Goal: Task Accomplishment & Management: Manage account settings

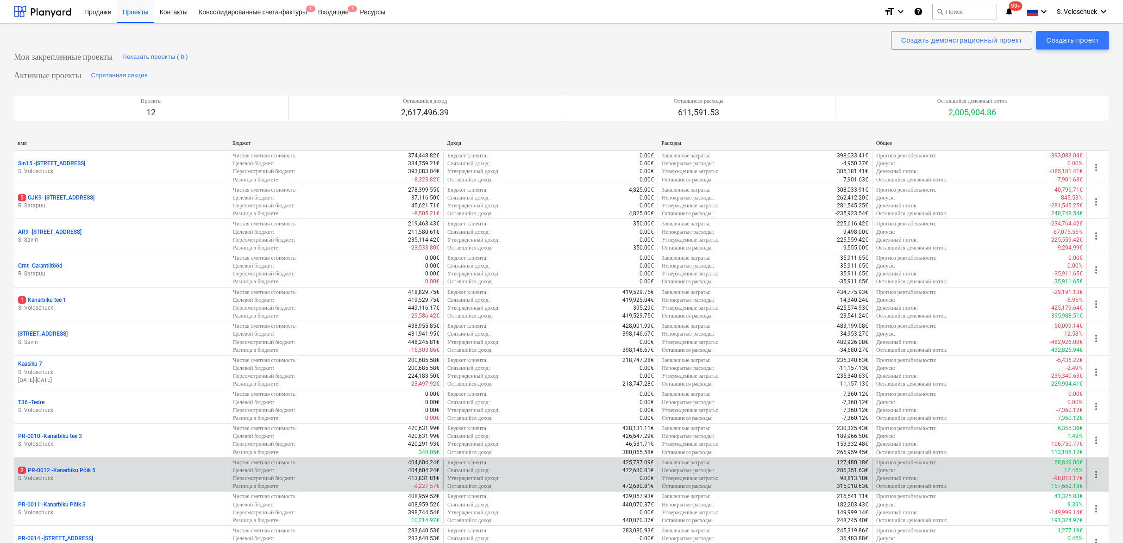
click at [125, 482] on p "S. Voloschuck" at bounding box center [121, 478] width 207 height 8
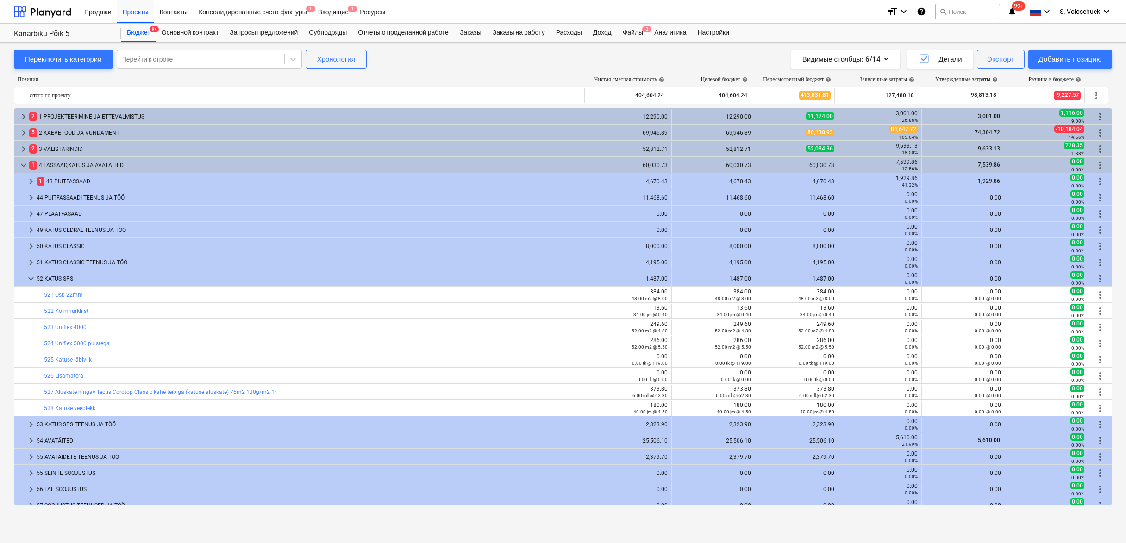
scroll to position [105, 0]
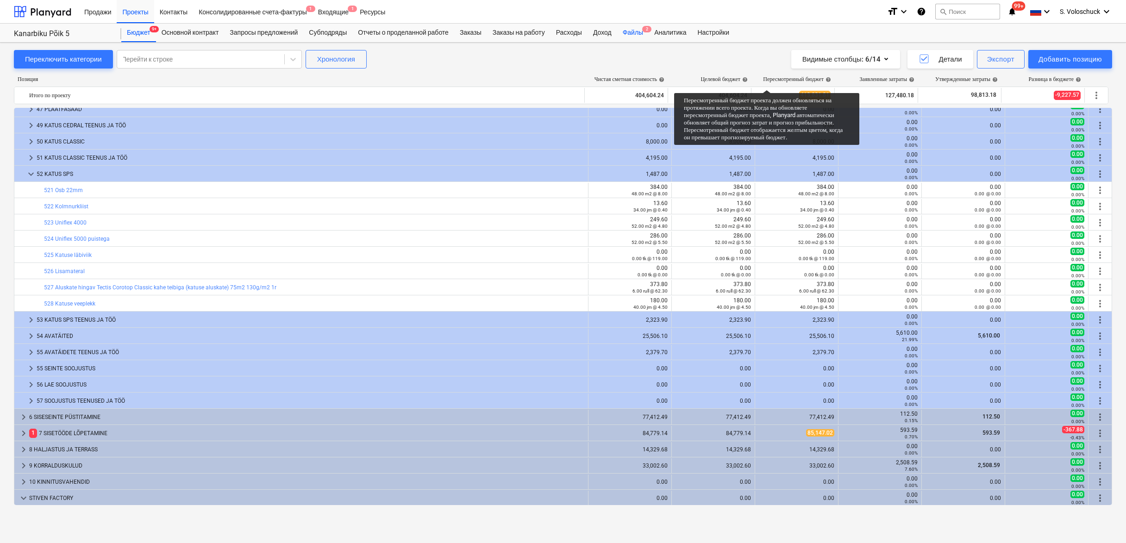
click at [645, 34] on div "Файлы 2" at bounding box center [632, 33] width 31 height 19
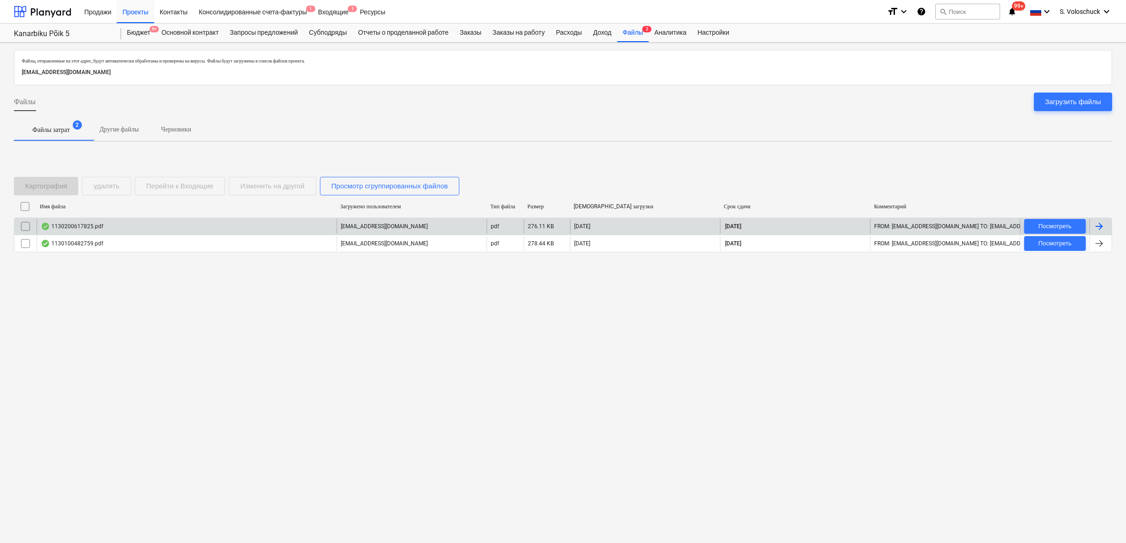
click at [131, 230] on div "1130200617825.pdf" at bounding box center [187, 226] width 300 height 15
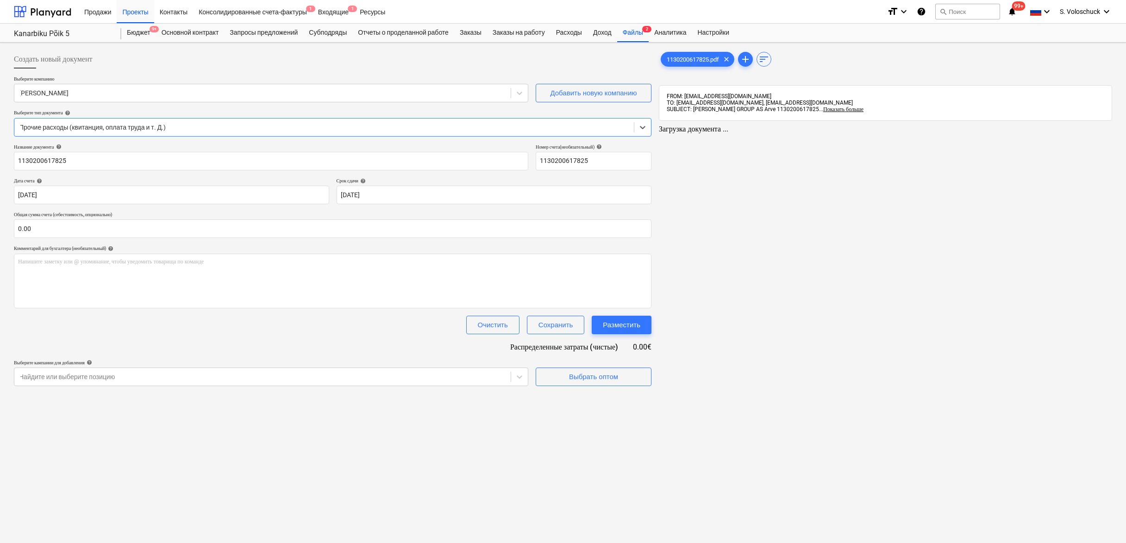
type input "1130200617825"
type input "[DATE]"
click at [39, 234] on input "text" at bounding box center [332, 228] width 636 height 19
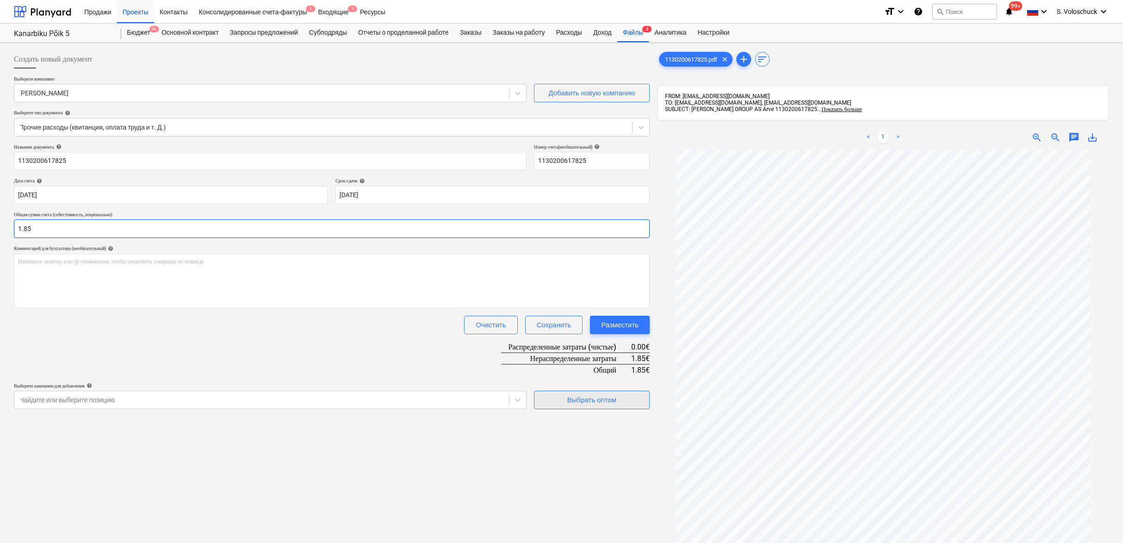
type input "1.85"
click at [562, 406] on button "Выбрать оптом" at bounding box center [592, 400] width 116 height 19
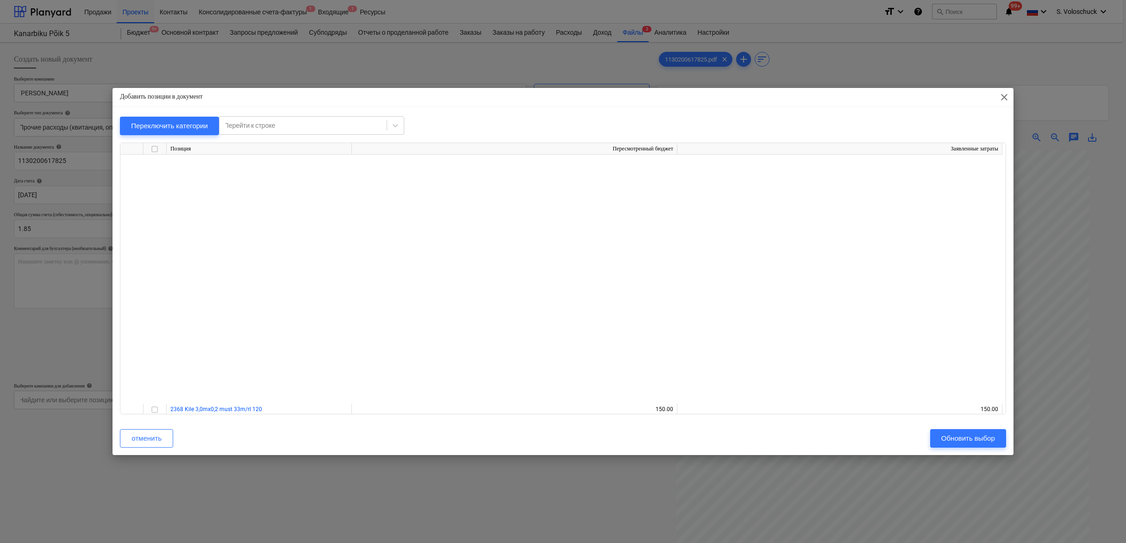
scroll to position [1764, 0]
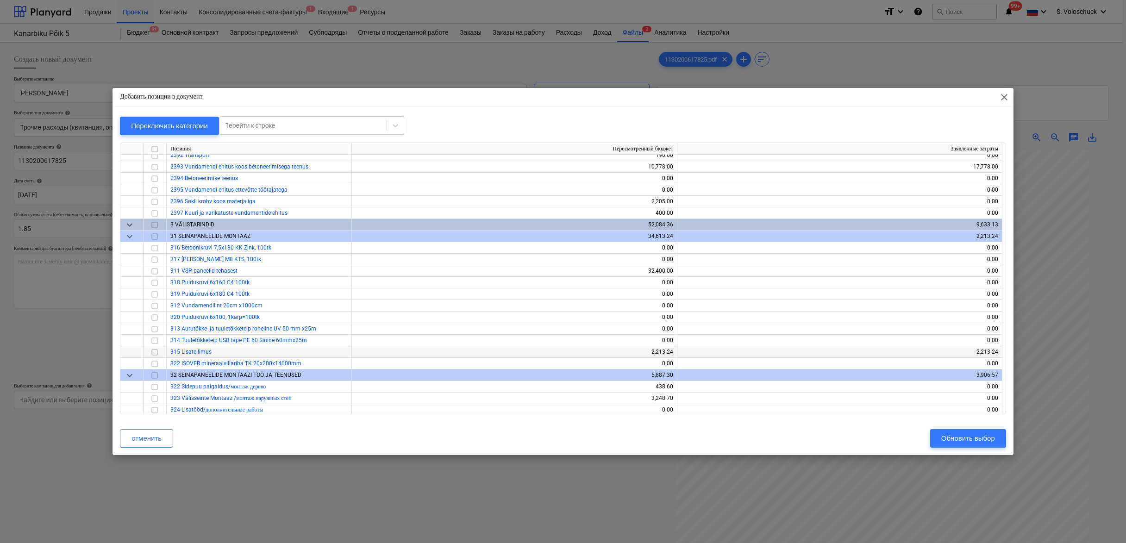
click at [156, 350] on input "checkbox" at bounding box center [154, 352] width 11 height 11
click at [955, 436] on div "Обновить выбор" at bounding box center [968, 438] width 54 height 12
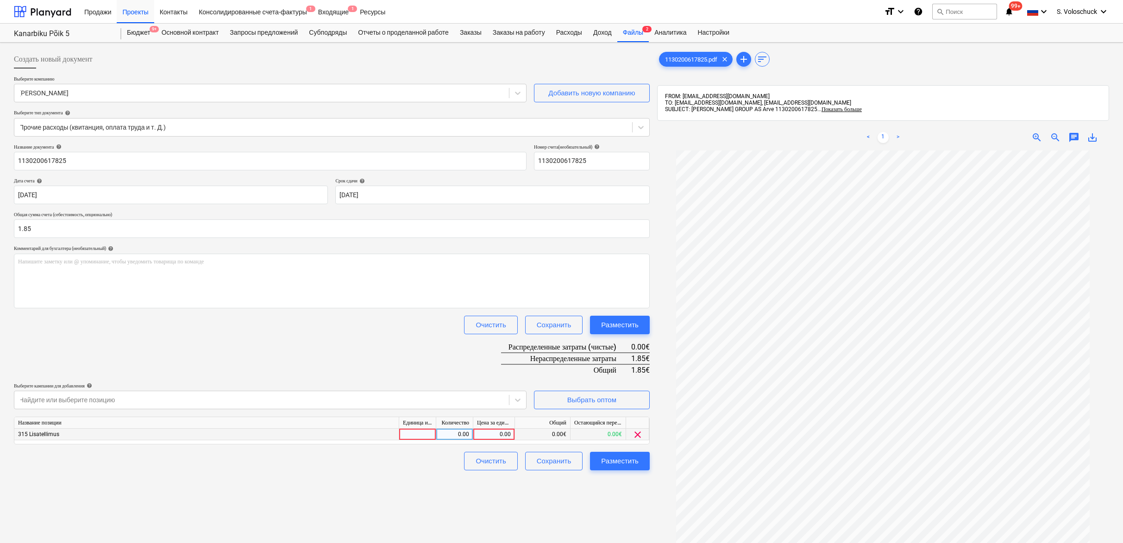
click at [496, 431] on div "0.00" at bounding box center [494, 435] width 34 height 12
type input "1.85"
click at [415, 494] on div "Создать новый документ Выберите компанию [PERSON_NAME] Добавить новую компанию …" at bounding box center [331, 358] width 643 height 625
click at [625, 464] on div "Разместить" at bounding box center [619, 461] width 37 height 12
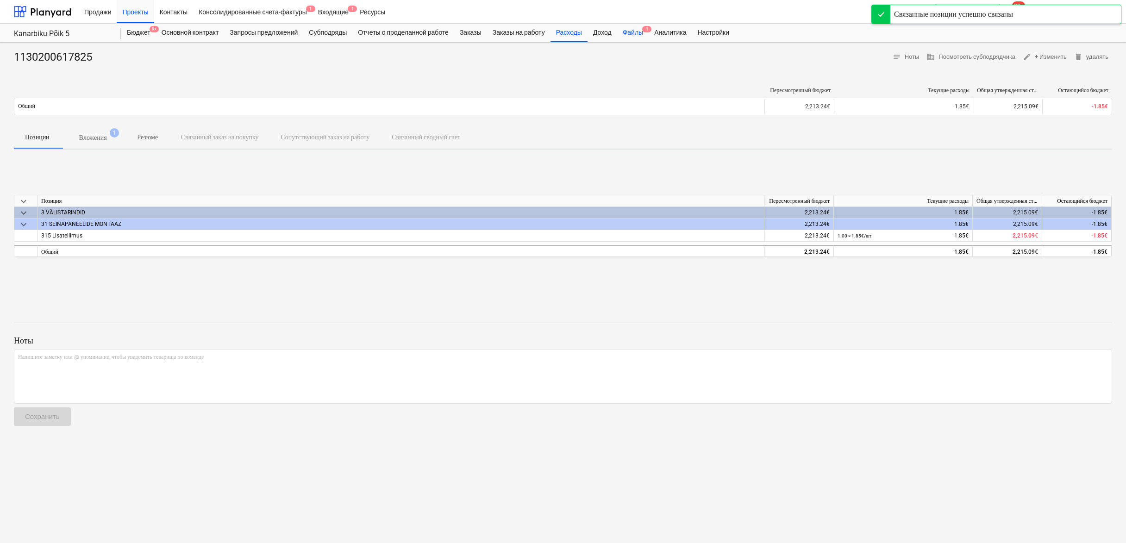
click at [646, 31] on div "Файлы 1" at bounding box center [632, 33] width 31 height 19
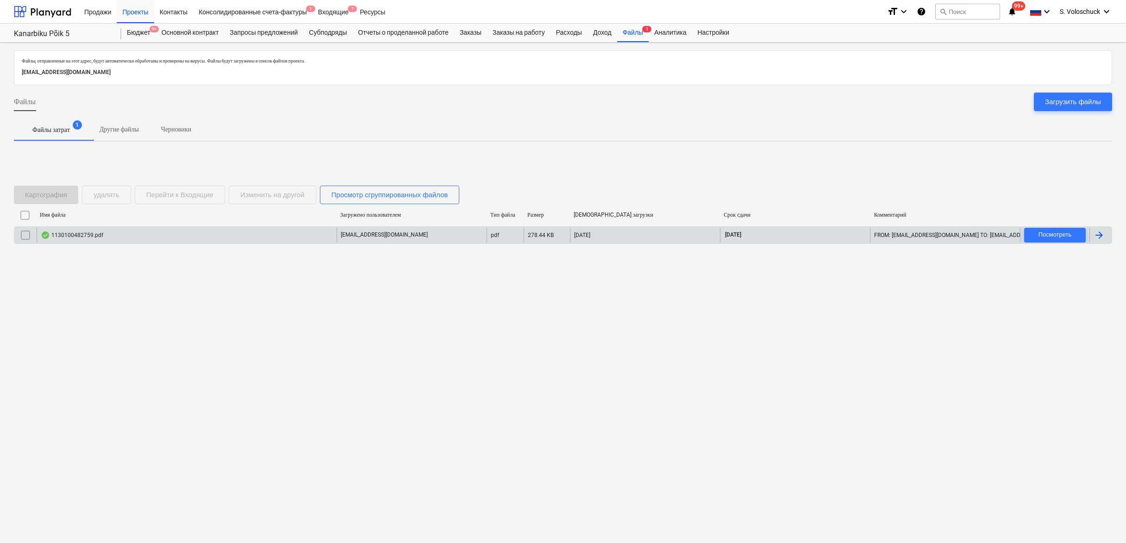
click at [104, 242] on div "1130100482759.pdf" at bounding box center [187, 235] width 300 height 15
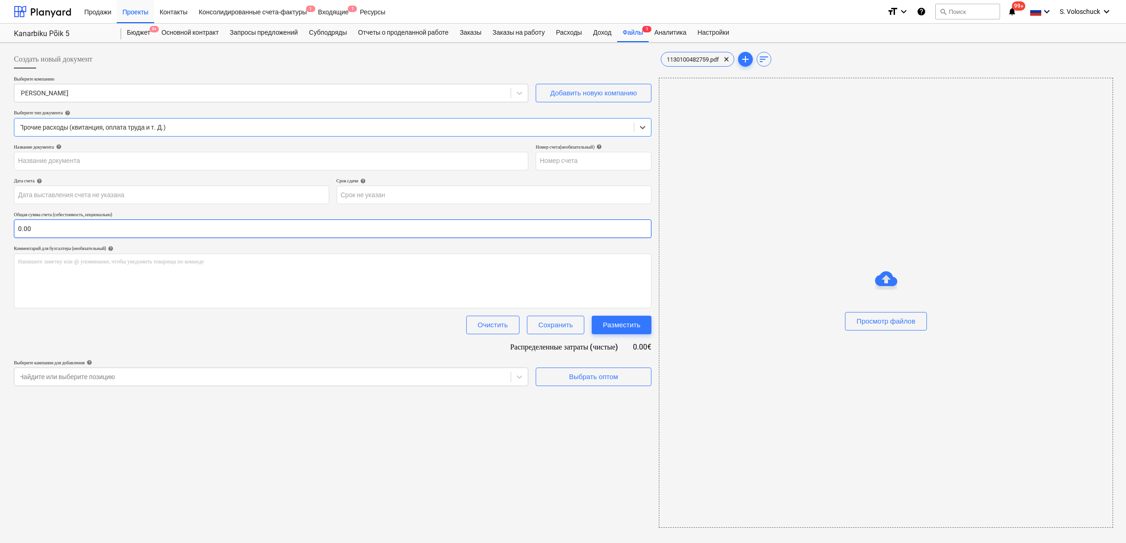
type input "1130100482759"
type input "[DATE]"
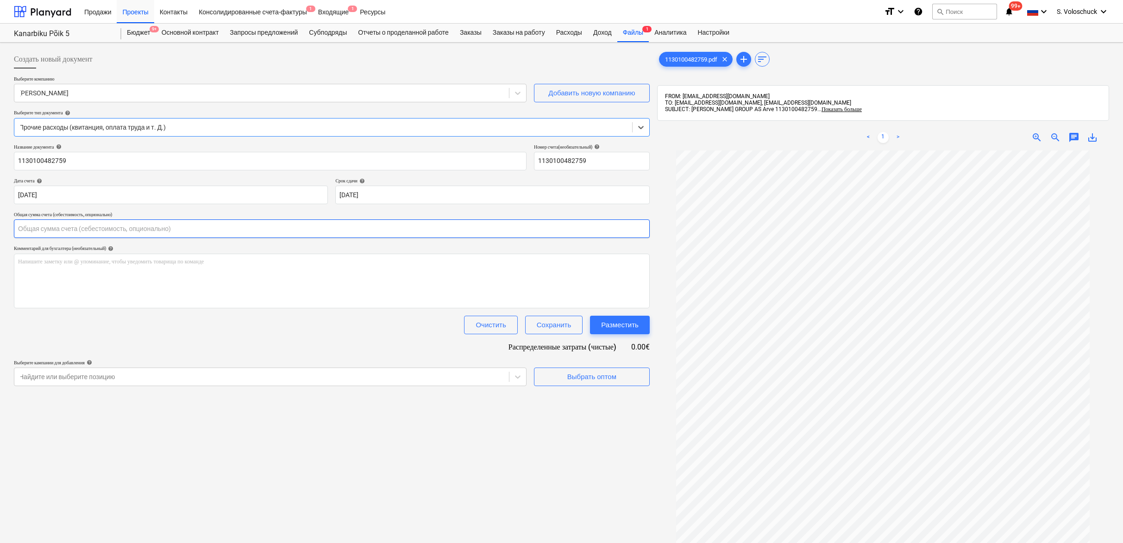
click at [117, 229] on input "text" at bounding box center [332, 228] width 636 height 19
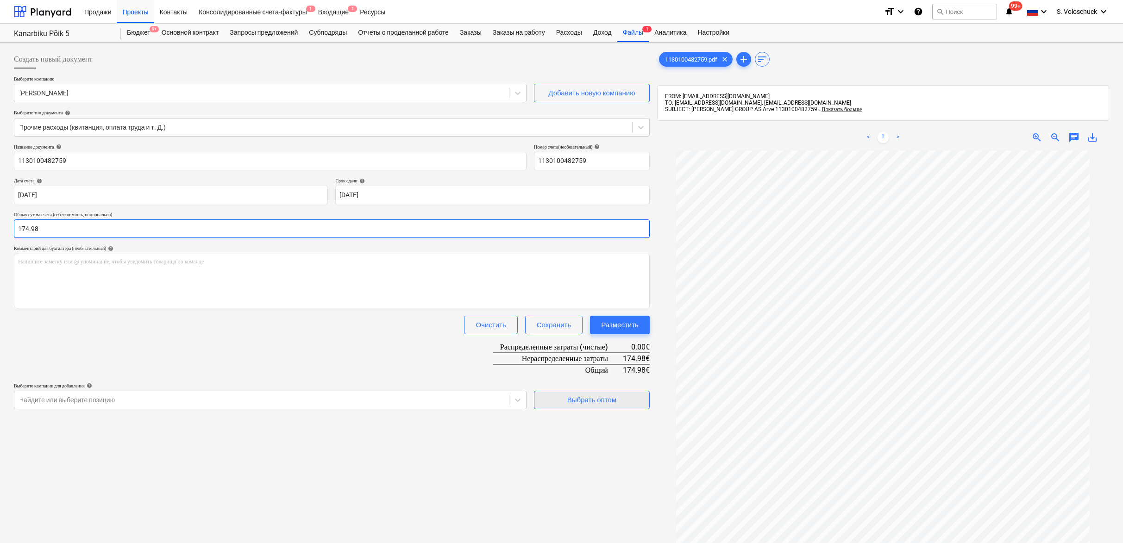
type input "174.98"
click at [607, 403] on div "Выбрать оптом" at bounding box center [591, 400] width 49 height 12
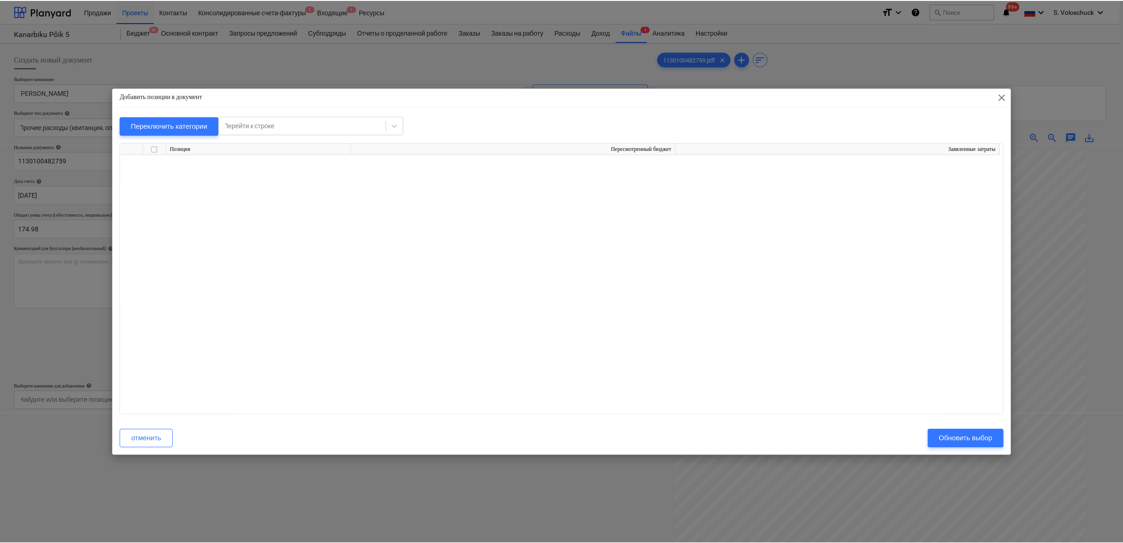
scroll to position [8038, 0]
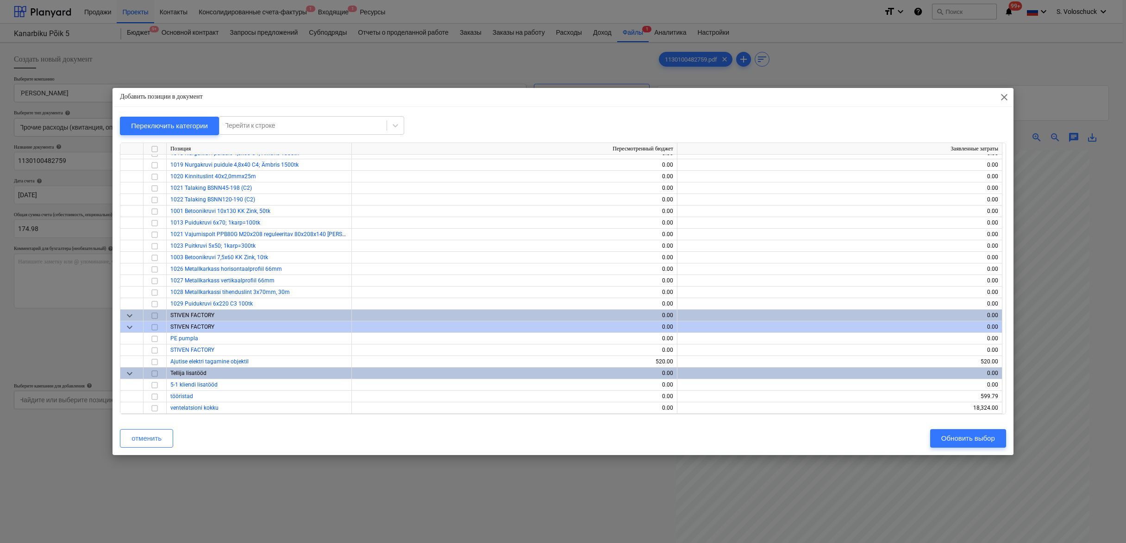
click at [1007, 99] on span "close" at bounding box center [1003, 97] width 11 height 11
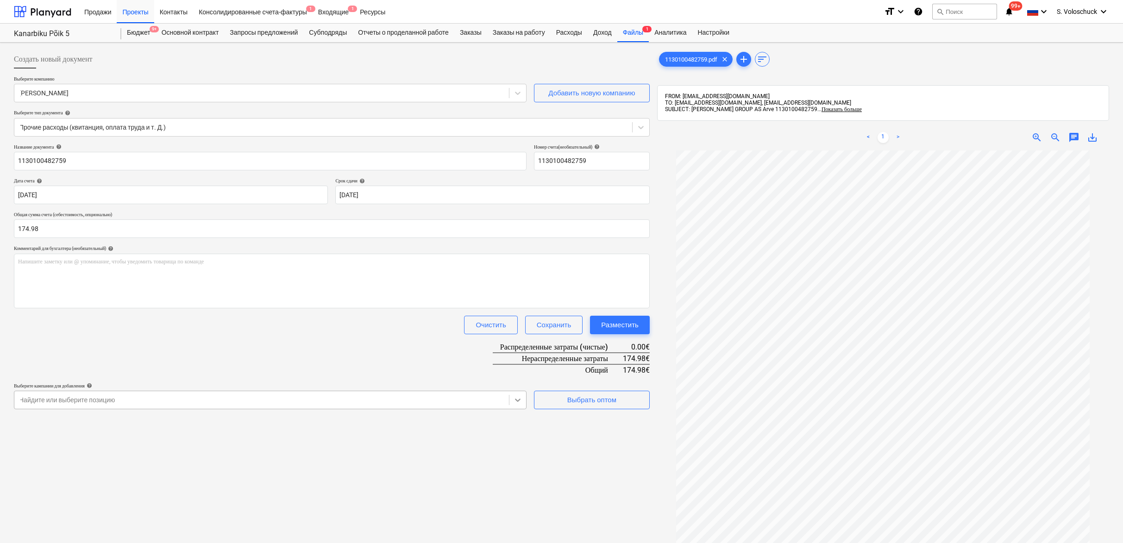
click at [518, 402] on div "Создать новый документ Выберите компанию [PERSON_NAME] Добавить новую компанию …" at bounding box center [331, 358] width 643 height 625
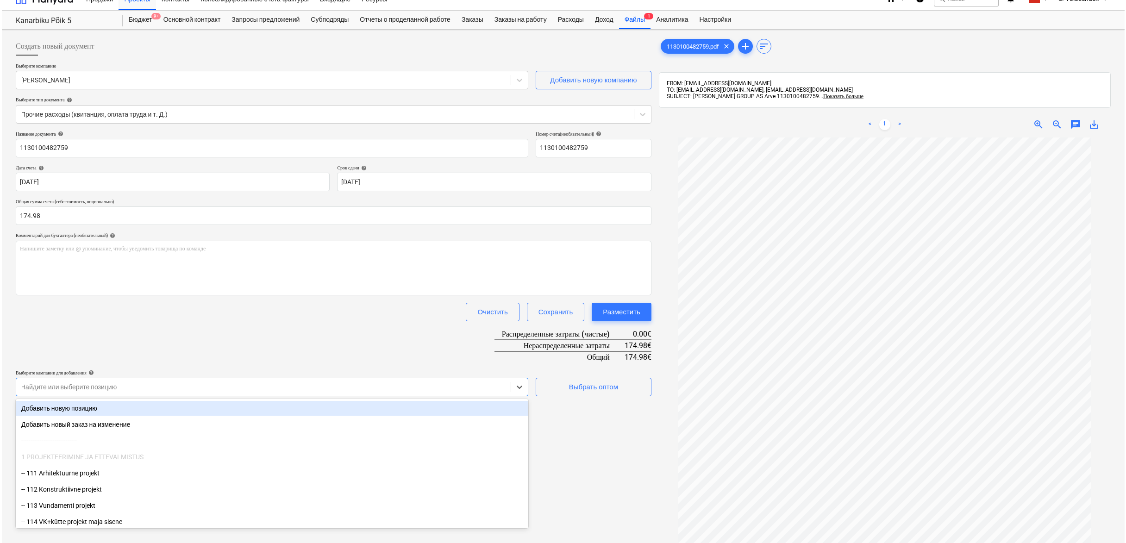
scroll to position [13, 0]
click at [240, 409] on div "Добавить новую позицию" at bounding box center [270, 407] width 512 height 15
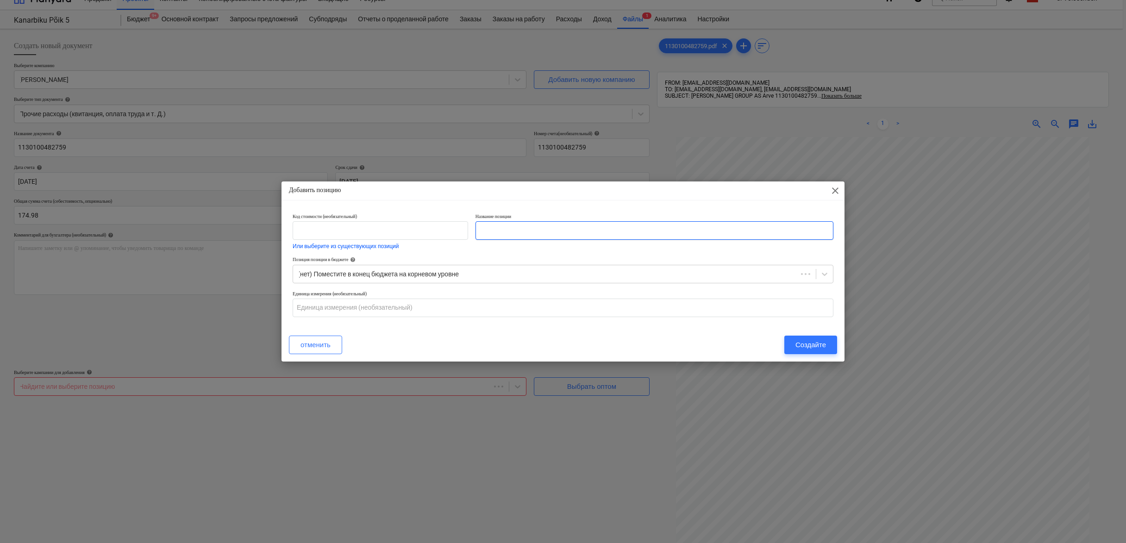
drag, startPoint x: 575, startPoint y: 232, endPoint x: 653, endPoint y: 230, distance: 78.3
type input "tööristad"
click at [811, 348] on div "Создайте" at bounding box center [810, 345] width 31 height 12
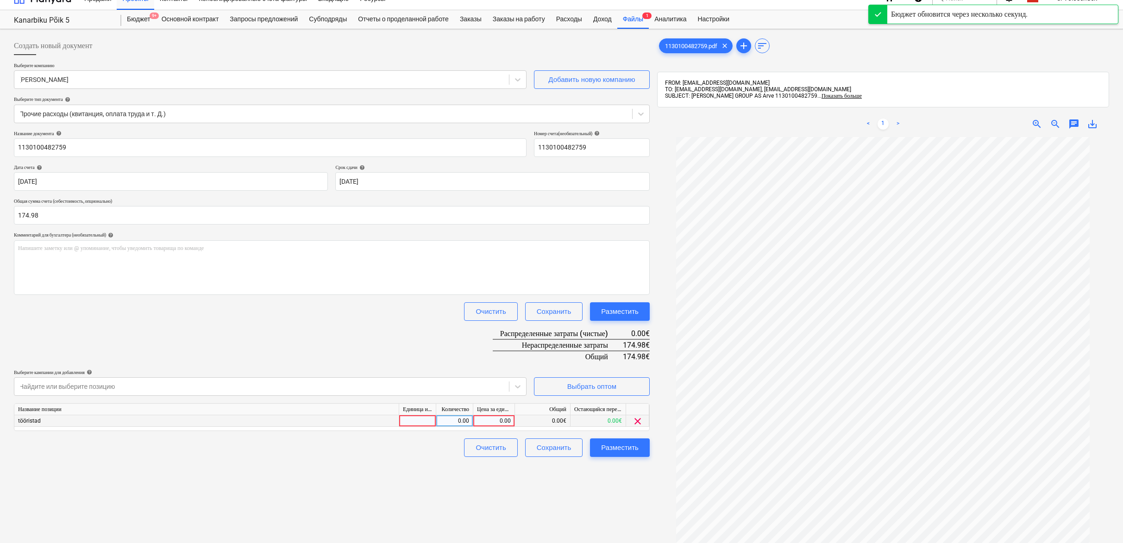
click at [484, 422] on div "0.00" at bounding box center [494, 421] width 34 height 12
type input "174.98"
click at [634, 493] on div "Создать новый документ Выберите компанию [PERSON_NAME] Добавить новую компанию …" at bounding box center [331, 345] width 643 height 625
click at [617, 443] on div "Разместить" at bounding box center [619, 448] width 37 height 12
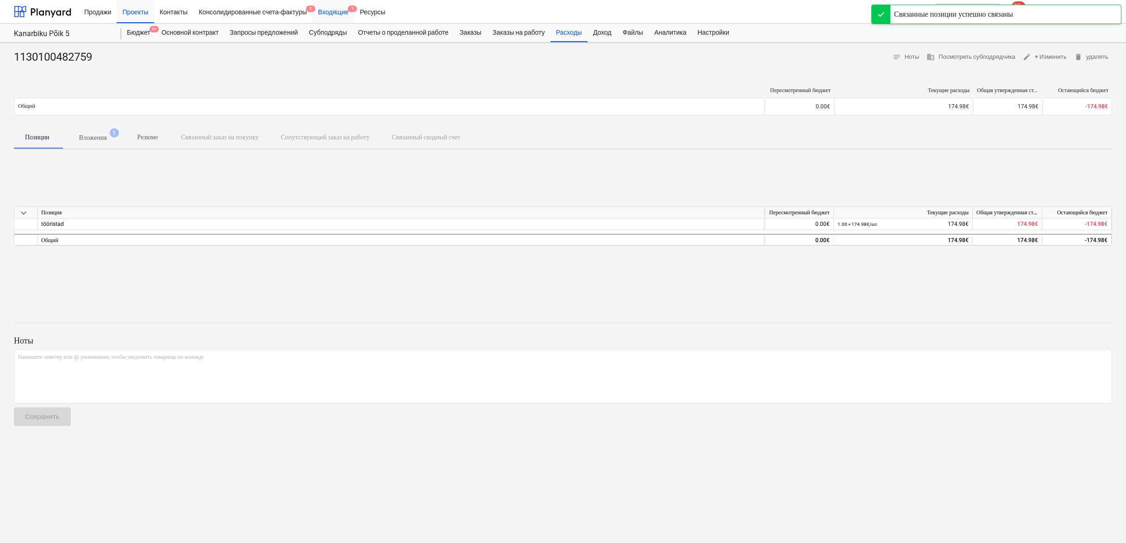
click at [348, 15] on div "Входящие 1" at bounding box center [333, 12] width 42 height 24
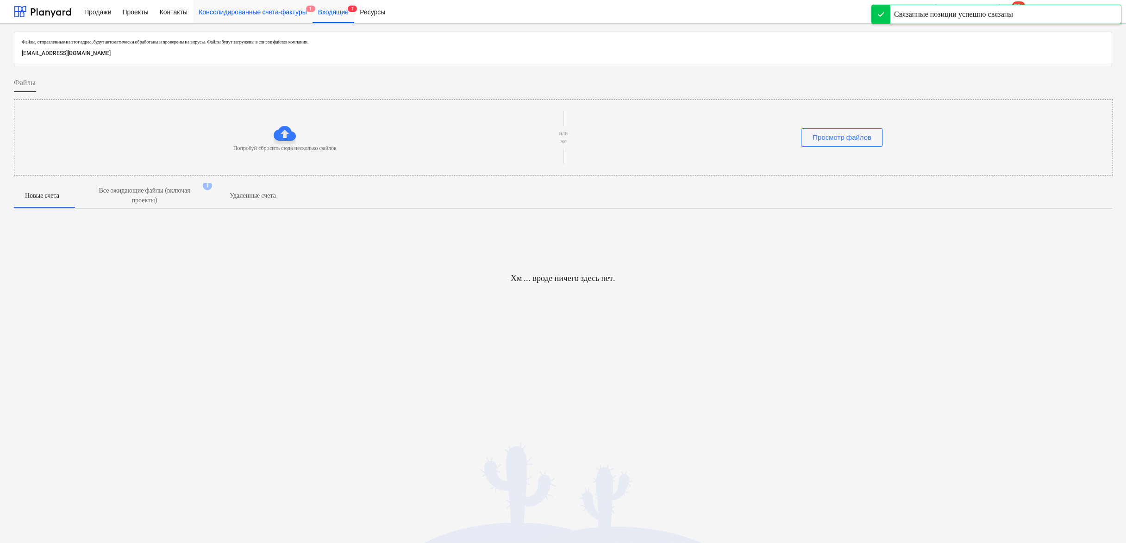
click at [282, 16] on div "Консолидированные счета-фактуры 1" at bounding box center [252, 12] width 119 height 24
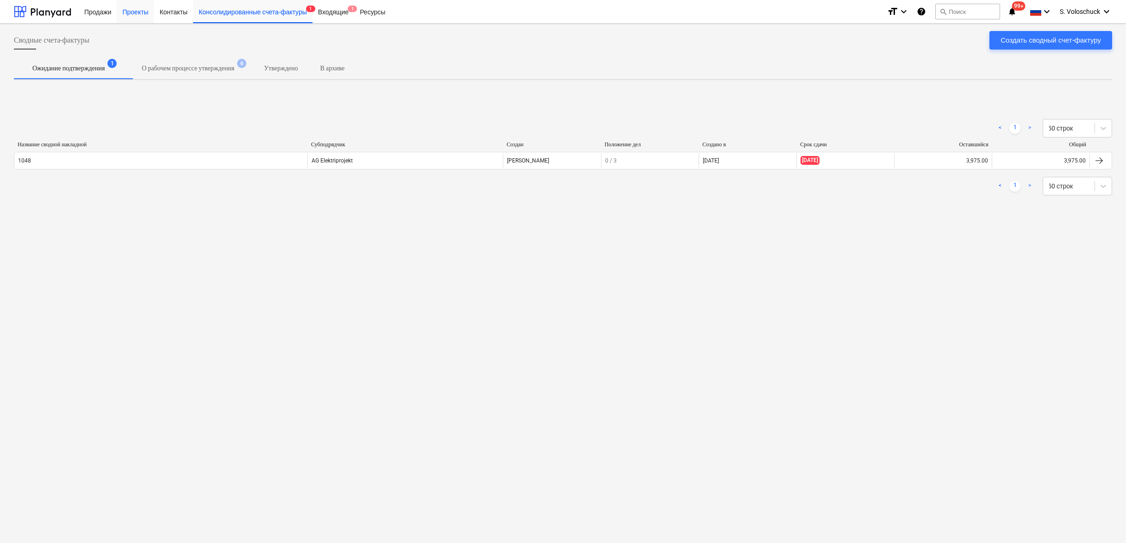
click at [132, 13] on div "Проекты" at bounding box center [135, 12] width 37 height 24
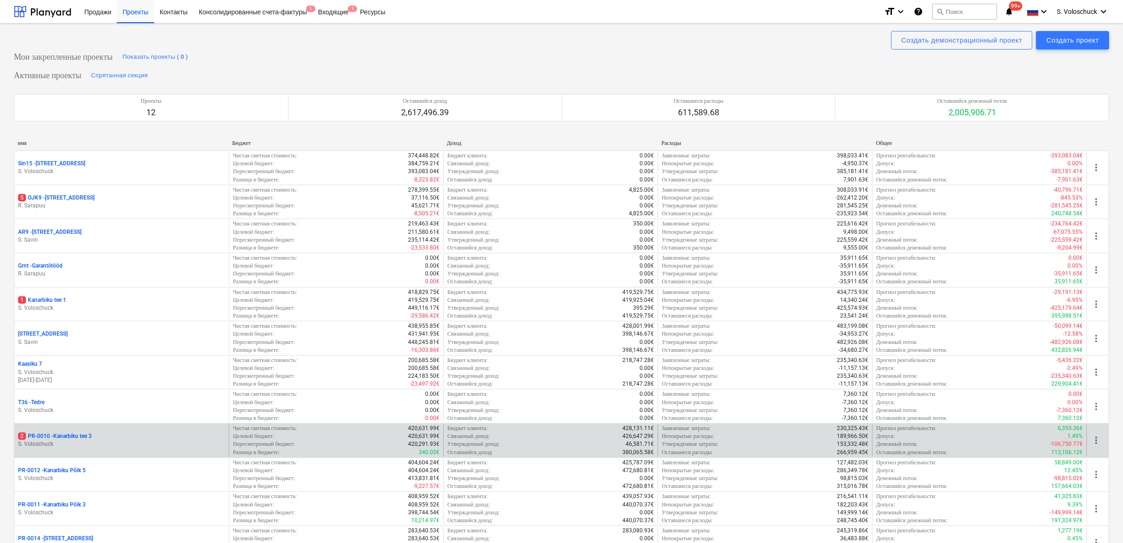
click at [65, 440] on p "S. Voloschuck" at bounding box center [121, 444] width 207 height 8
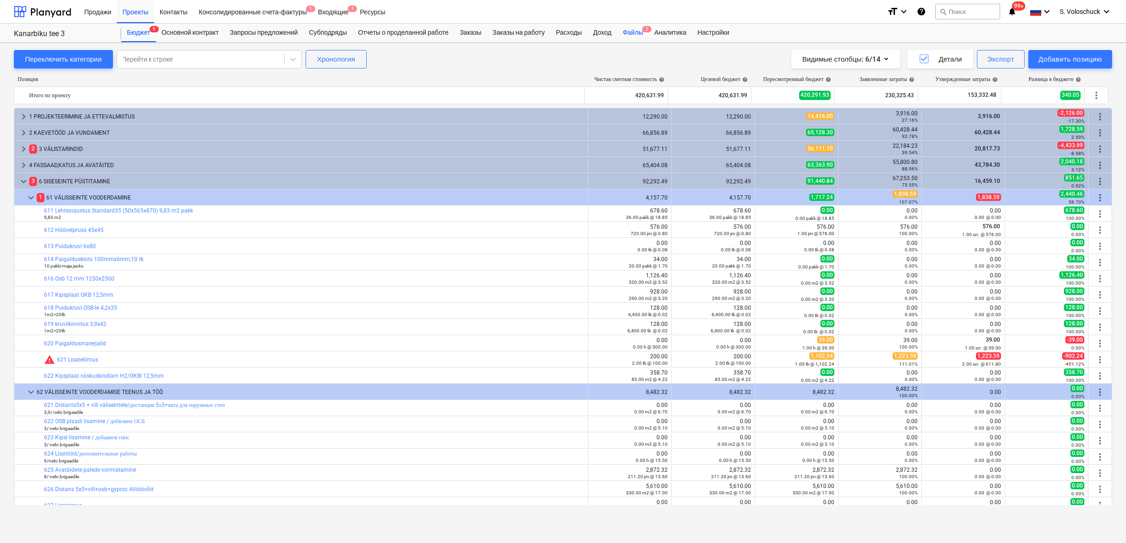
click at [641, 26] on div "Файлы 2" at bounding box center [632, 33] width 31 height 19
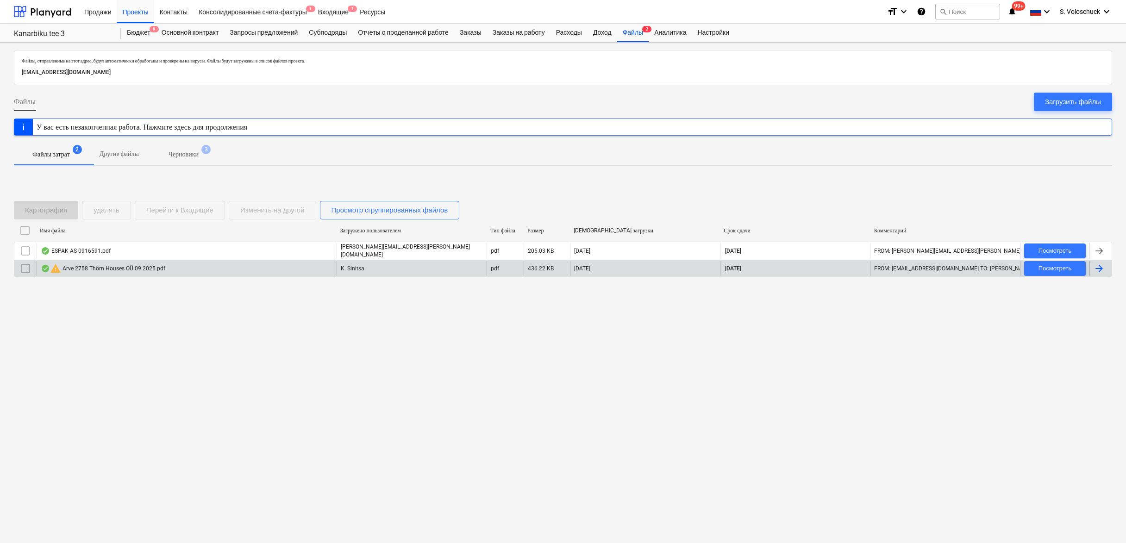
click at [125, 269] on div "warning Arve 2758 Thörn Houses OÜ 09.2025.pdf" at bounding box center [103, 268] width 125 height 11
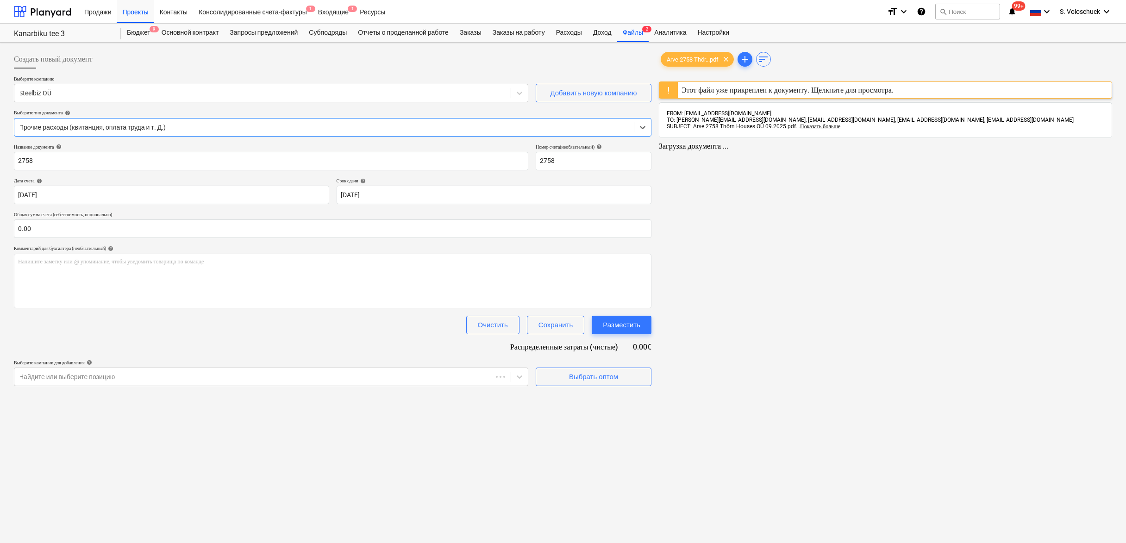
type input "2758"
type input "[DATE]"
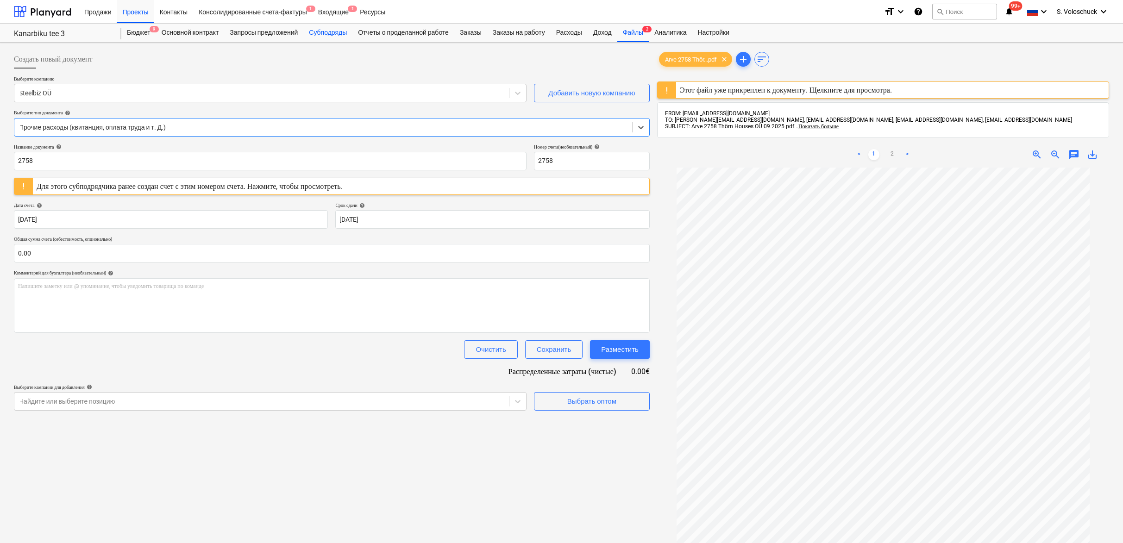
click at [340, 32] on div "Субподряды" at bounding box center [327, 33] width 49 height 19
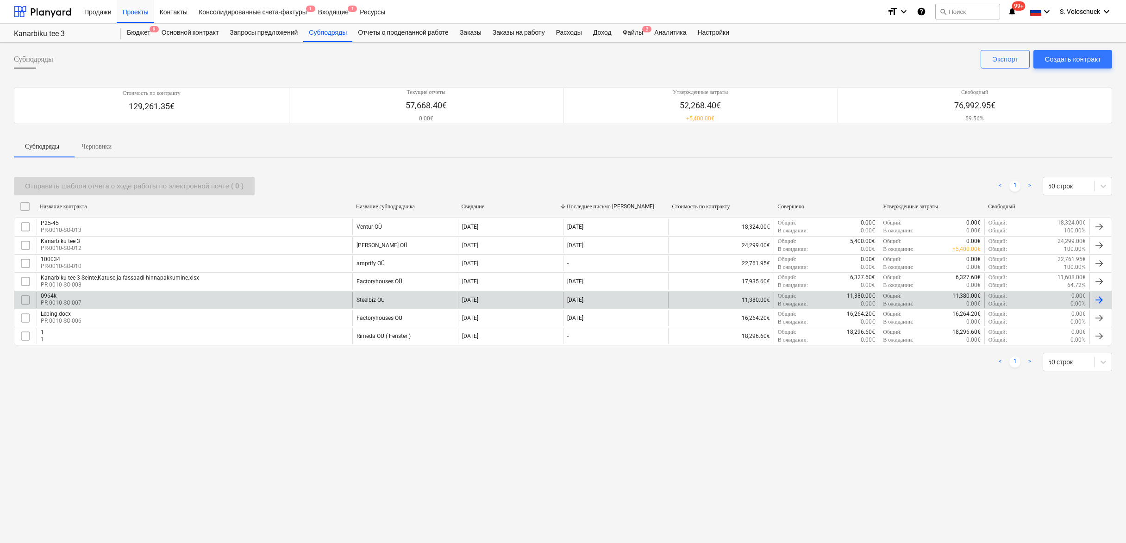
click at [429, 303] on div "Steelbiz OÜ" at bounding box center [404, 300] width 105 height 16
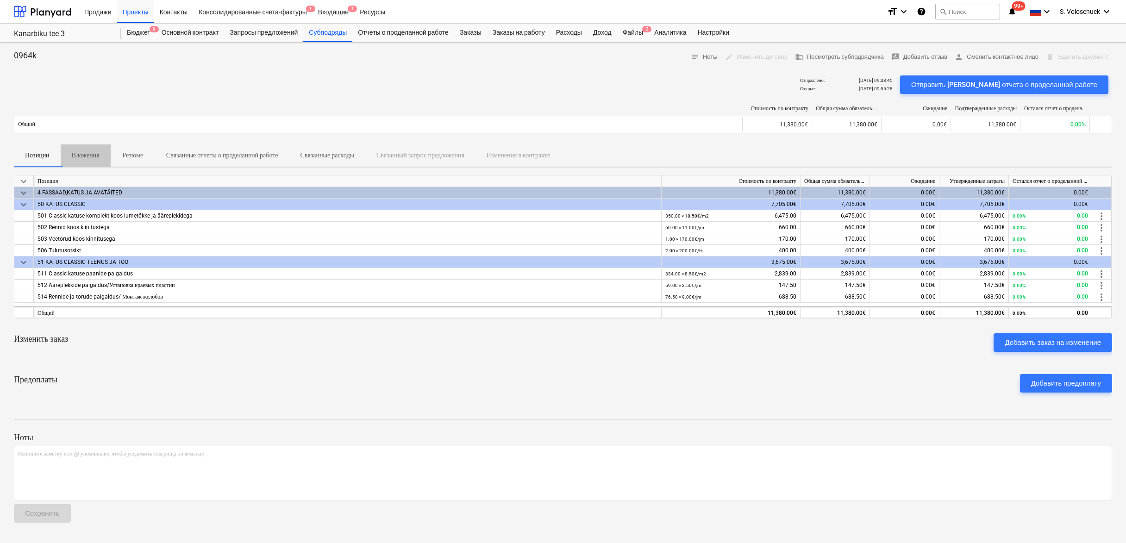
click at [96, 154] on p "Вложения" at bounding box center [86, 155] width 28 height 10
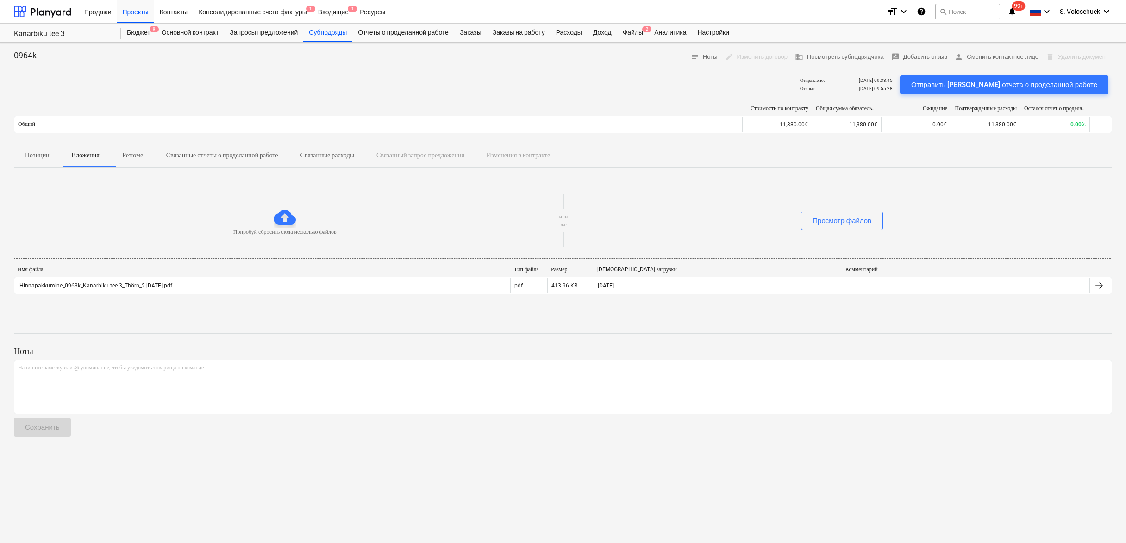
click at [142, 159] on p "Резюме" at bounding box center [133, 155] width 22 height 10
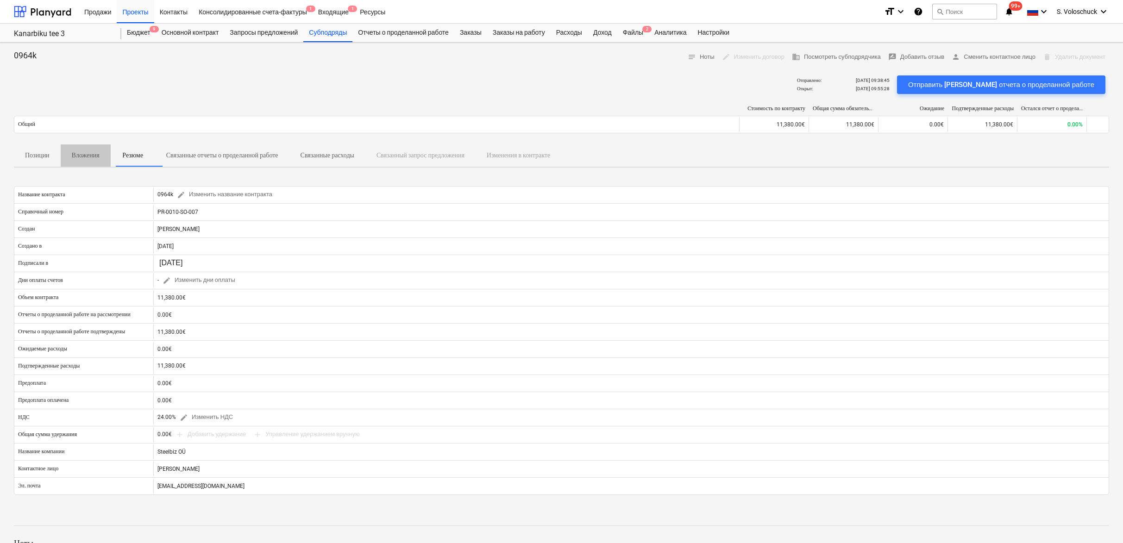
click at [87, 157] on p "Вложения" at bounding box center [86, 155] width 28 height 10
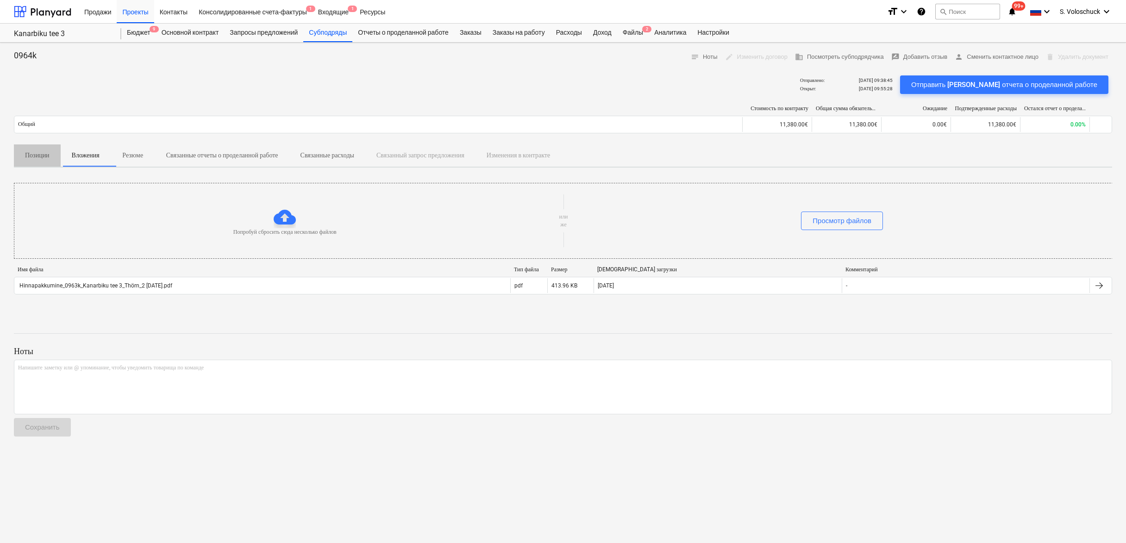
click at [37, 158] on p "Позиции" at bounding box center [37, 155] width 25 height 10
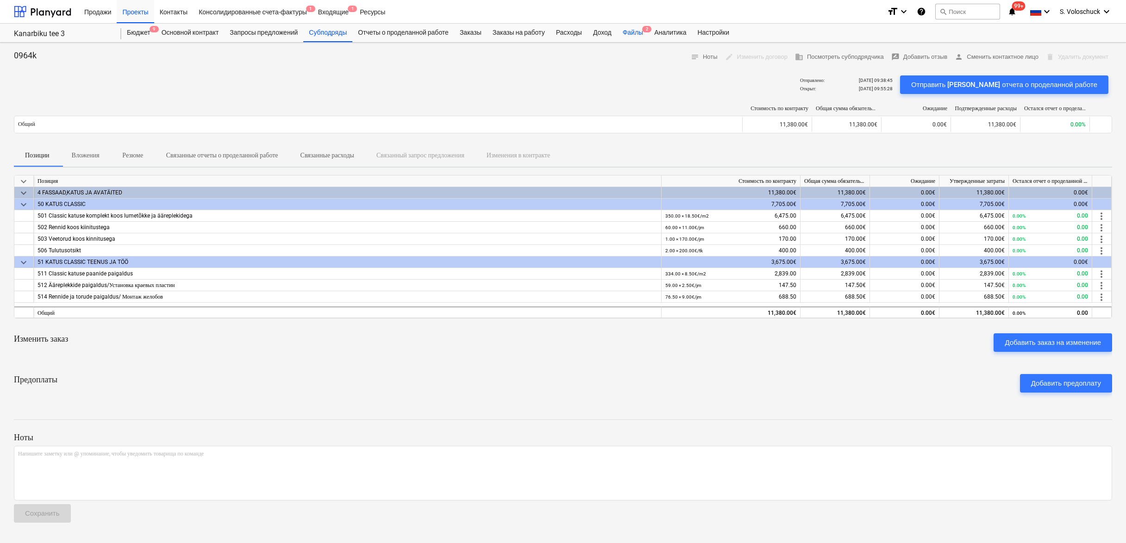
click at [649, 27] on div "Файлы 2" at bounding box center [632, 33] width 31 height 19
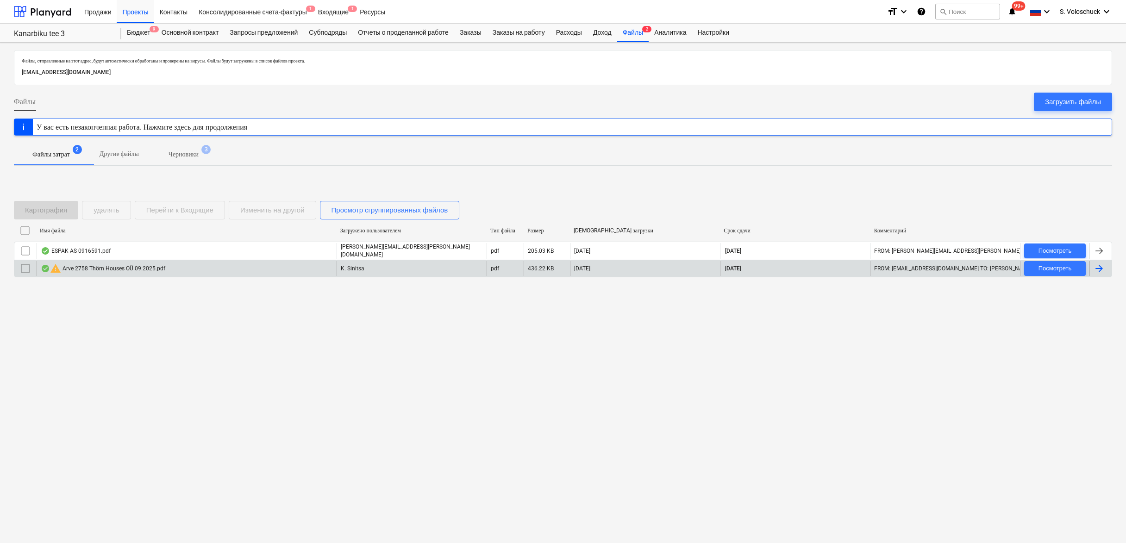
click at [95, 263] on div "warning Arve 2758 Thörn Houses OÜ 09.2025.pdf" at bounding box center [103, 268] width 125 height 11
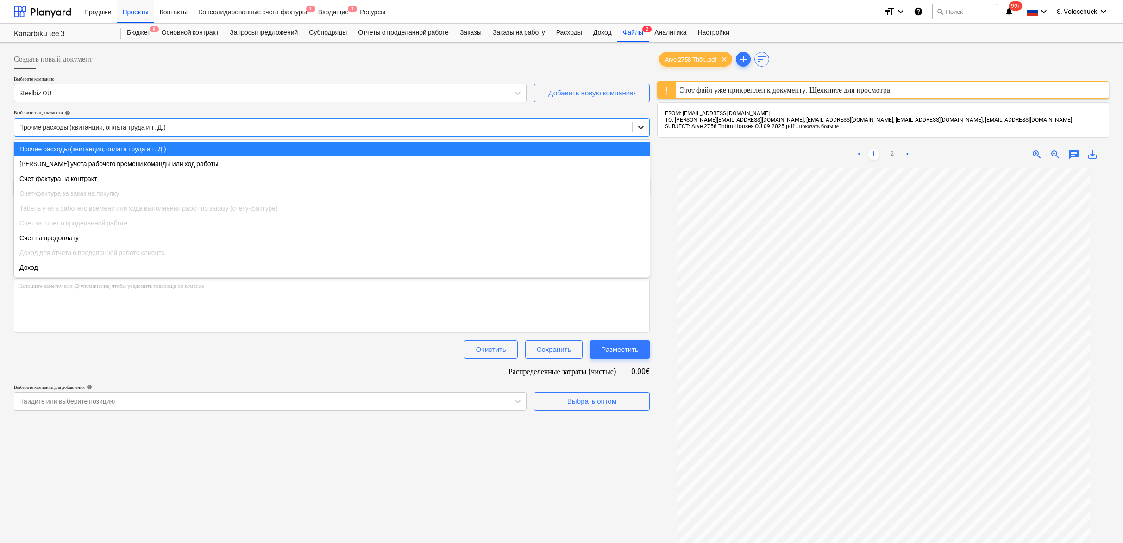
click at [642, 126] on icon at bounding box center [640, 127] width 9 height 9
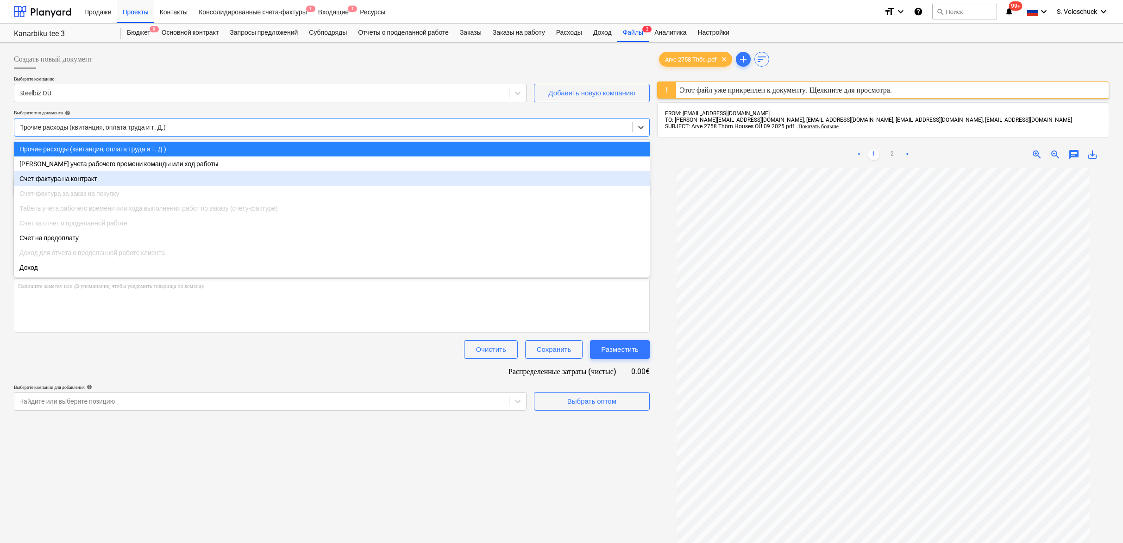
click at [82, 178] on div "Счет-фактура на контракт" at bounding box center [332, 178] width 636 height 15
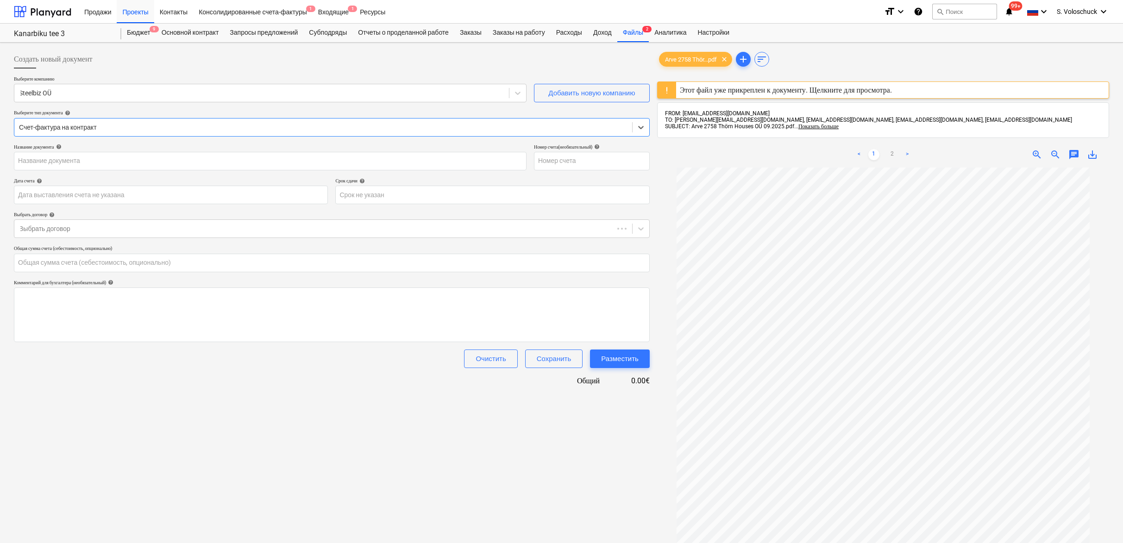
type input "2758"
type input "[DATE]"
type input "0.00"
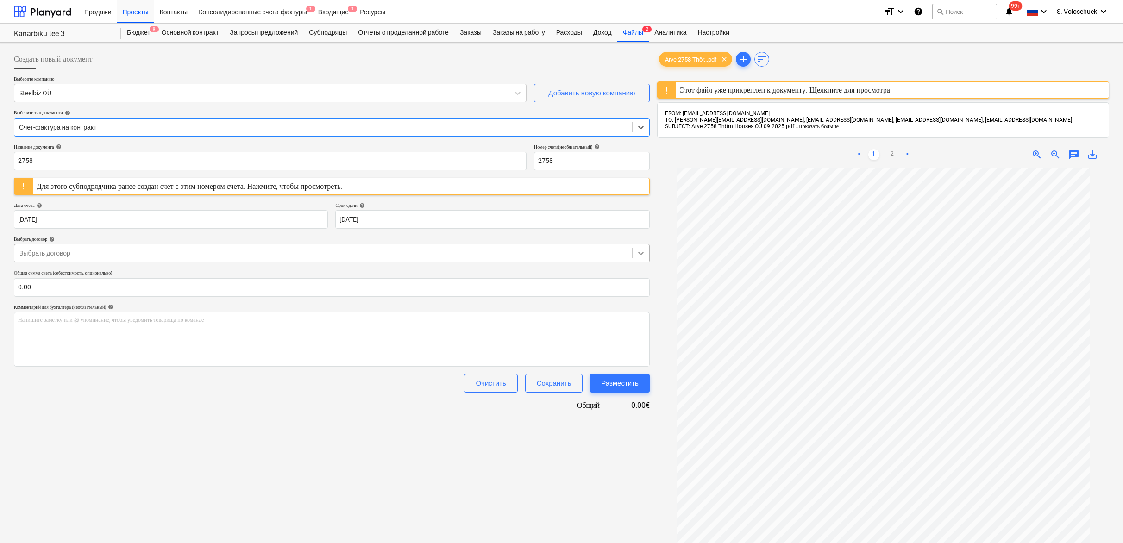
click at [641, 250] on icon at bounding box center [640, 253] width 9 height 9
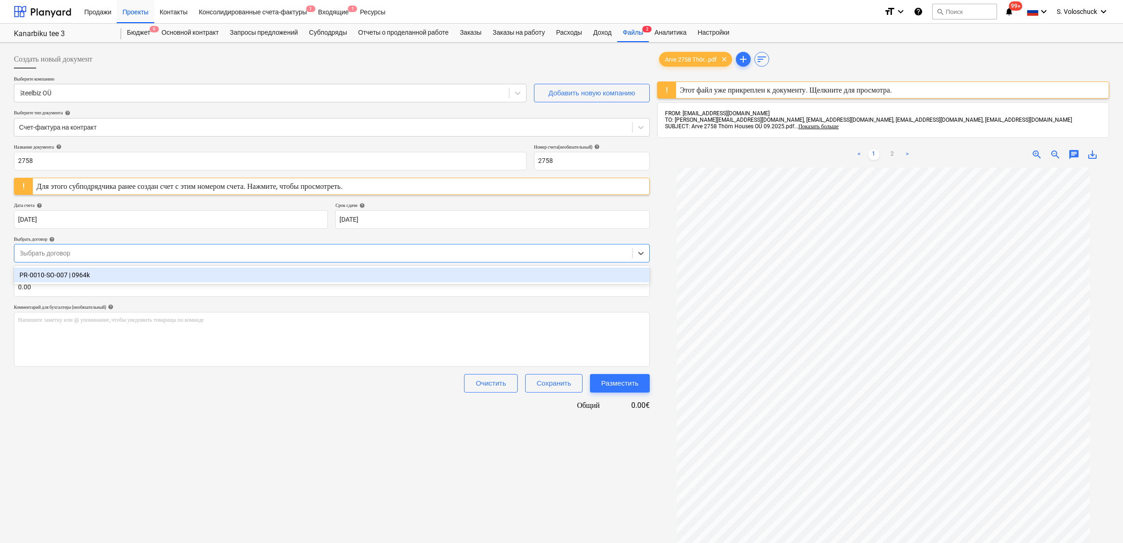
click at [548, 279] on div "PR-0010-SO-007 | 0964k" at bounding box center [332, 275] width 636 height 15
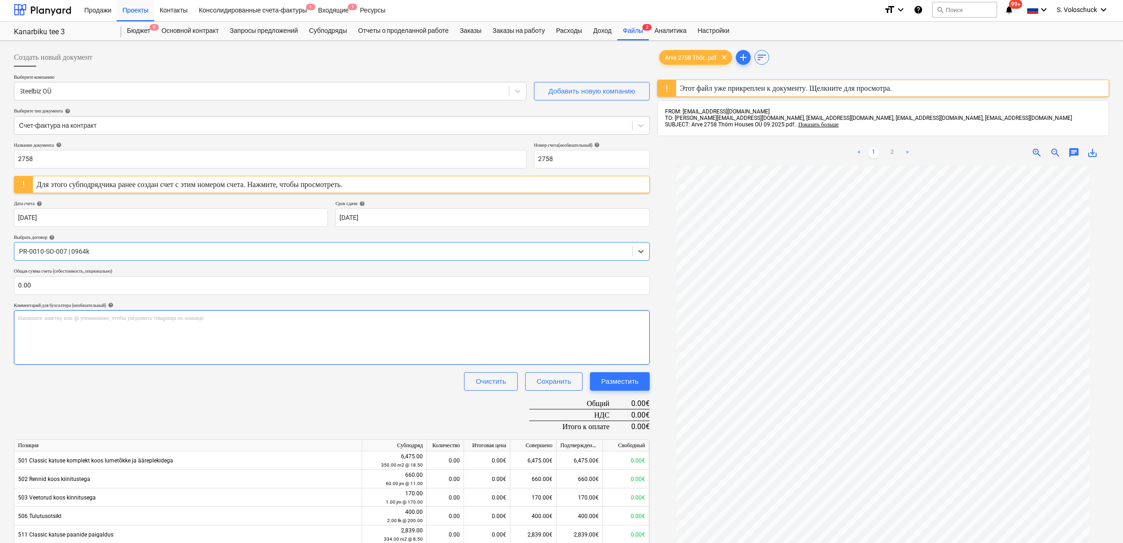
scroll to position [149, 0]
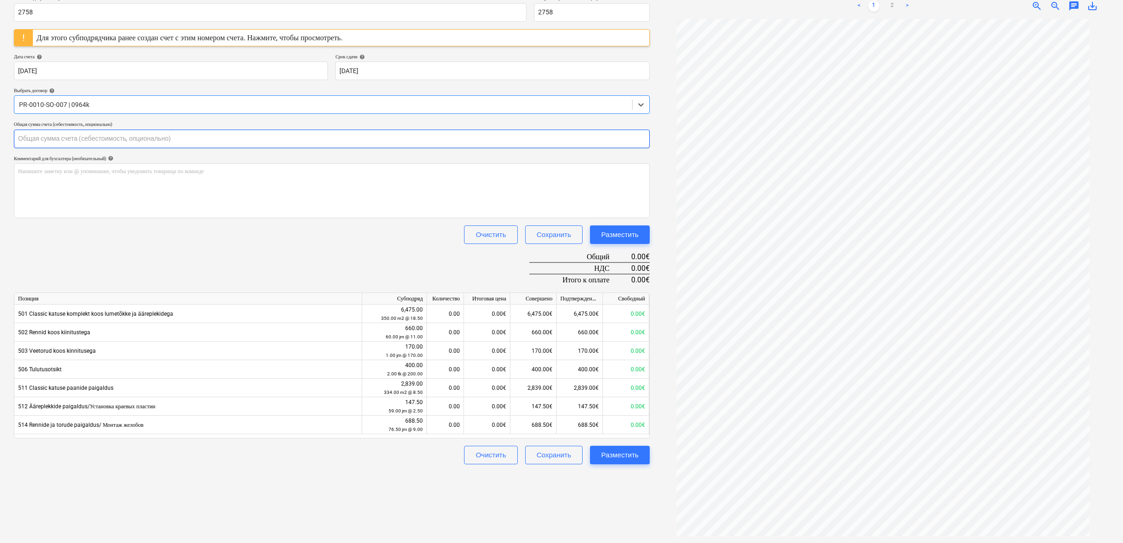
click at [132, 138] on input "text" at bounding box center [332, 139] width 636 height 19
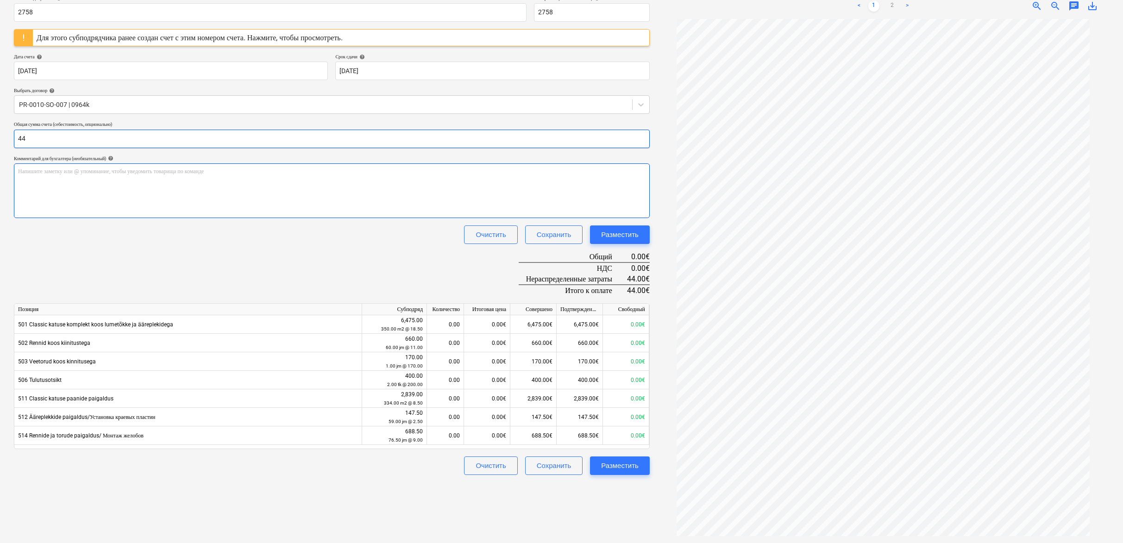
type input "4"
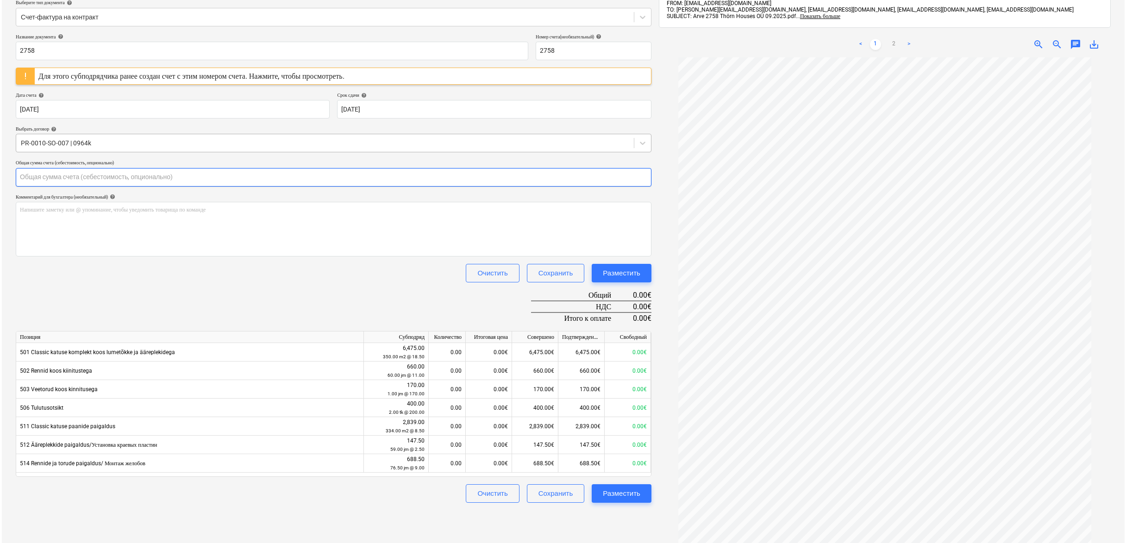
scroll to position [0, 0]
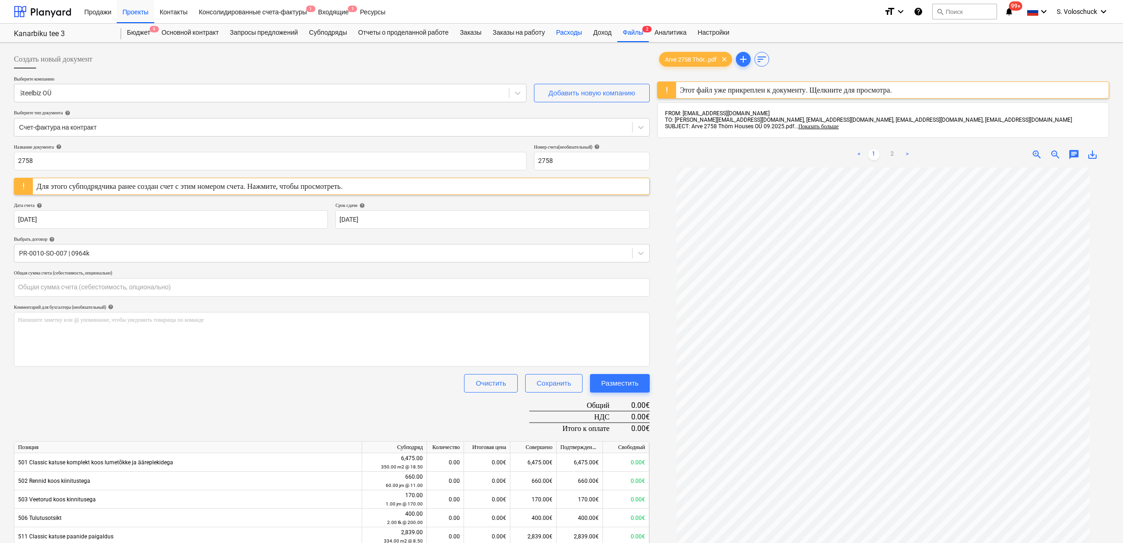
type input "0.00"
click at [587, 30] on div "Расходы" at bounding box center [568, 33] width 37 height 19
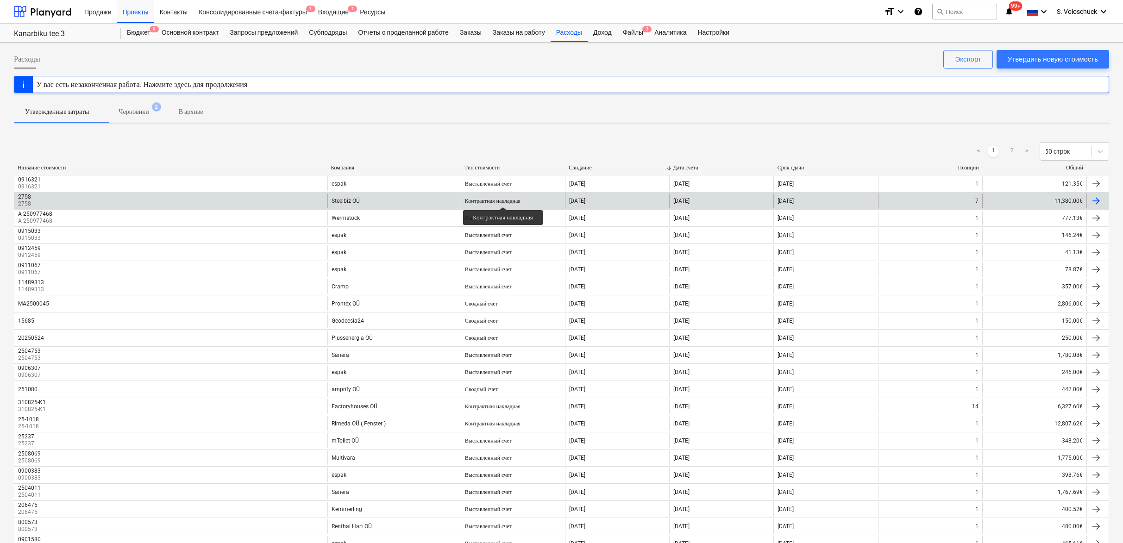
click at [507, 199] on div "Контрактная накладная" at bounding box center [493, 201] width 56 height 7
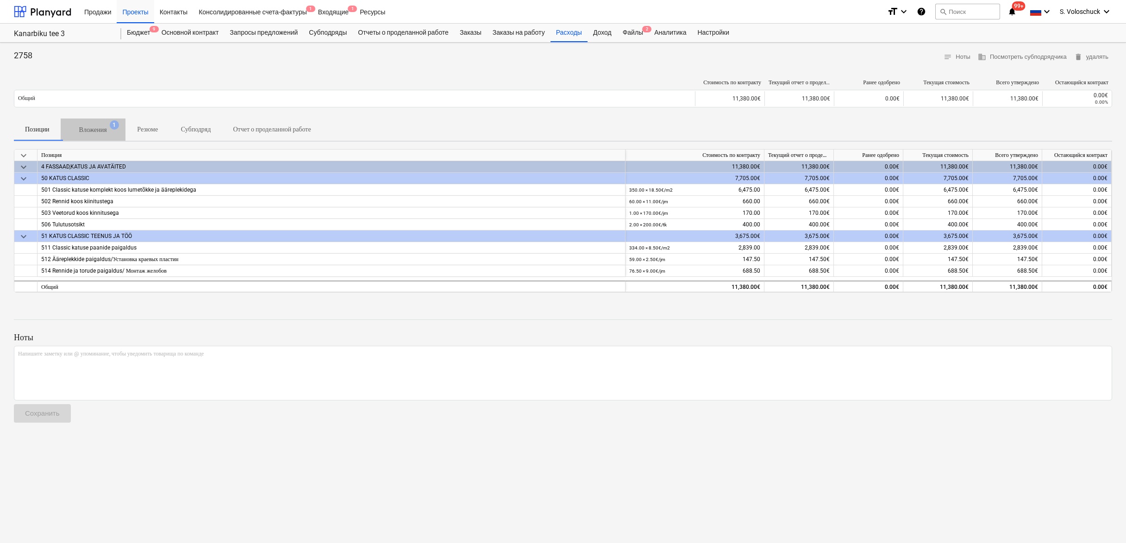
click at [103, 126] on p "Вложения" at bounding box center [93, 130] width 28 height 10
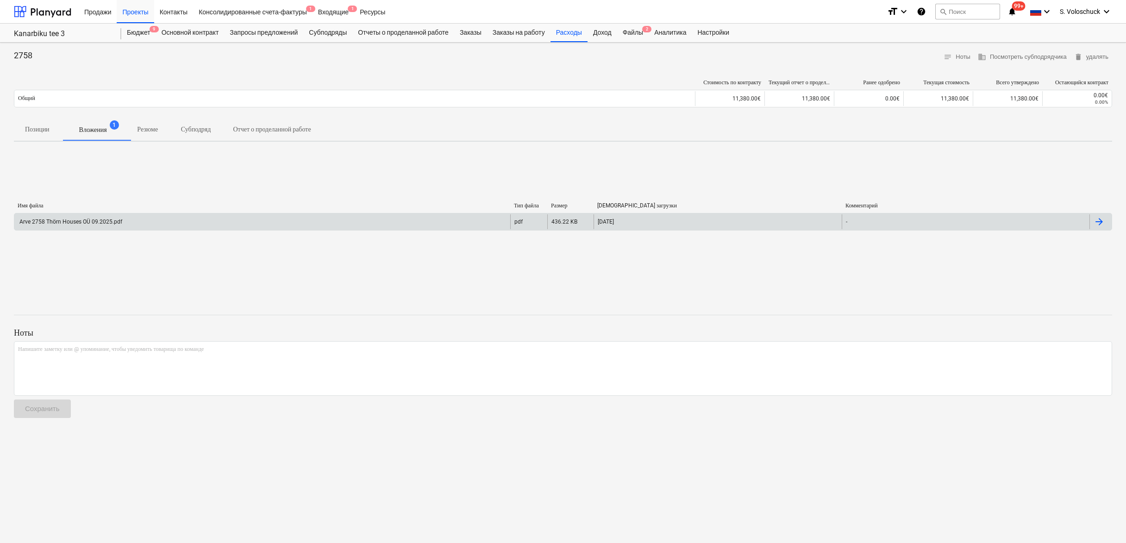
click at [174, 229] on div "Arve 2758 Thörn Houses OÜ 09.2025.pdf pdf 436.22 KB [DATE] -" at bounding box center [563, 222] width 1098 height 18
click at [174, 226] on div "Arve 2758 Thörn Houses OÜ 09.2025.pdf" at bounding box center [262, 221] width 496 height 15
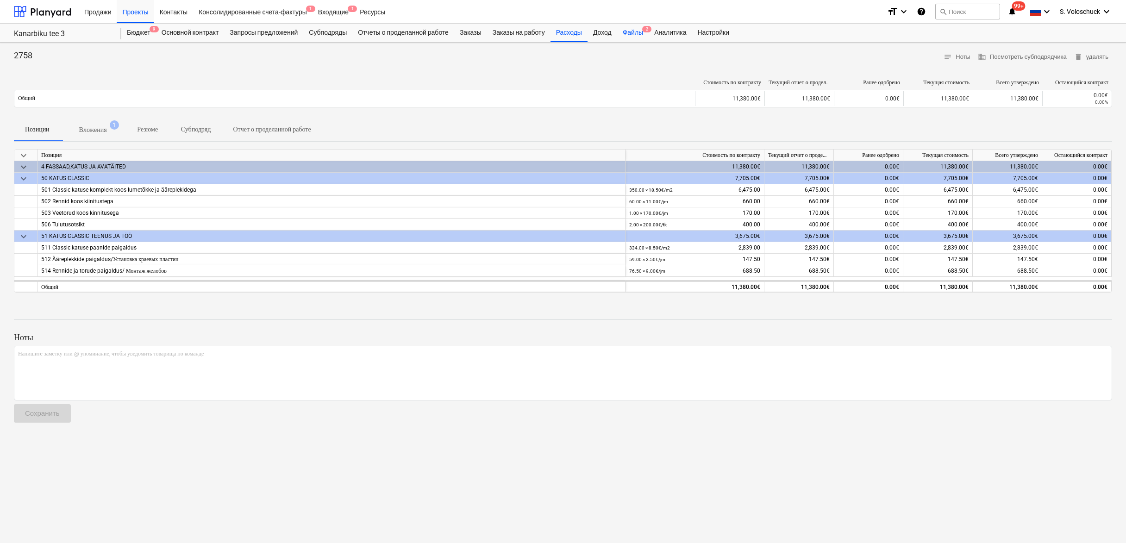
click at [641, 34] on div "Файлы 2" at bounding box center [632, 33] width 31 height 19
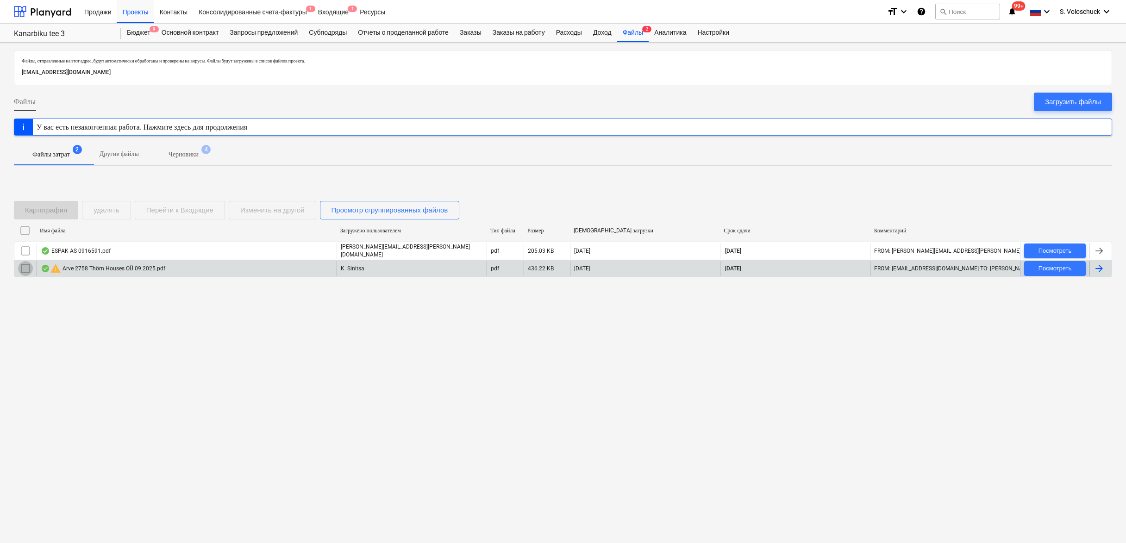
click at [25, 265] on input "checkbox" at bounding box center [25, 268] width 15 height 15
click at [101, 196] on div "Картография удалять Перейти к Входящие Изменить на другой Просмотр сгруппирован…" at bounding box center [563, 243] width 1098 height 106
click at [106, 215] on div "удалять" at bounding box center [107, 210] width 26 height 12
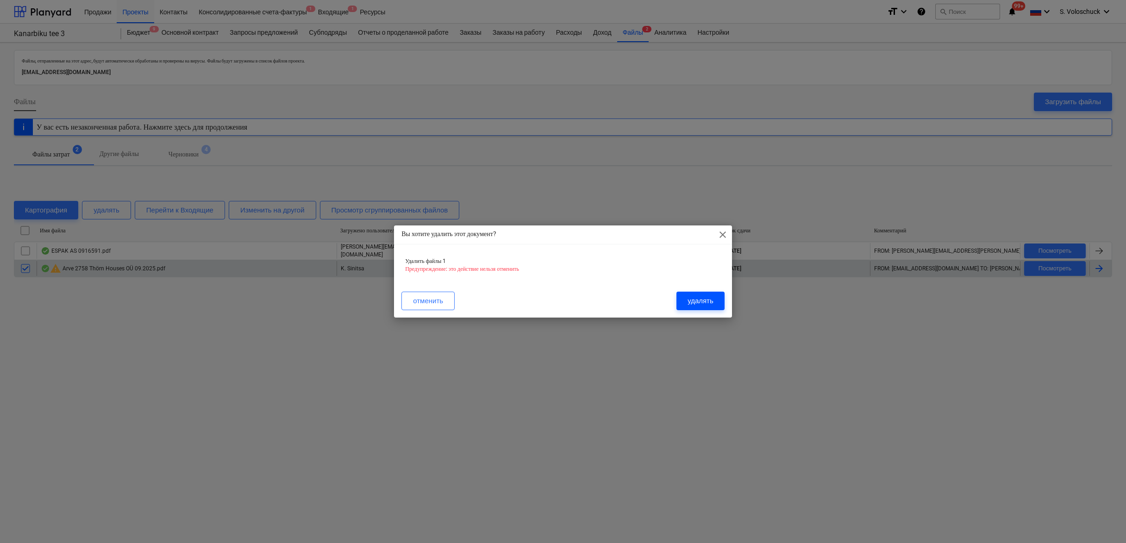
click at [719, 305] on button "удалять" at bounding box center [700, 301] width 48 height 19
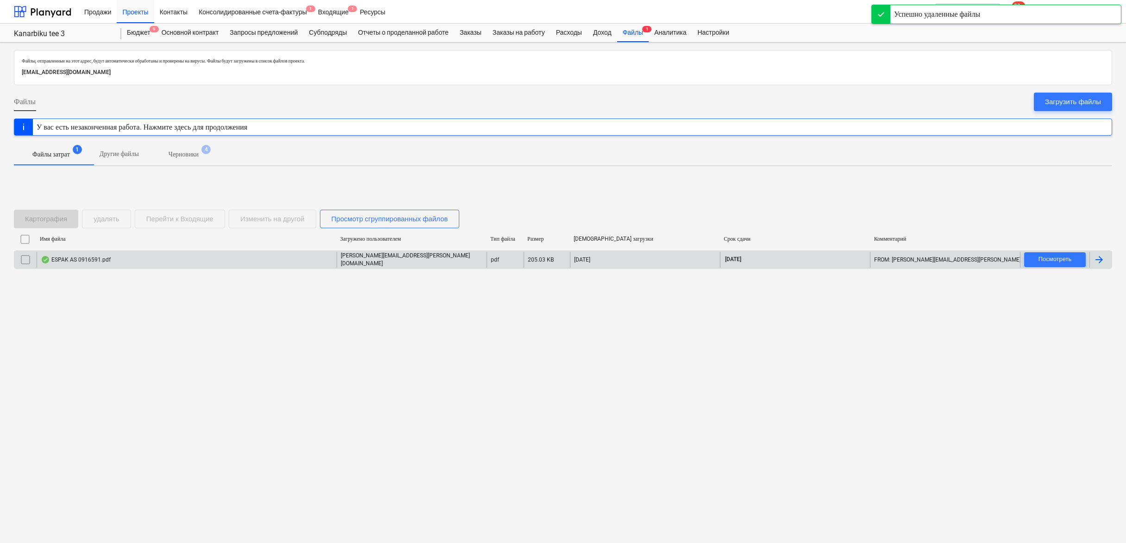
click at [218, 260] on div "ESPAK AS 0916591.pdf" at bounding box center [187, 260] width 300 height 16
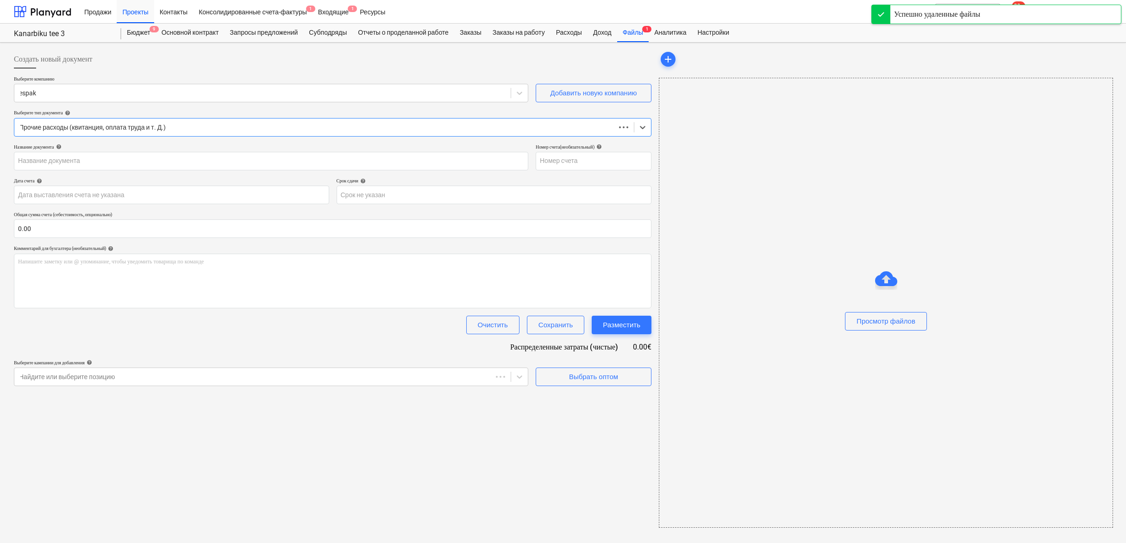
type input "0916591"
type input "[DATE]"
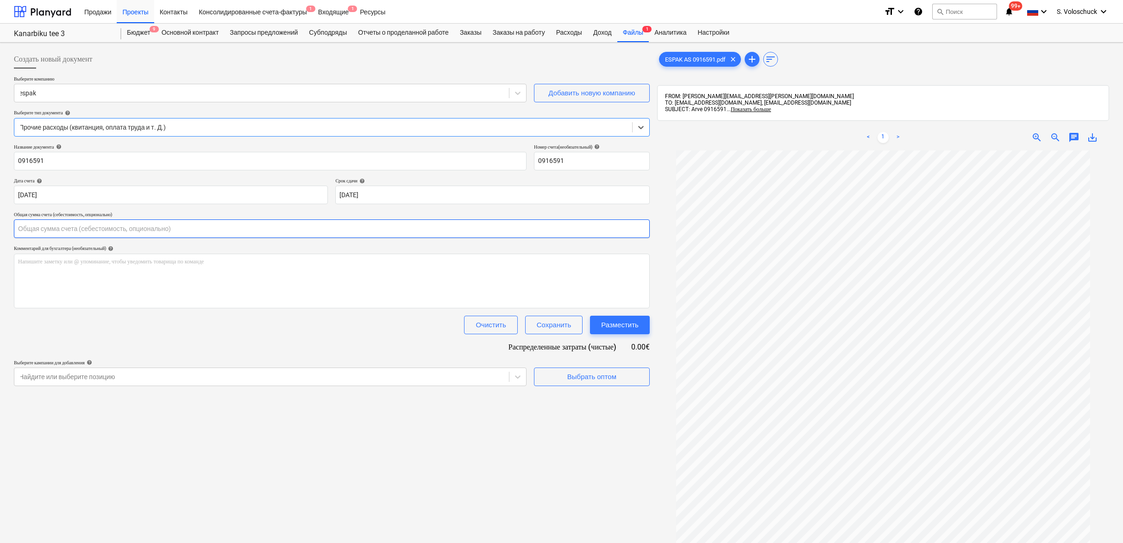
click at [227, 232] on input "text" at bounding box center [332, 228] width 636 height 19
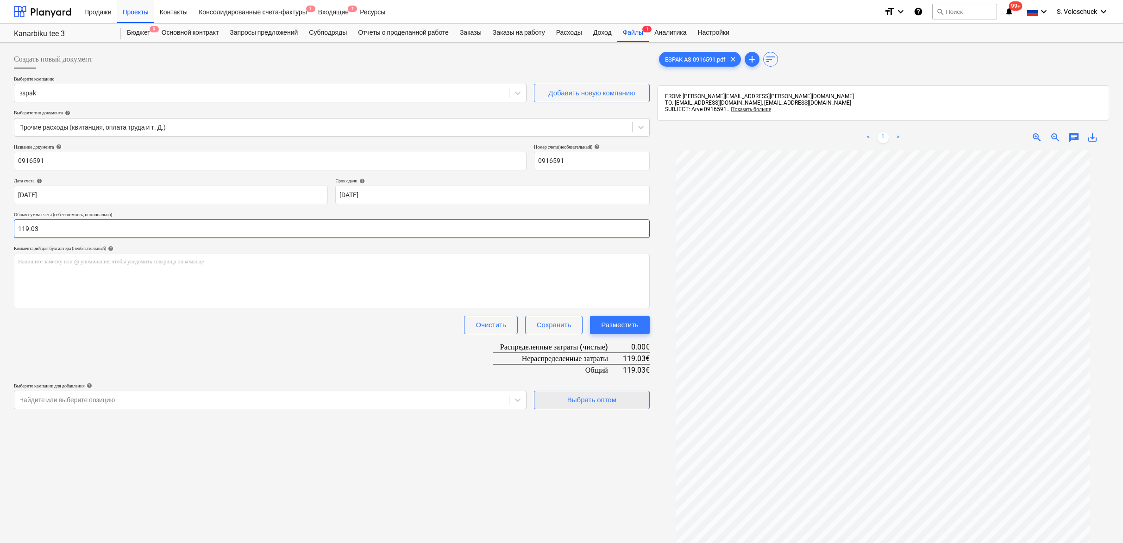
type input "119.03"
click at [605, 395] on div "Выбрать оптом" at bounding box center [591, 400] width 49 height 12
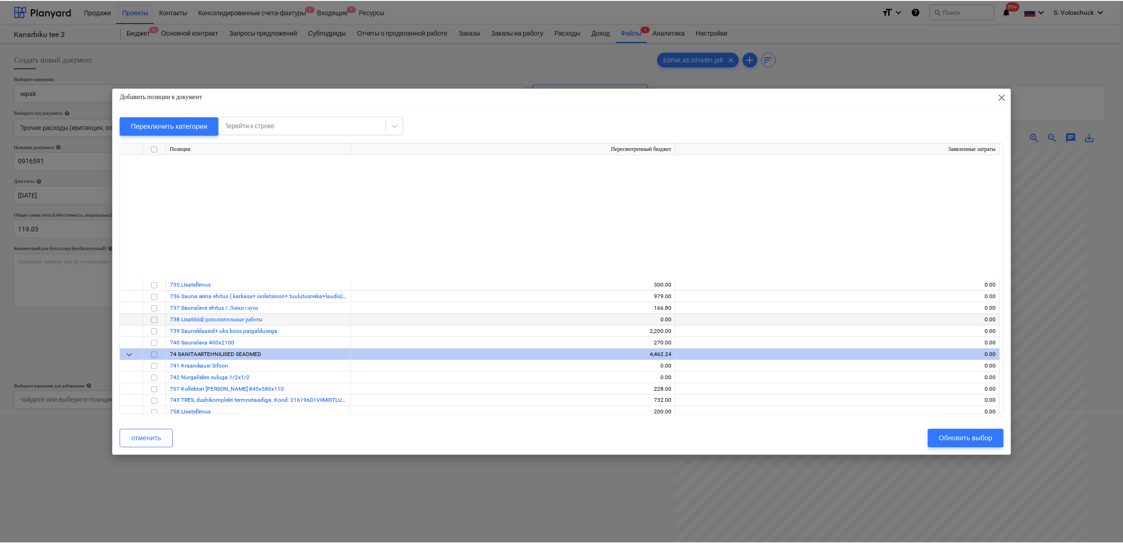
scroll to position [2518, 0]
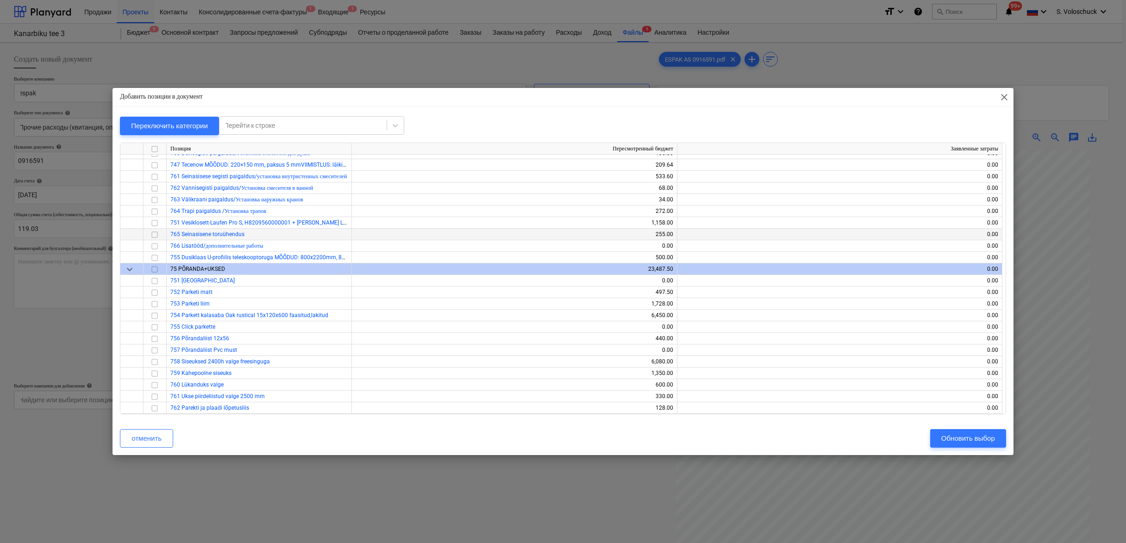
click at [150, 236] on input "checkbox" at bounding box center [154, 234] width 11 height 11
click at [973, 441] on div "Обновить выбор" at bounding box center [968, 438] width 54 height 12
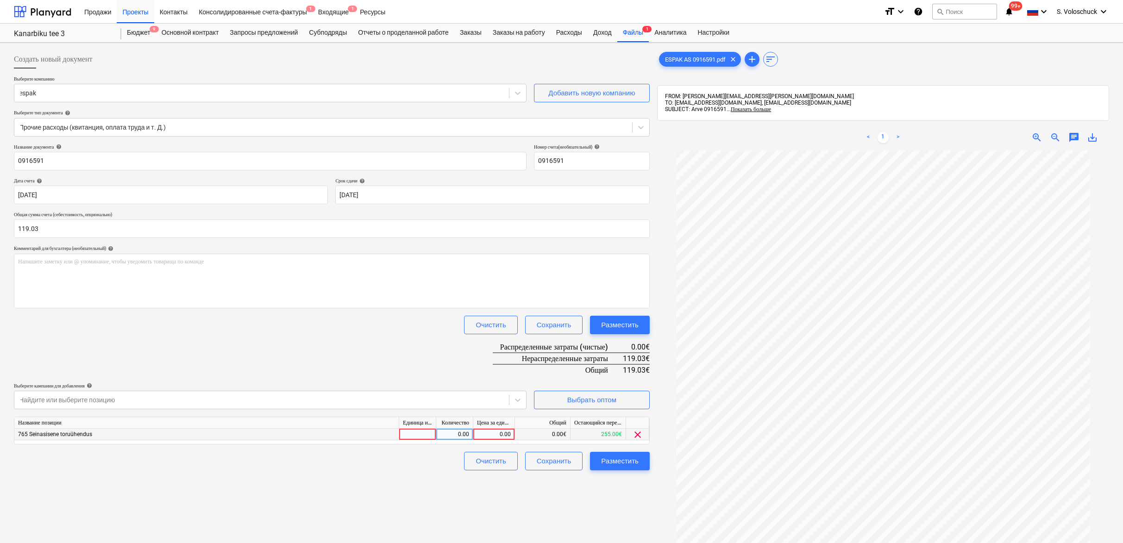
click at [497, 433] on div "0.00" at bounding box center [494, 435] width 34 height 12
type input "119.03"
click at [594, 515] on div "Создать новый документ Выберите компанию espak Добавить новую компанию Выберите…" at bounding box center [331, 358] width 643 height 625
click at [637, 467] on button "Разместить" at bounding box center [620, 461] width 60 height 19
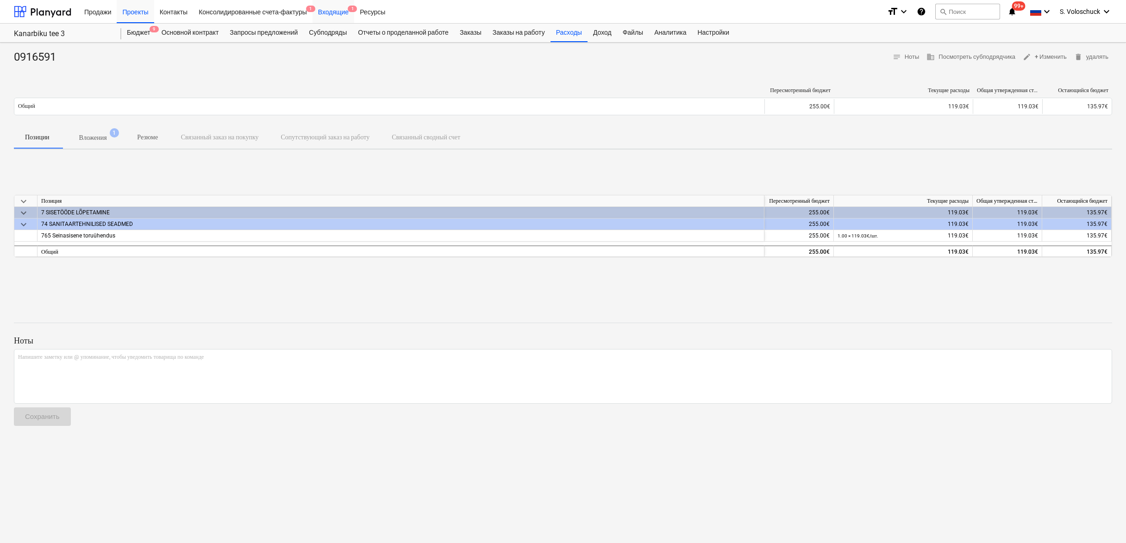
click at [354, 12] on div "Входящие 1" at bounding box center [333, 12] width 42 height 24
click at [586, 32] on div "Расходы" at bounding box center [568, 33] width 37 height 19
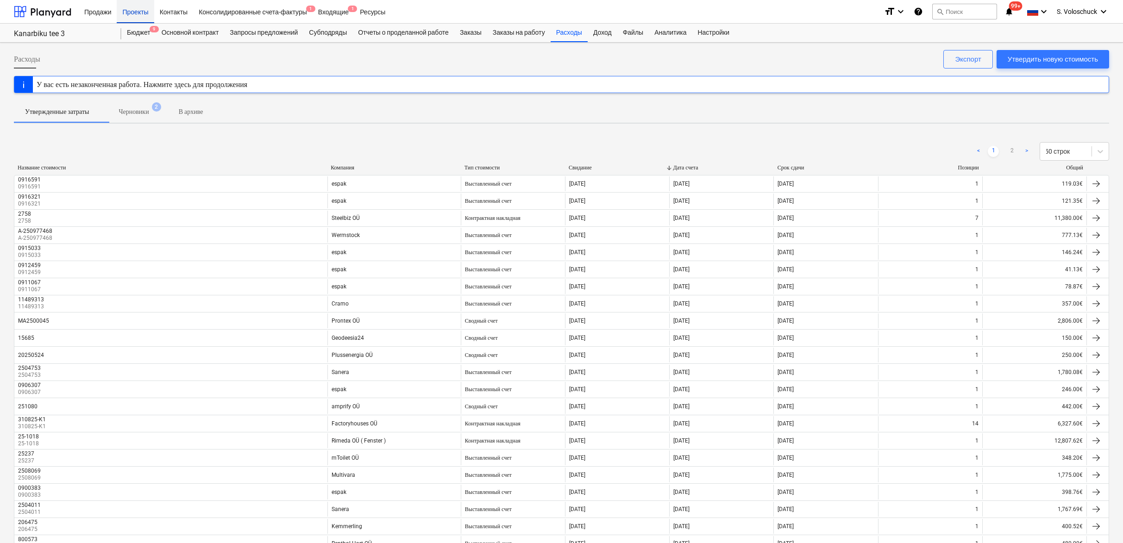
click at [141, 19] on div "Проекты" at bounding box center [135, 12] width 37 height 24
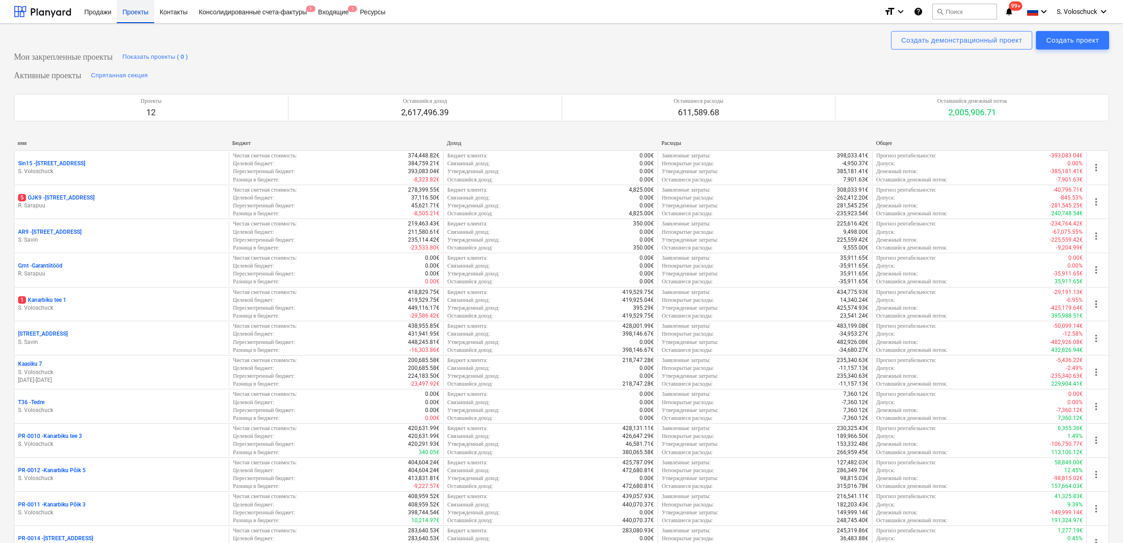
click at [141, 17] on div "Проекты" at bounding box center [135, 12] width 37 height 24
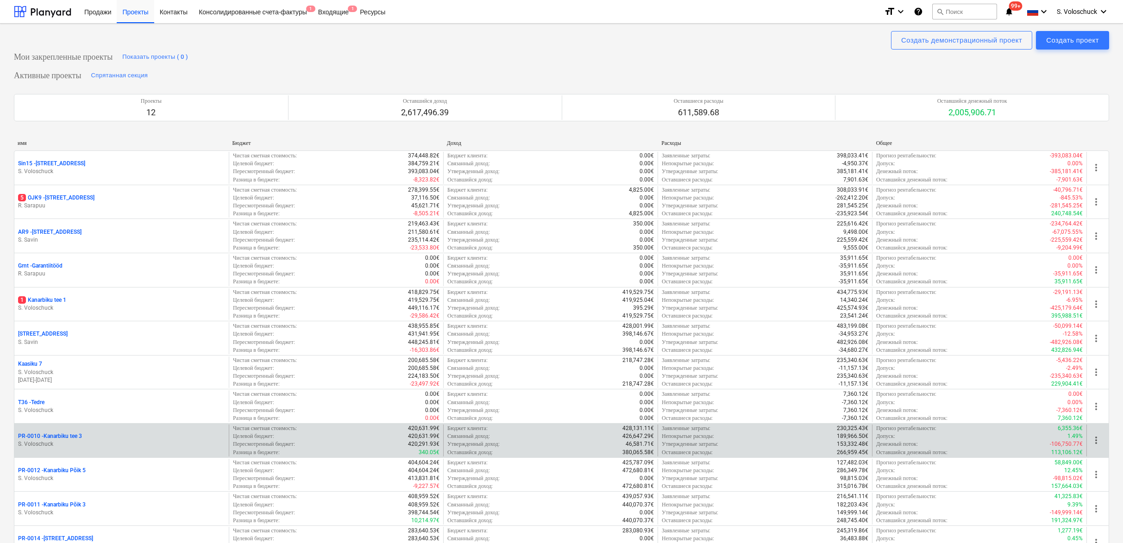
click at [138, 440] on p "S. Voloschuck" at bounding box center [121, 444] width 207 height 8
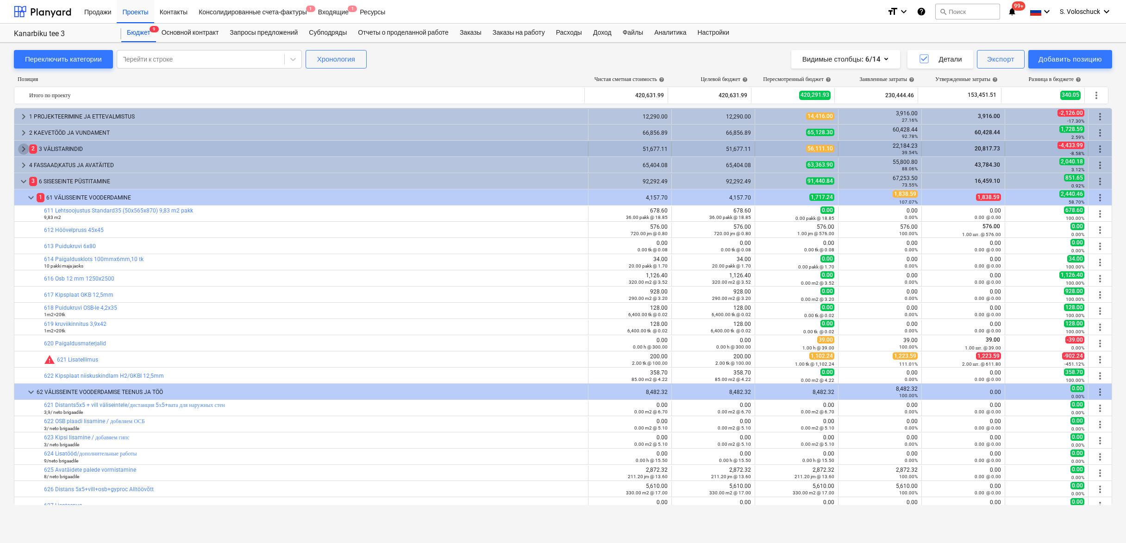
click at [20, 149] on span "keyboard_arrow_right" at bounding box center [23, 149] width 11 height 11
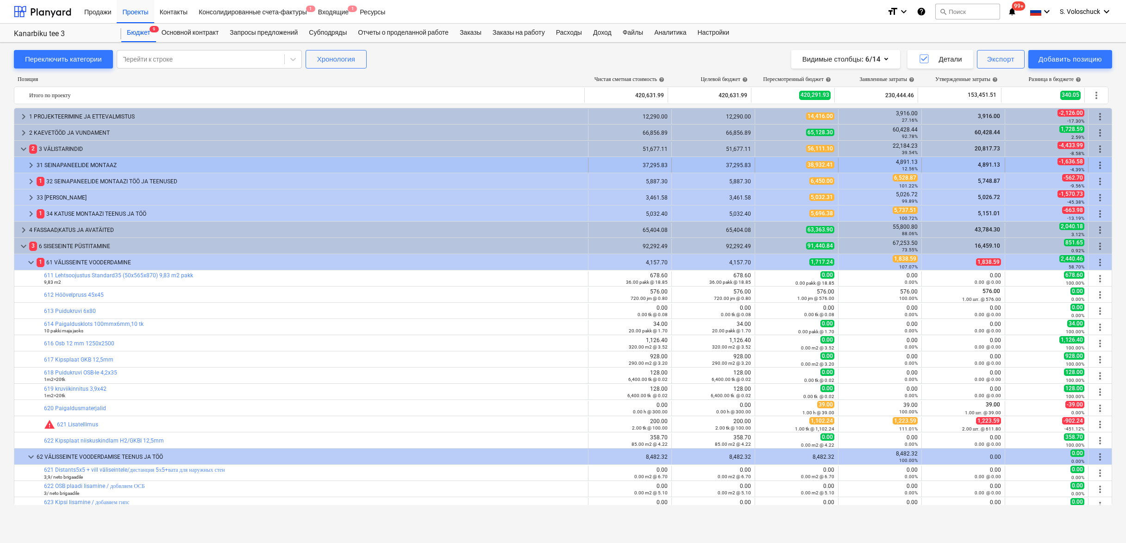
click at [27, 163] on span "keyboard_arrow_right" at bounding box center [30, 165] width 11 height 11
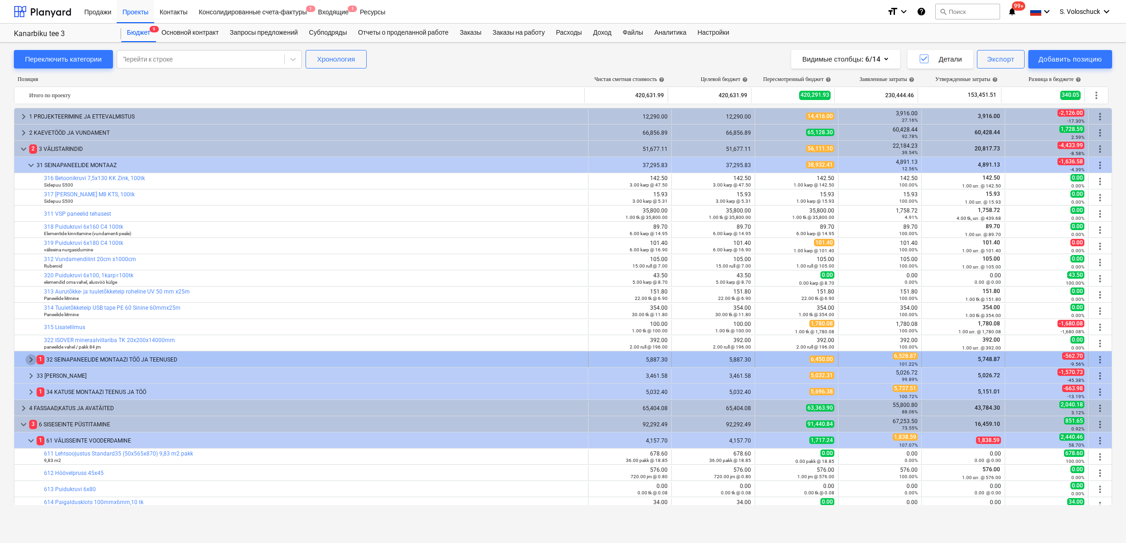
click at [29, 356] on span "keyboard_arrow_right" at bounding box center [30, 359] width 11 height 11
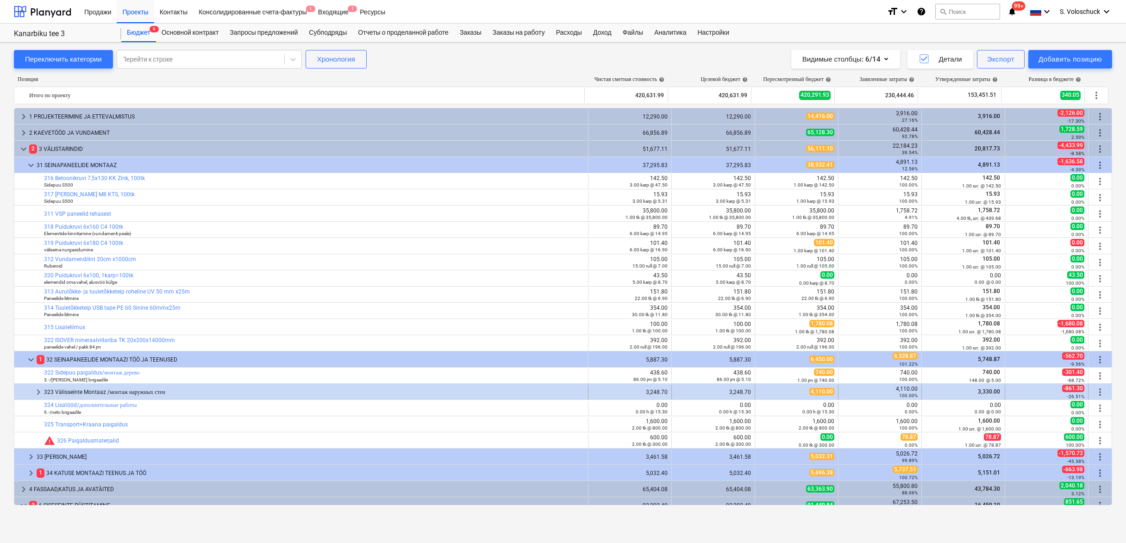
click at [38, 394] on span "keyboard_arrow_right" at bounding box center [38, 392] width 11 height 11
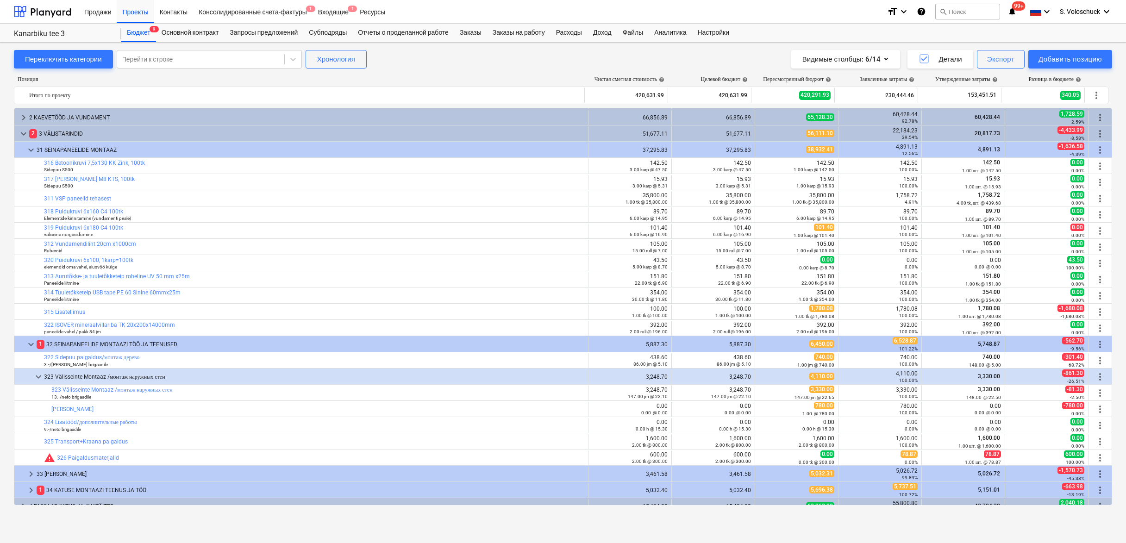
scroll to position [17, 0]
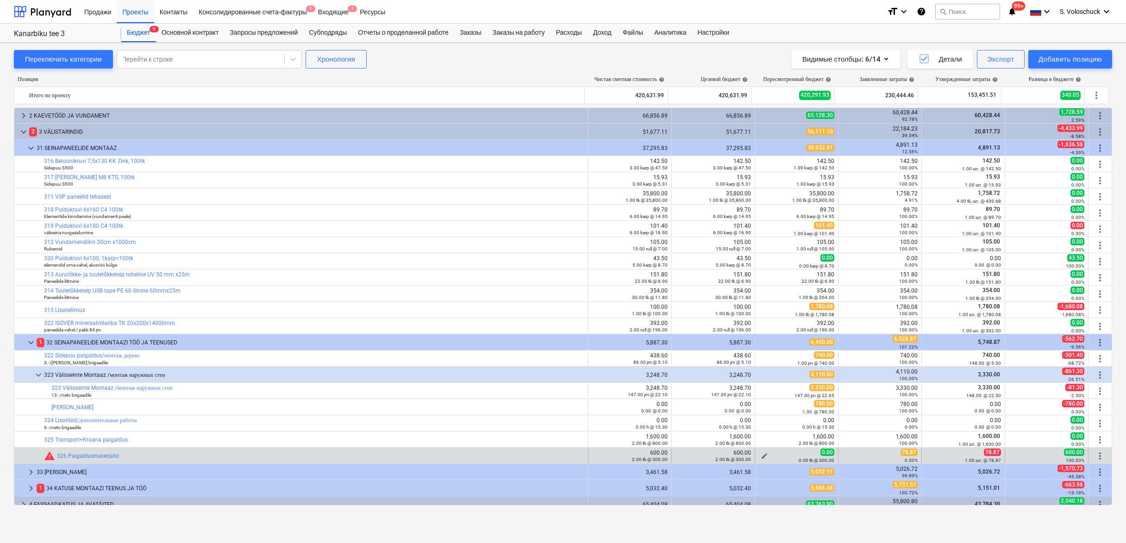
click at [765, 457] on div "0.00 tk @ 300.00" at bounding box center [796, 460] width 75 height 6
click at [761, 454] on span "edit" at bounding box center [764, 455] width 7 height 7
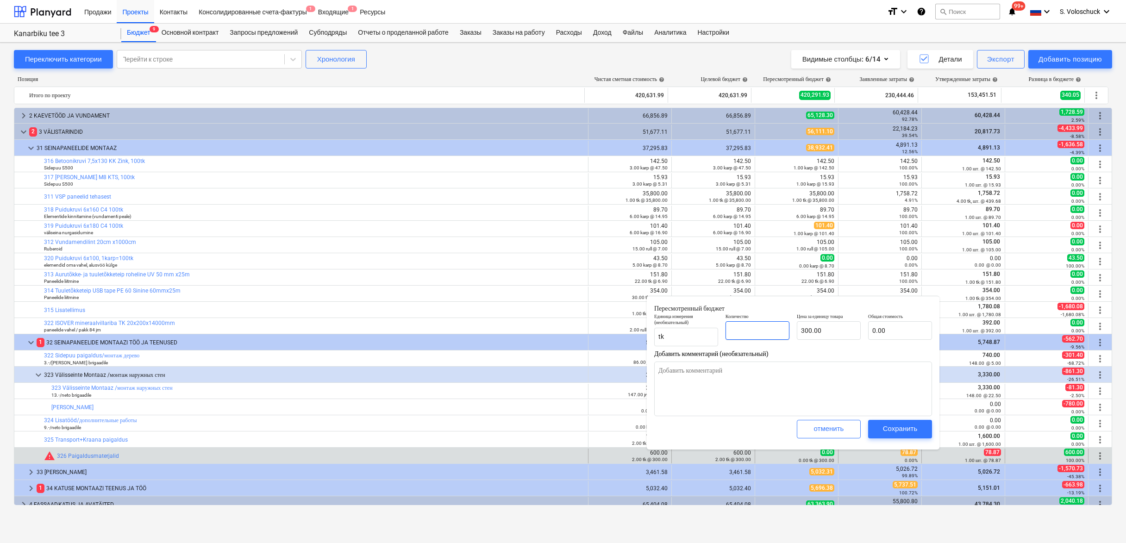
click at [769, 328] on input "text" at bounding box center [757, 330] width 64 height 19
type input "1"
type textarea "x"
type input "300.00"
type input "1.00"
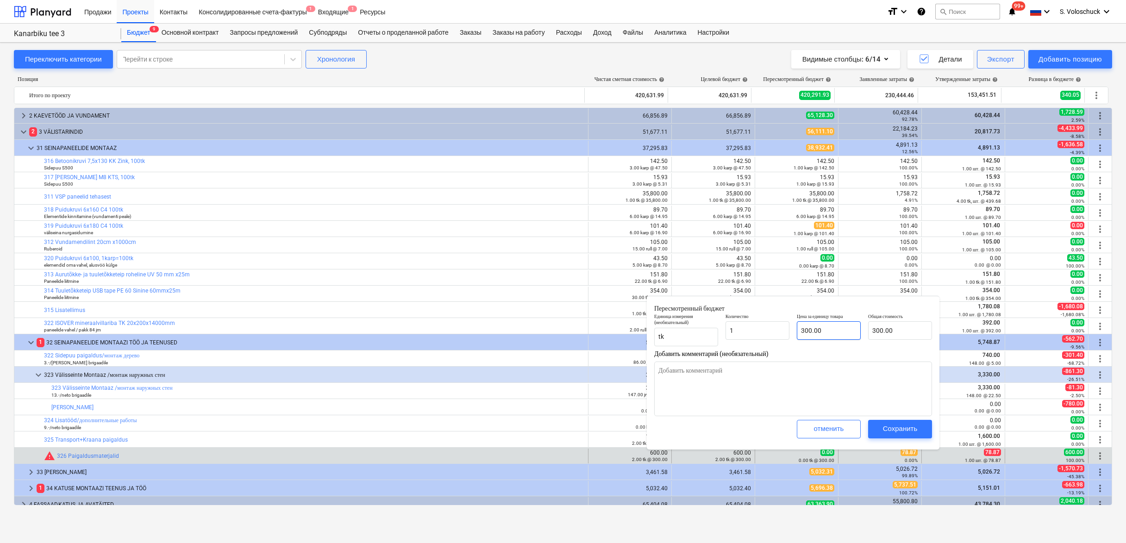
type input "300"
type textarea "x"
click at [842, 332] on input "300" at bounding box center [829, 330] width 64 height 19
type input "30"
type textarea "x"
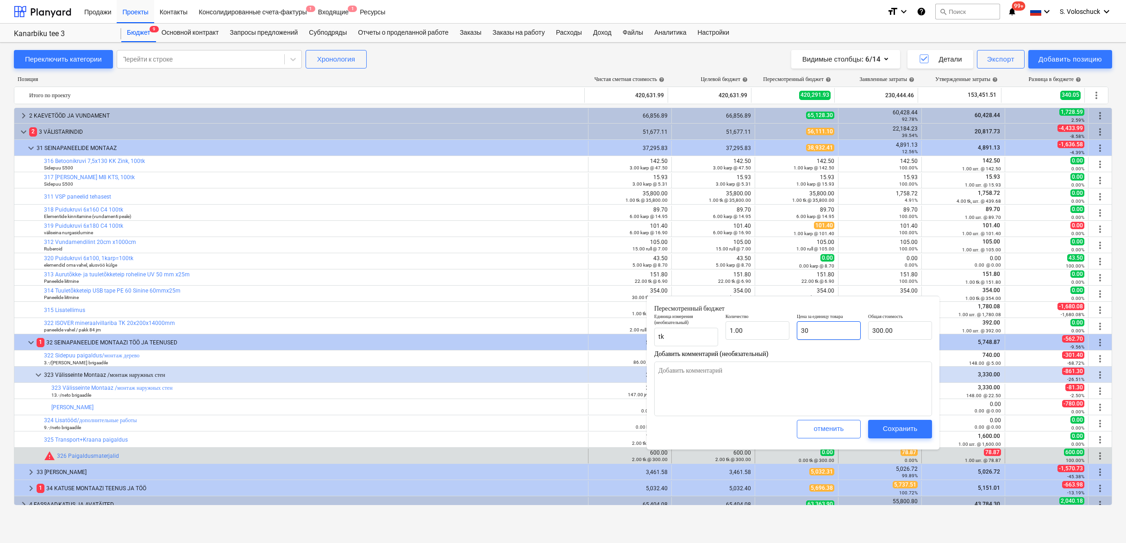
type input "30.00"
type input "3"
type textarea "x"
type input "3.00"
type textarea "x"
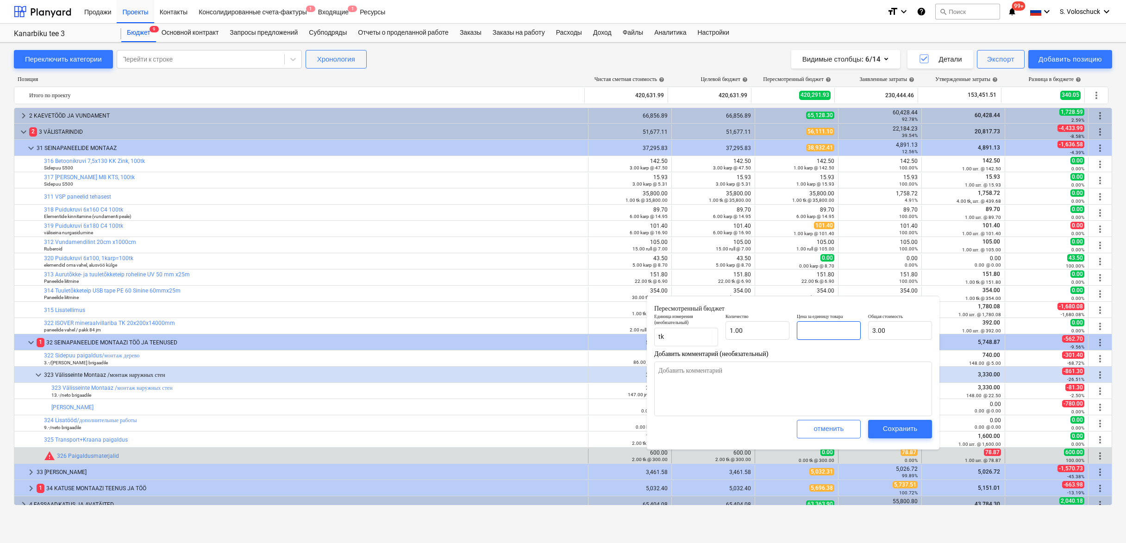
type input "0.00"
type input "7"
type textarea "x"
type input "7.00"
type input "78"
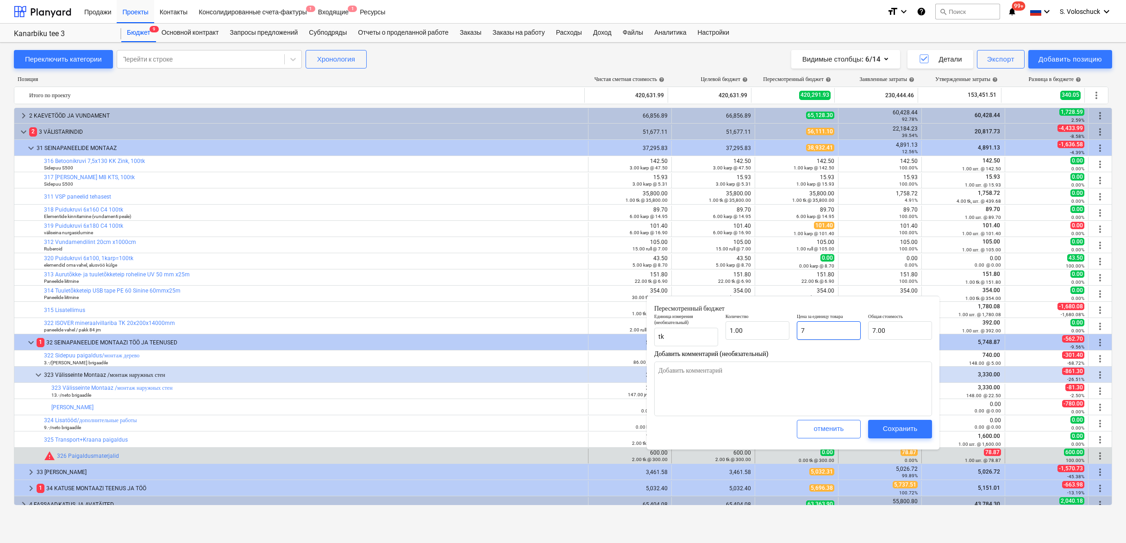
type textarea "x"
type input "78.00"
type input "78."
type textarea "x"
type input "78.7"
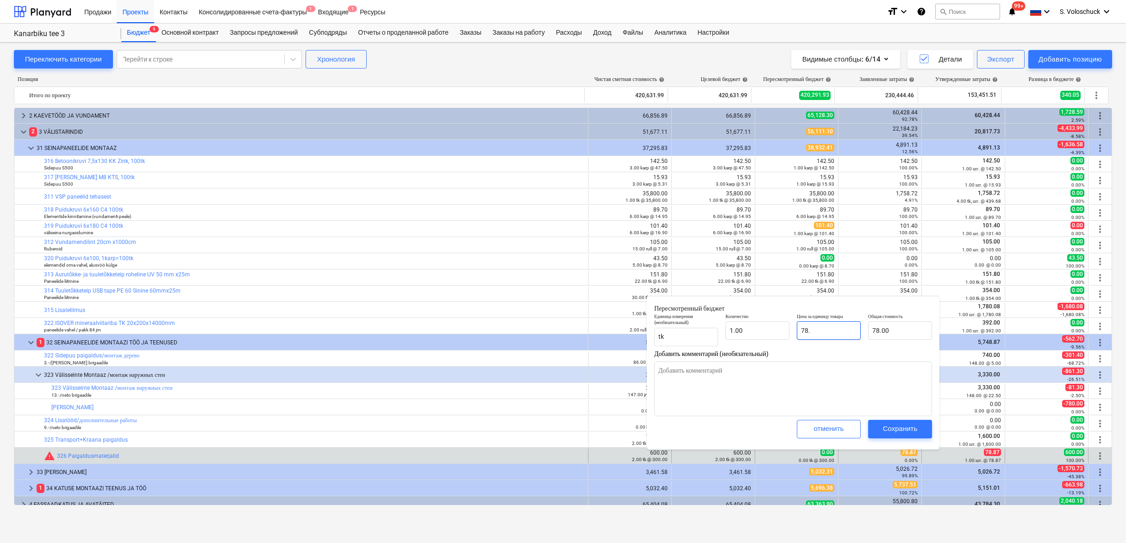
type textarea "x"
type input "78.70"
type input "78."
type textarea "x"
type input "78.00"
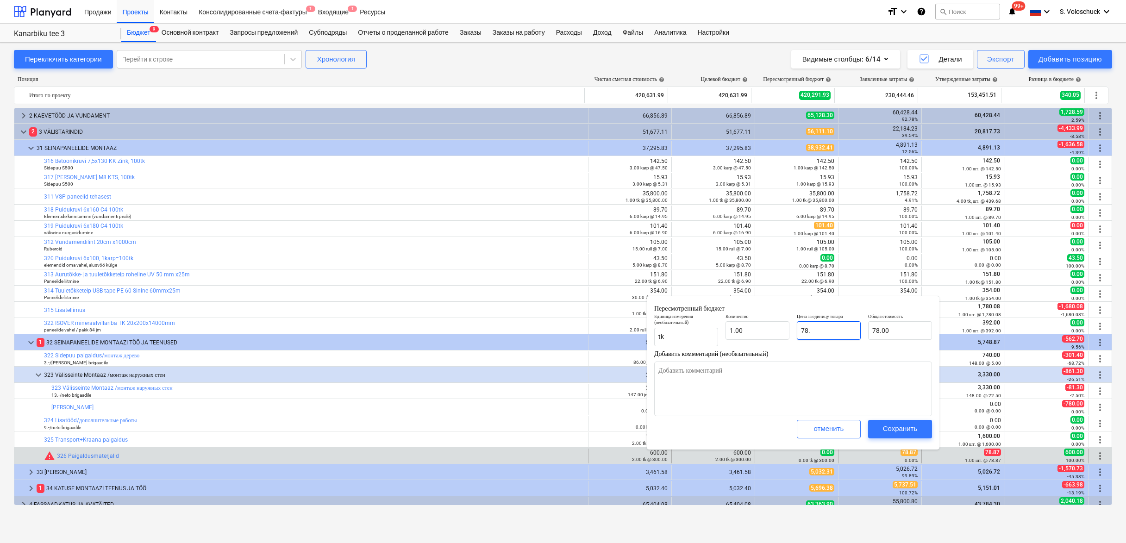
type input "78.8"
type textarea "x"
type input "78.80"
type input "78.87"
type textarea "x"
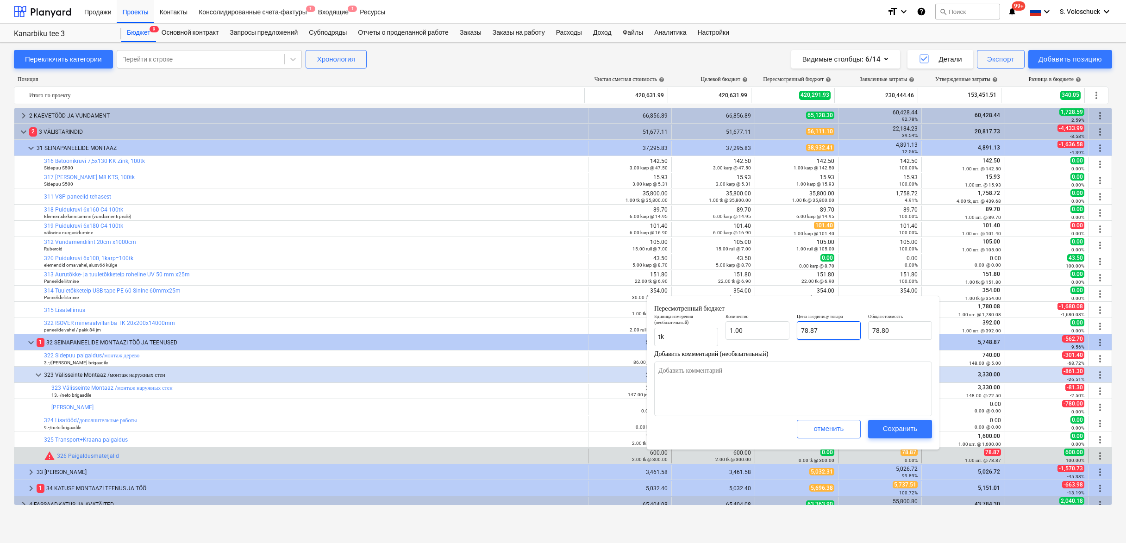
type input "78.87"
click at [898, 430] on div "Сохранить" at bounding box center [900, 429] width 35 height 12
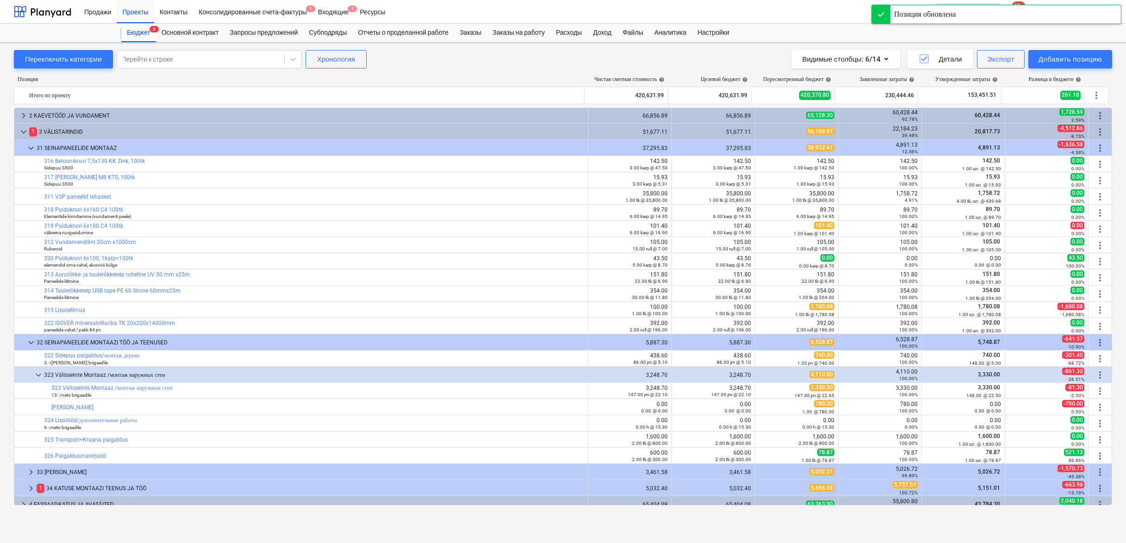
scroll to position [160, 0]
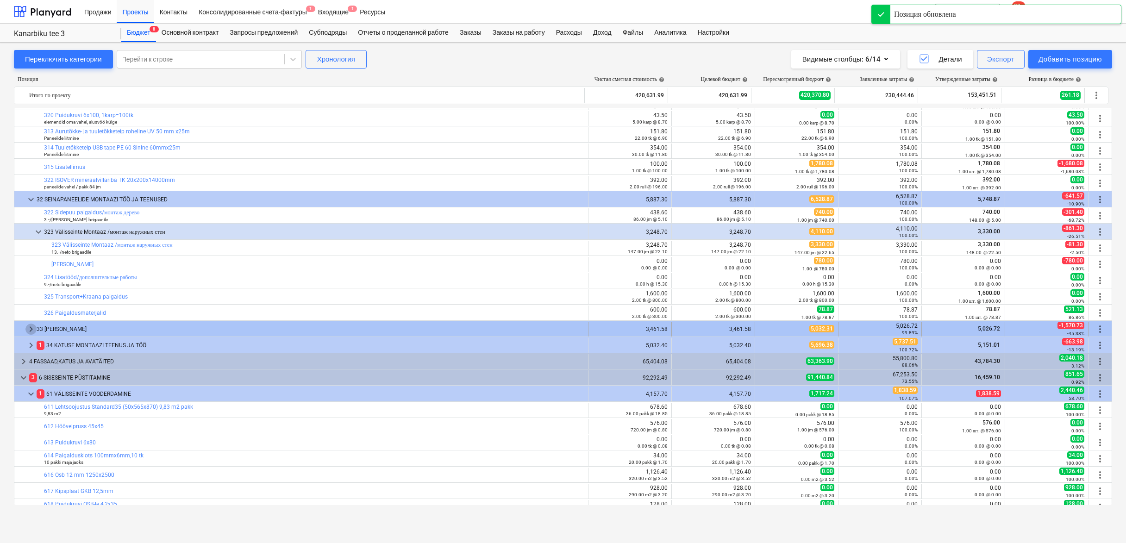
click at [34, 328] on span "keyboard_arrow_right" at bounding box center [30, 329] width 11 height 11
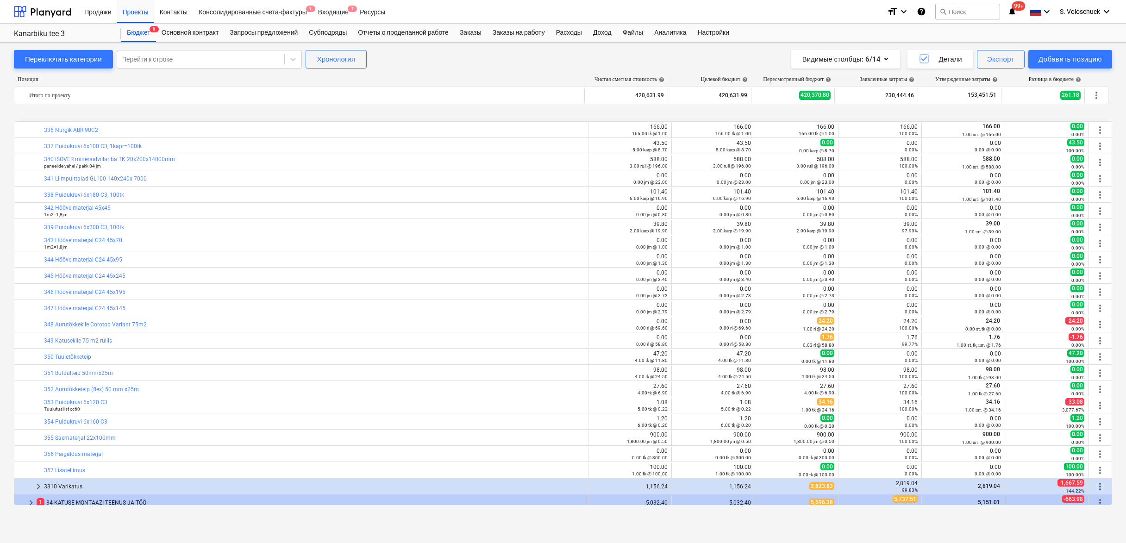
scroll to position [533, 0]
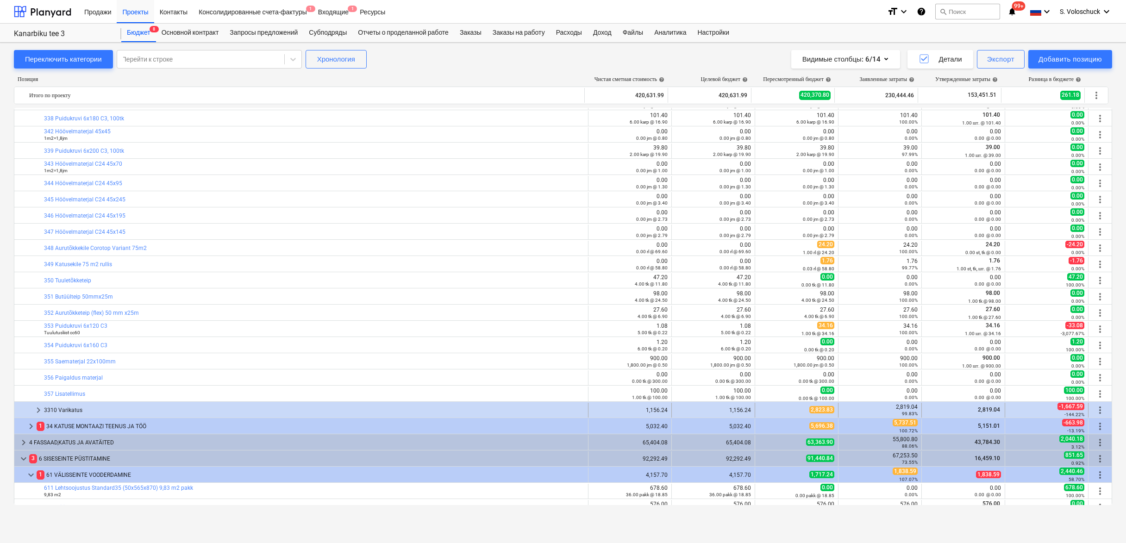
click at [37, 410] on span "keyboard_arrow_right" at bounding box center [38, 410] width 11 height 11
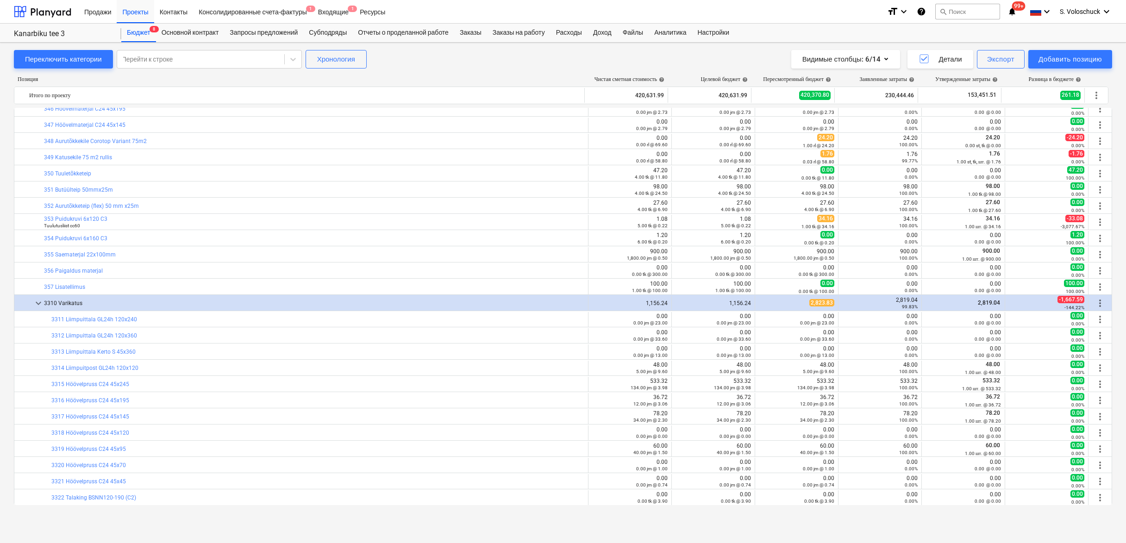
scroll to position [820, 0]
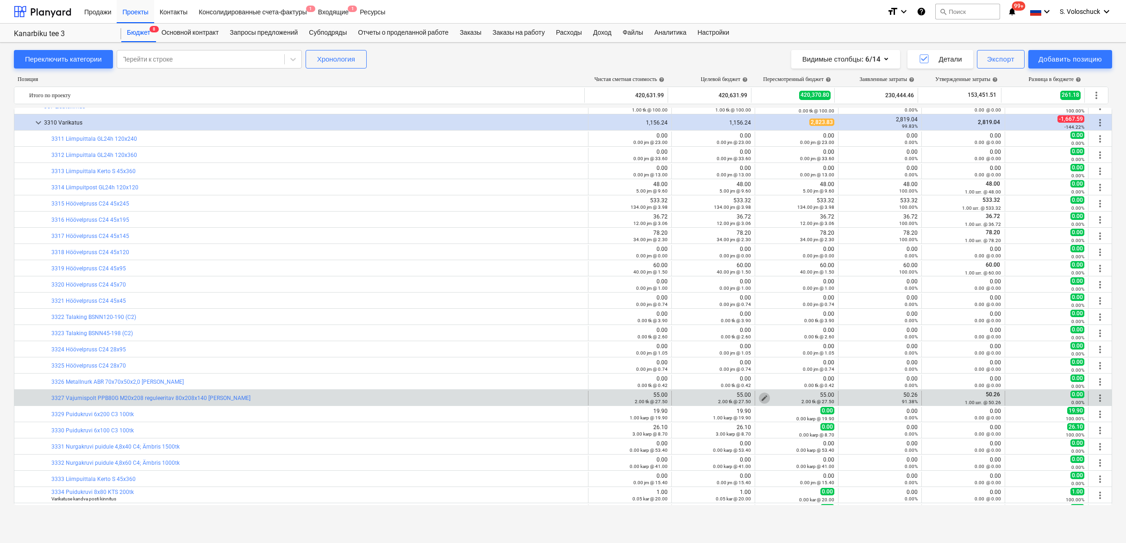
click at [761, 396] on span "edit" at bounding box center [764, 397] width 7 height 7
type textarea "x"
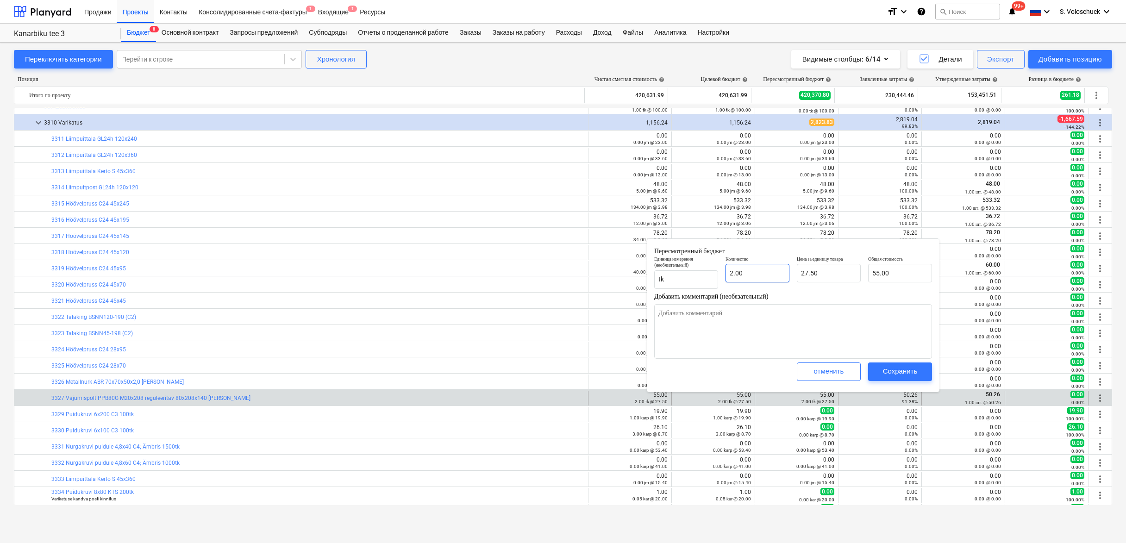
type input "2"
click at [756, 273] on input "2" at bounding box center [757, 273] width 64 height 19
type textarea "x"
type input "0.00"
type textarea "x"
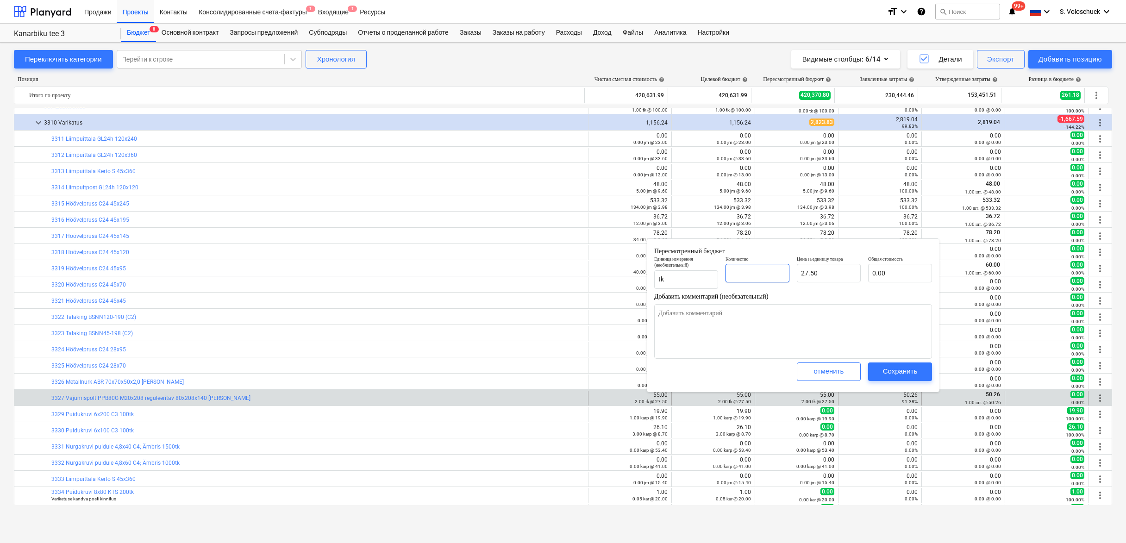
type input "1"
type input "27.50"
type input "1"
type textarea "x"
type input "1.00"
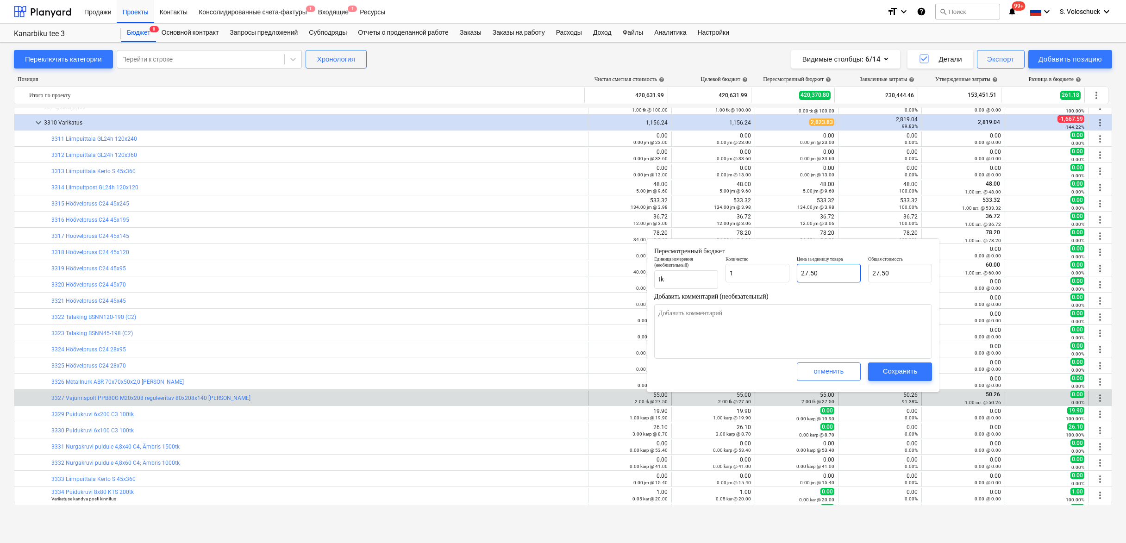
type input "27.5"
click at [829, 274] on input "27.5" at bounding box center [829, 273] width 64 height 19
type textarea "x"
type input "27."
type input "27.00"
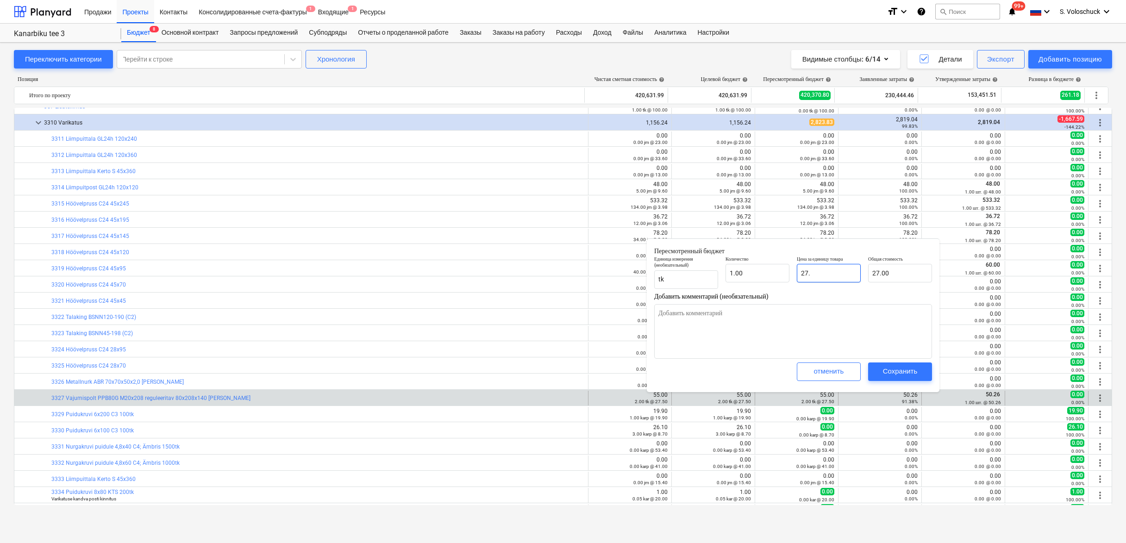
type textarea "x"
type input "27"
type textarea "x"
type input "2"
type input "2.00"
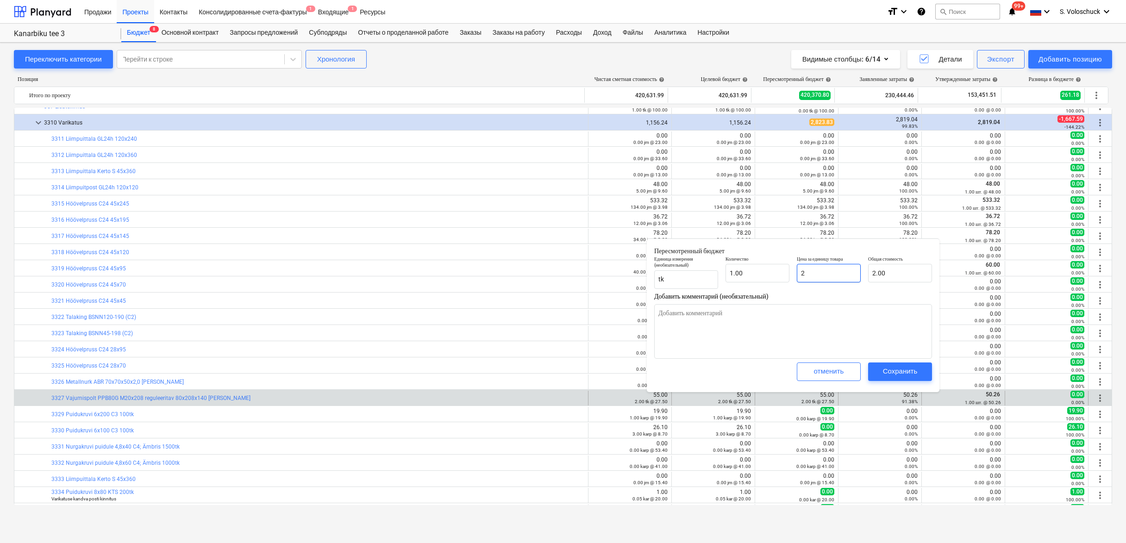
type textarea "x"
type input "0.00"
type textarea "x"
type input "5"
type input "5.00"
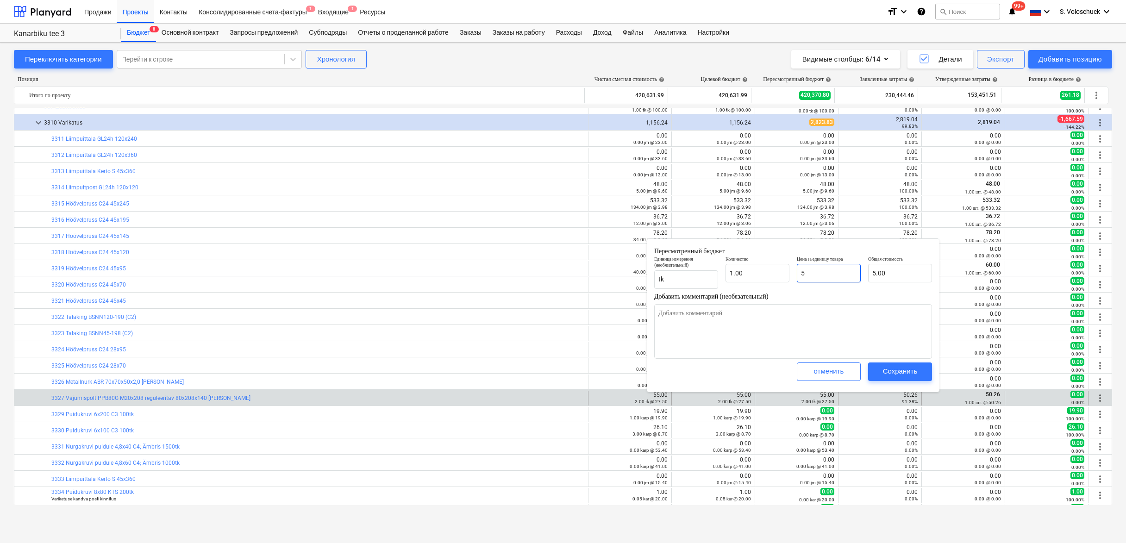
type textarea "x"
type input "50"
type input "50.00"
type textarea "x"
type input "50."
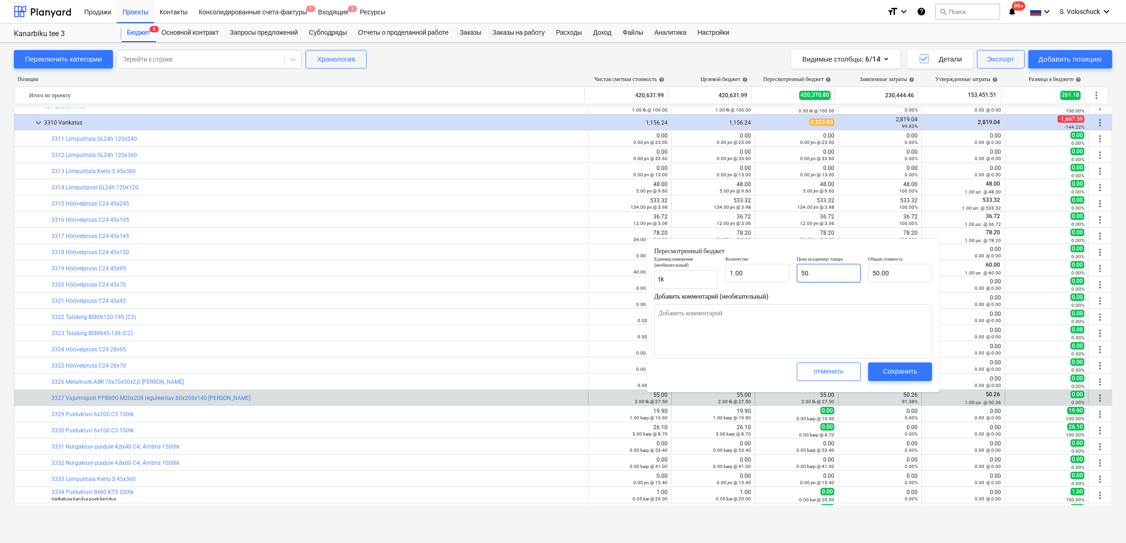
type textarea "x"
type input "50.2"
type input "50.20"
type textarea "x"
type input "50.26"
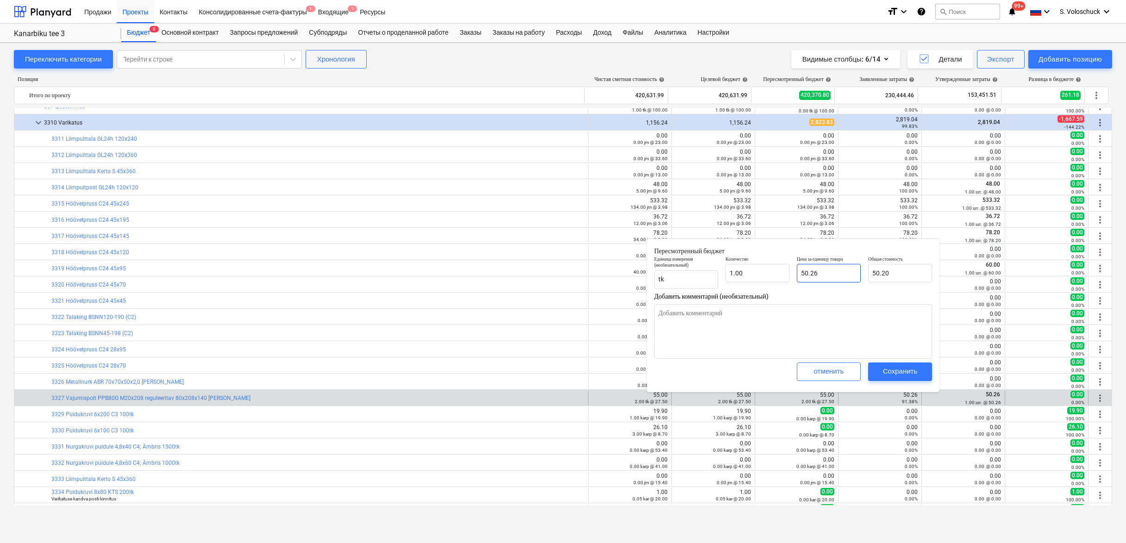
type input "50.26"
click at [911, 370] on div "Сохранить" at bounding box center [900, 371] width 35 height 12
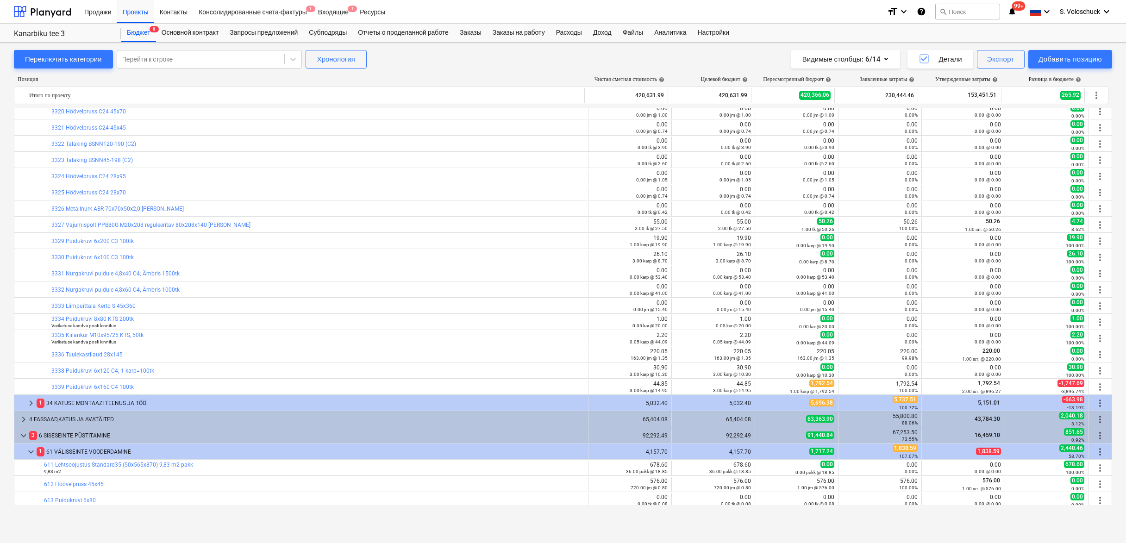
scroll to position [995, 0]
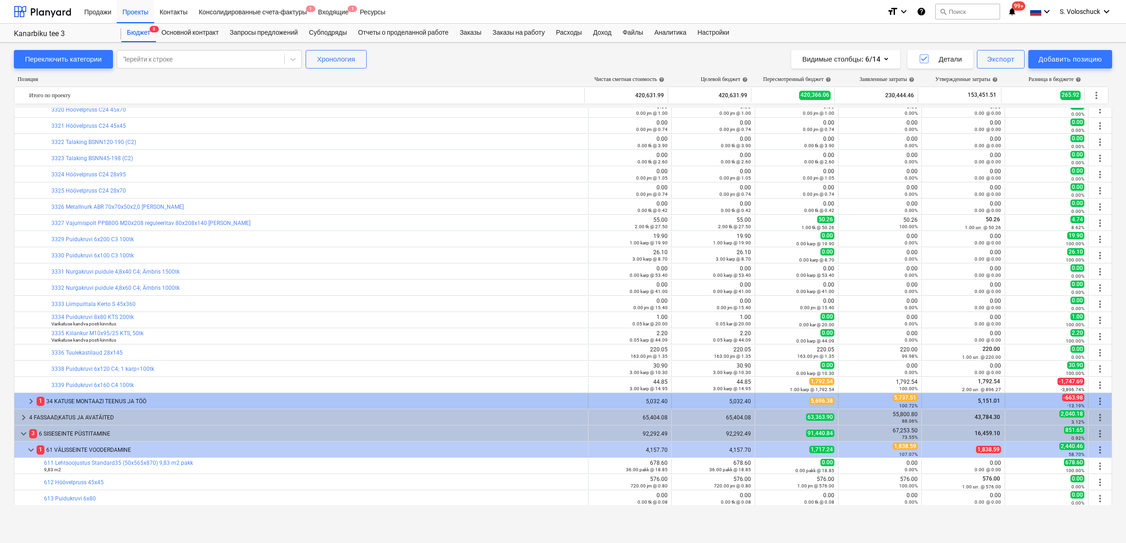
click at [30, 401] on span "keyboard_arrow_right" at bounding box center [30, 401] width 11 height 11
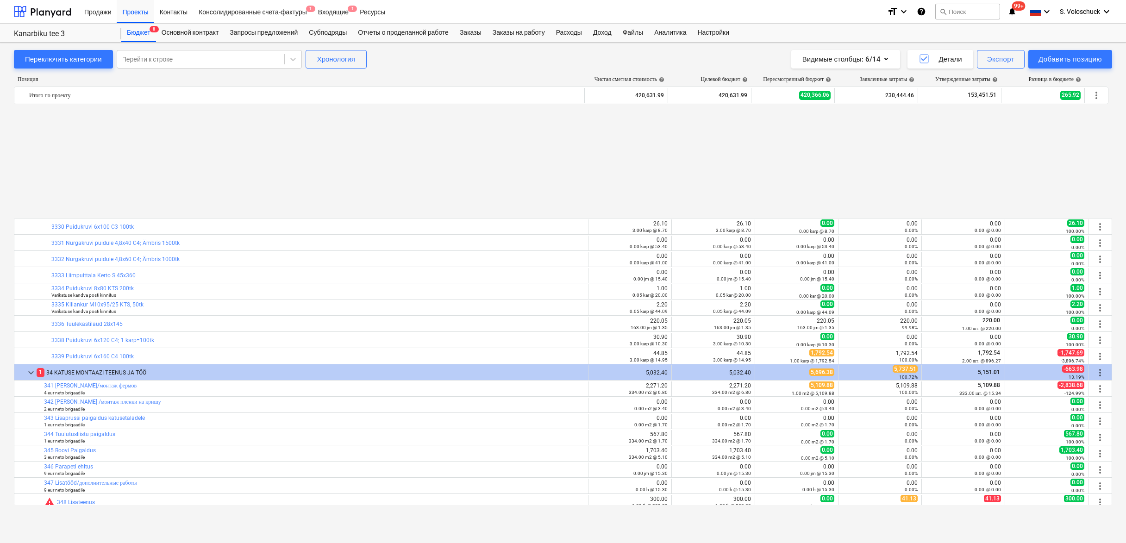
scroll to position [1157, 0]
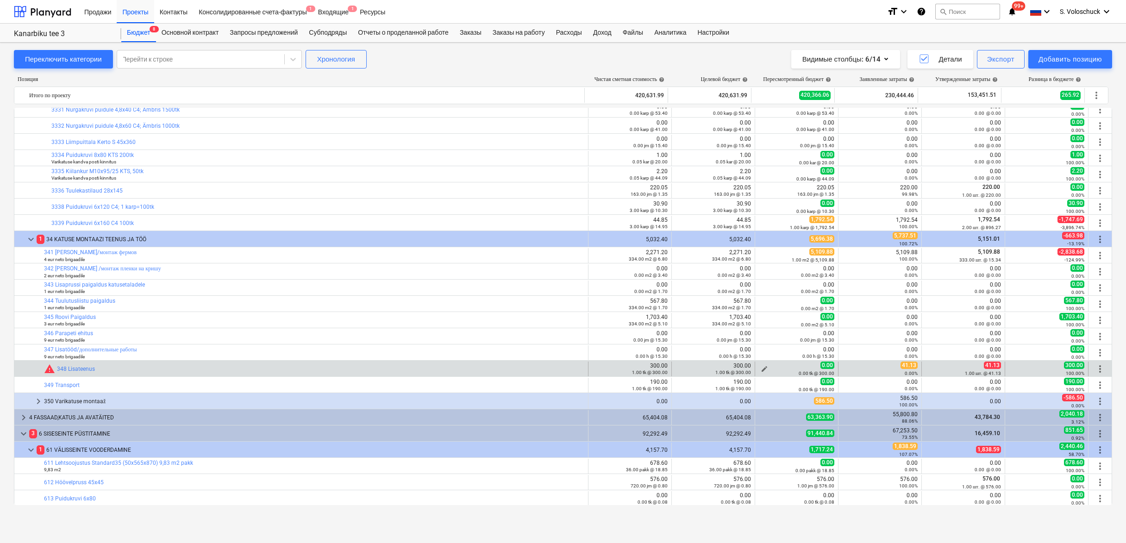
click at [763, 368] on span "edit" at bounding box center [764, 368] width 7 height 7
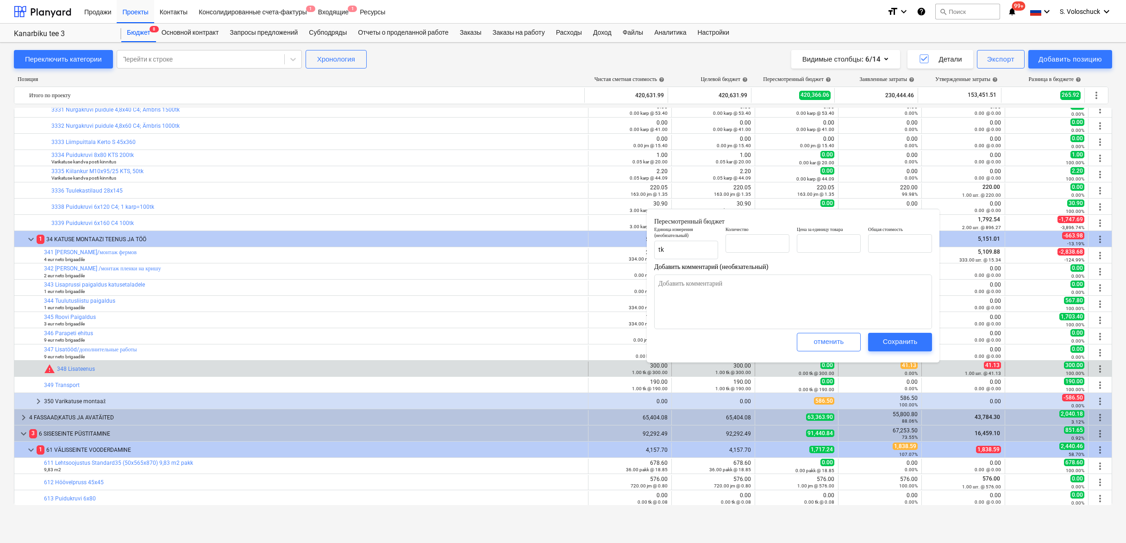
type textarea "x"
type input "0.00"
type input "300.00"
type input "0.00"
click at [765, 244] on input "text" at bounding box center [757, 243] width 64 height 19
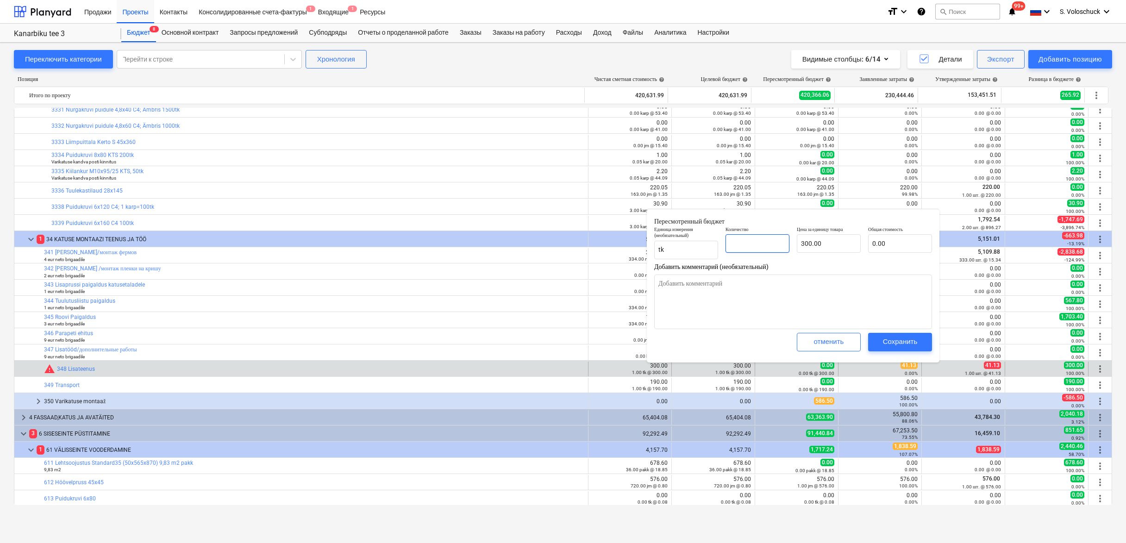
type textarea "x"
type input "1"
type input "300.00"
type input "1"
type textarea "x"
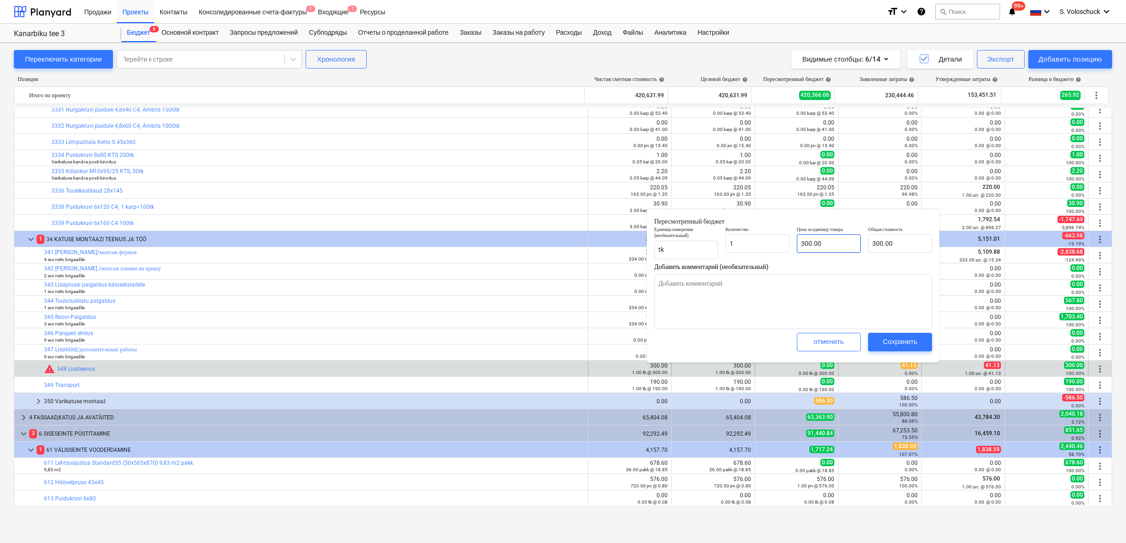
type input "1.00"
type input "300"
click at [830, 246] on input "300" at bounding box center [829, 243] width 64 height 19
type textarea "x"
type input "30"
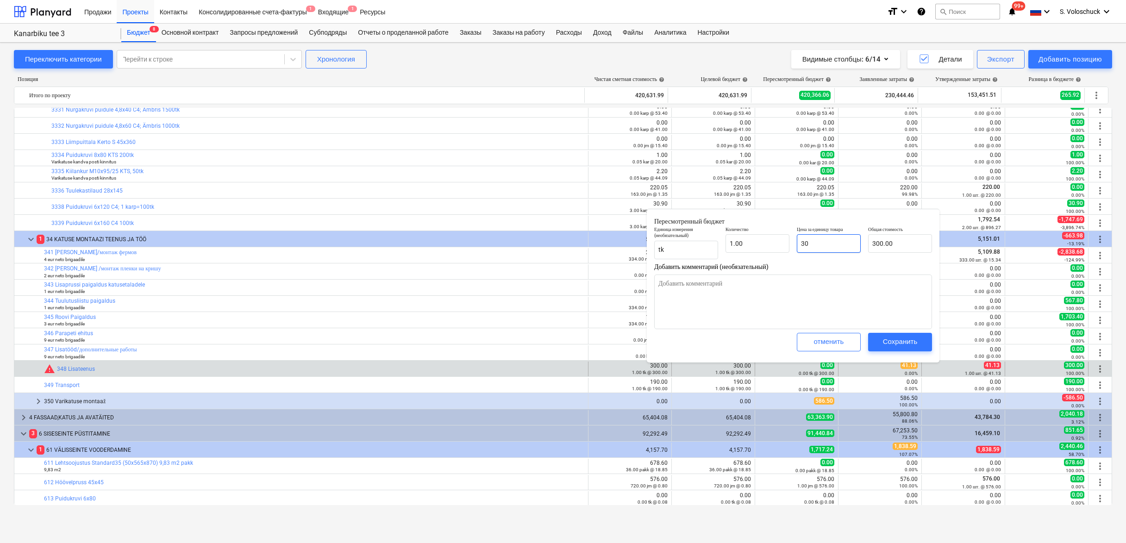
type input "30.00"
type textarea "x"
type input "3"
type input "3.00"
type textarea "x"
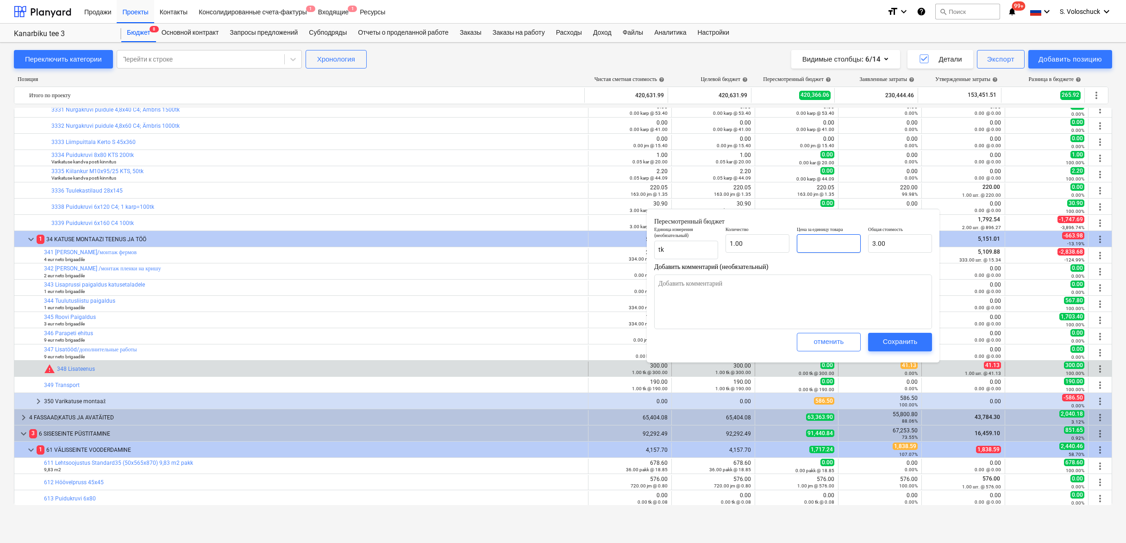
type input "0.00"
type textarea "x"
type input "4"
type input "4.00"
type textarea "x"
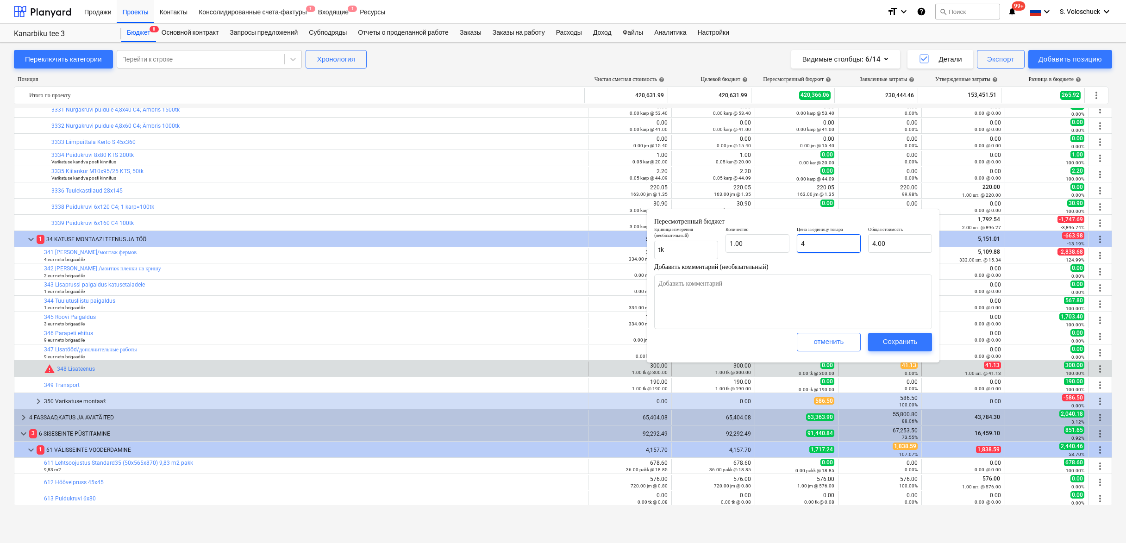
type input "41"
type input "41.00"
type textarea "x"
type input "41."
type textarea "x"
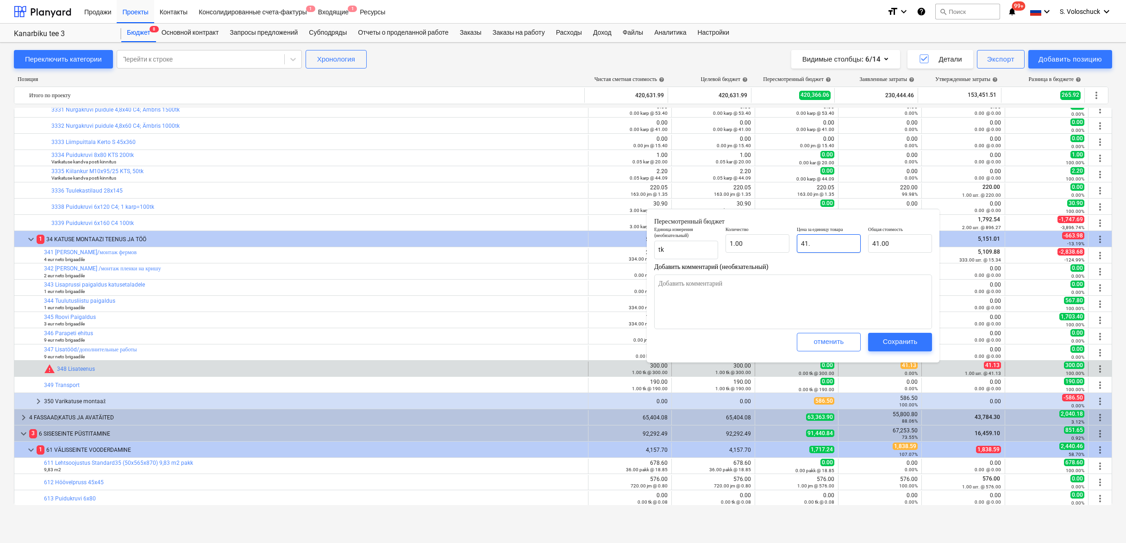
type input "41.4"
type input "41.40"
type textarea "x"
type input "41.43"
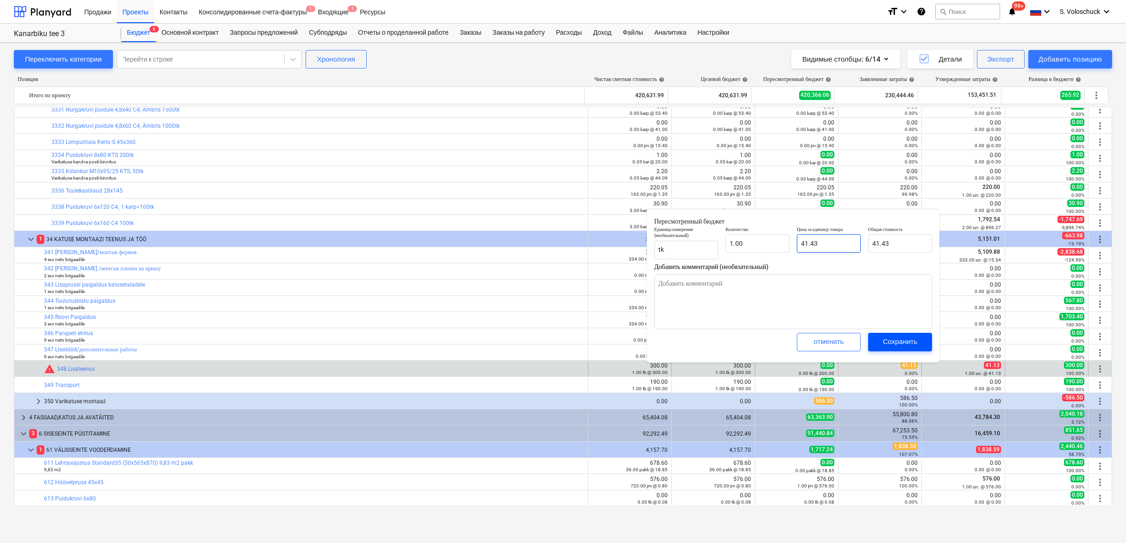
type input "41.43"
click at [919, 337] on span "Сохранить" at bounding box center [900, 342] width 42 height 12
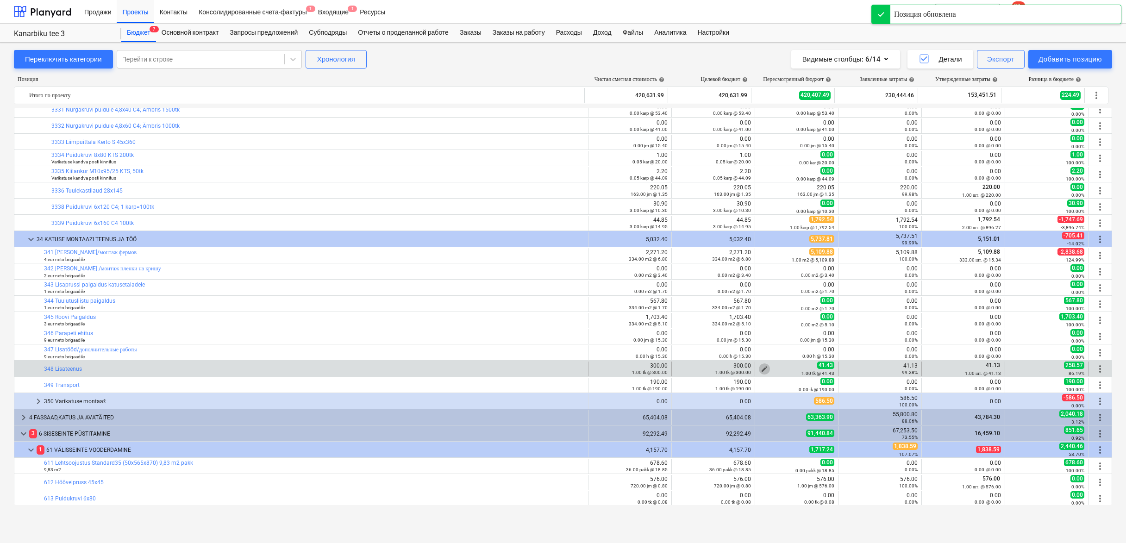
click at [761, 368] on span "edit" at bounding box center [764, 368] width 7 height 7
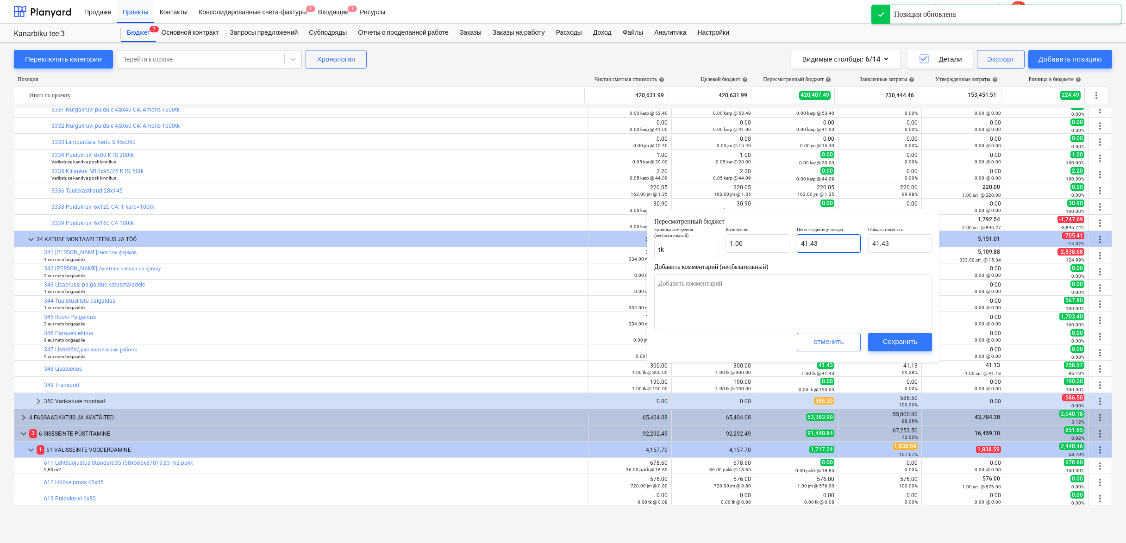
click at [825, 245] on input "41.43" at bounding box center [829, 243] width 64 height 19
type textarea "x"
type input "41.4"
type input "41.40"
type textarea "x"
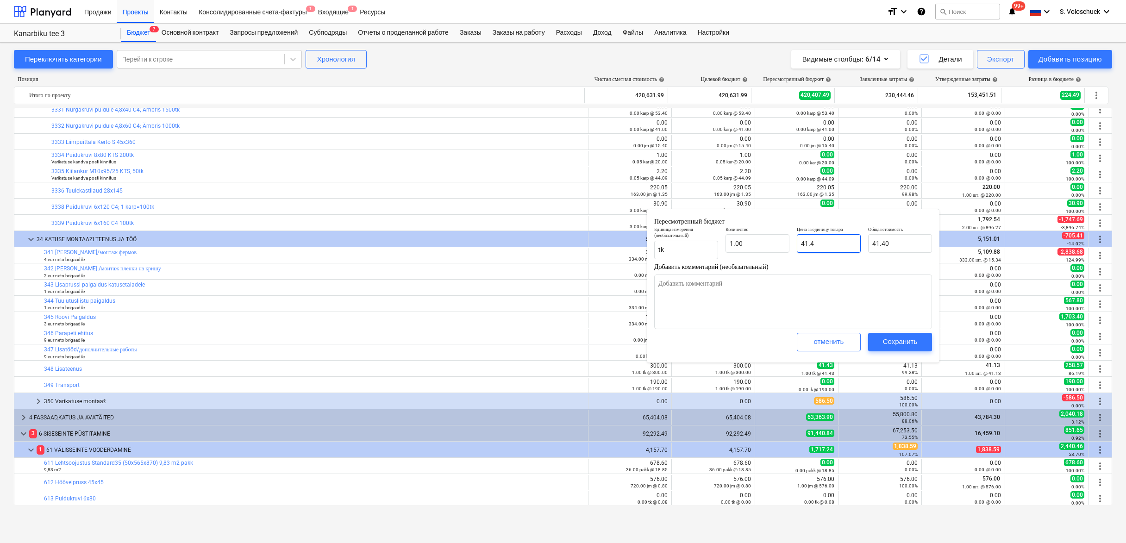
type input "41."
type input "41.00"
type textarea "x"
type input "41.1"
type input "41.10"
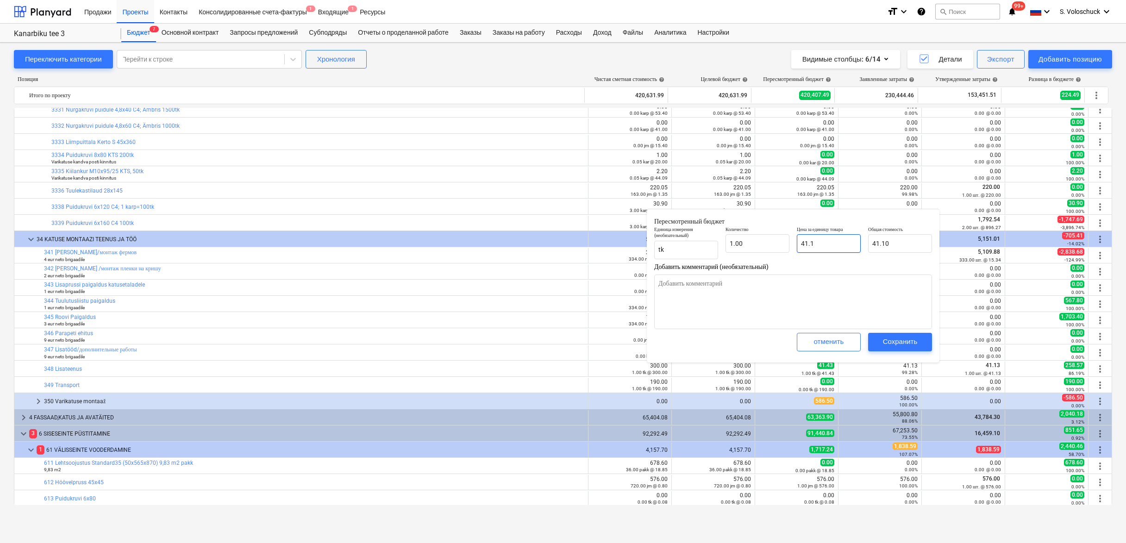
type textarea "x"
type input "41.13"
click at [893, 337] on div "Сохранить" at bounding box center [900, 342] width 35 height 12
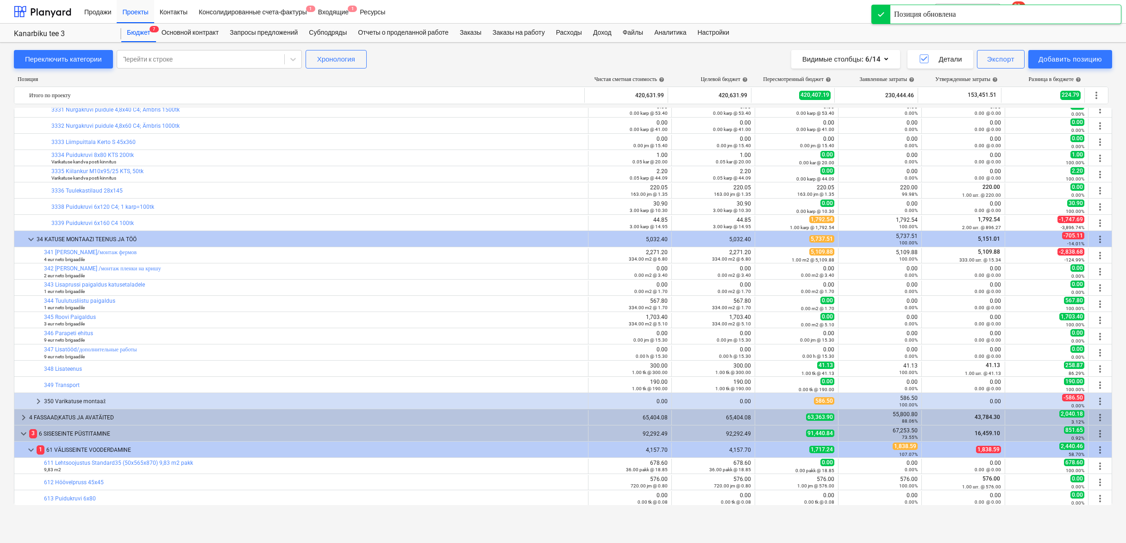
scroll to position [1278, 0]
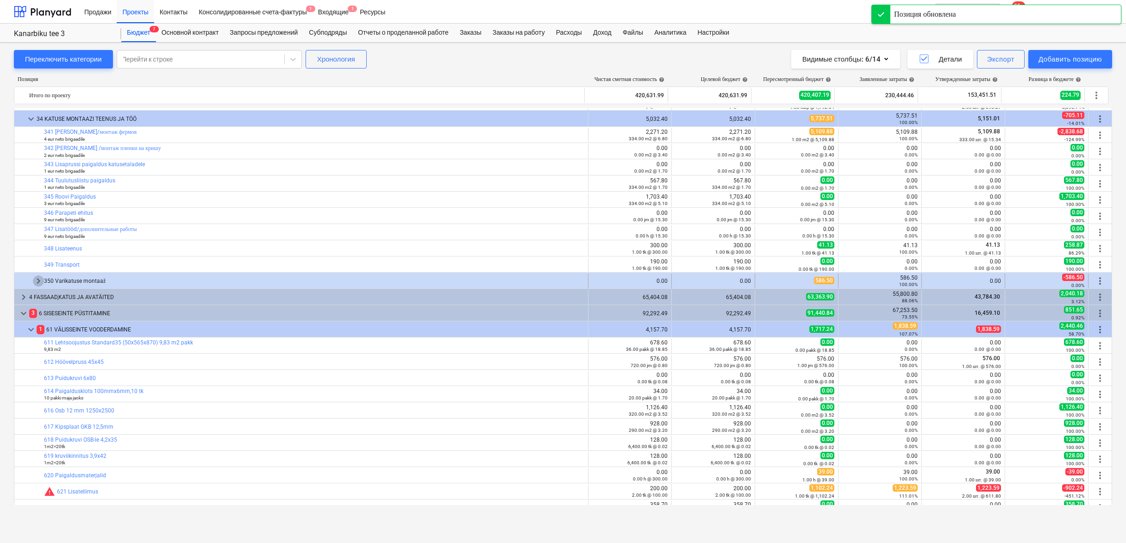
click at [34, 279] on span "keyboard_arrow_right" at bounding box center [38, 280] width 11 height 11
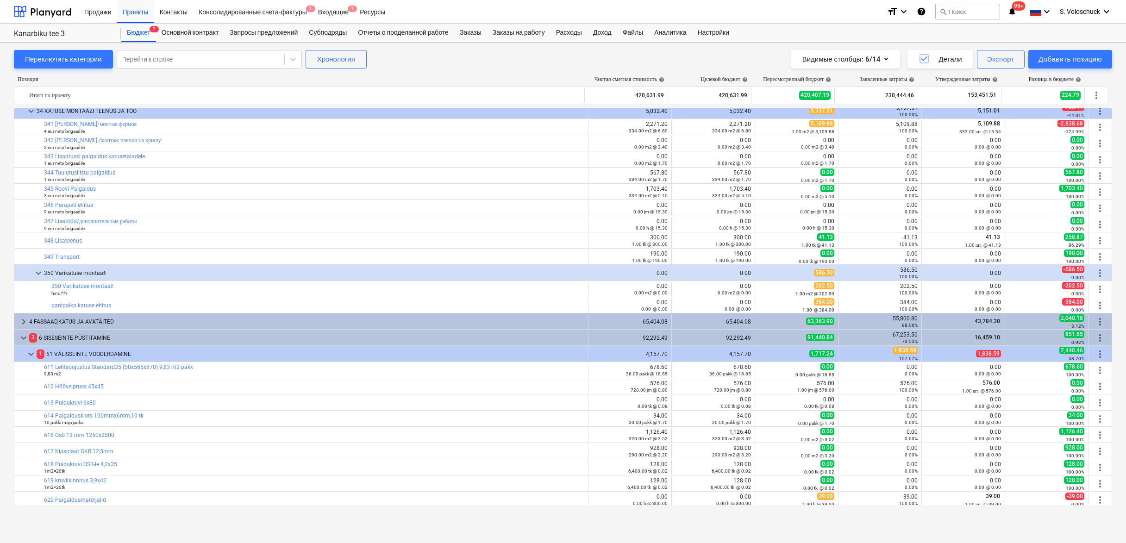
scroll to position [1304, 0]
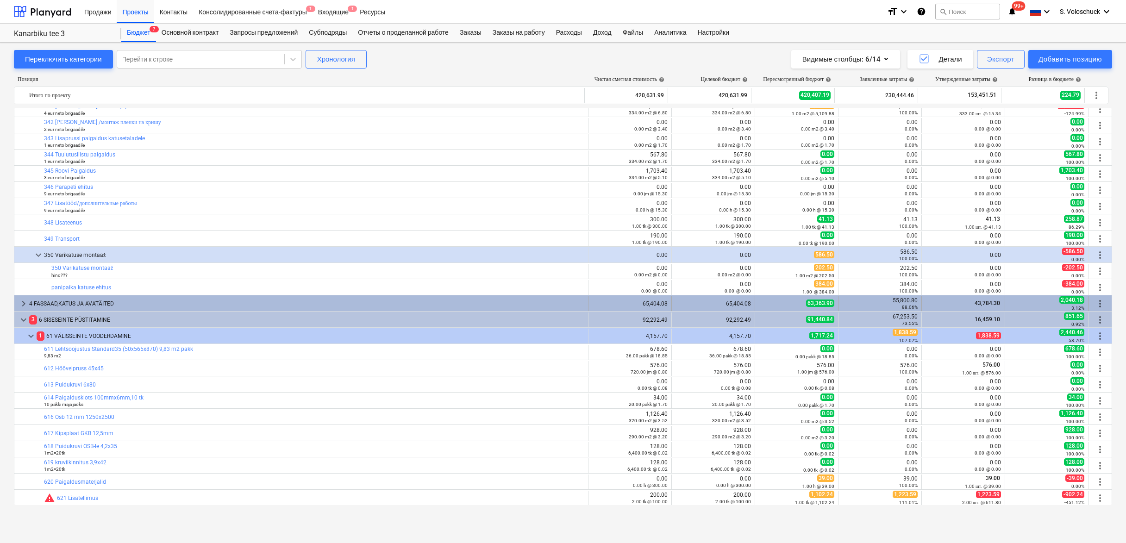
click at [22, 304] on span "keyboard_arrow_right" at bounding box center [23, 303] width 11 height 11
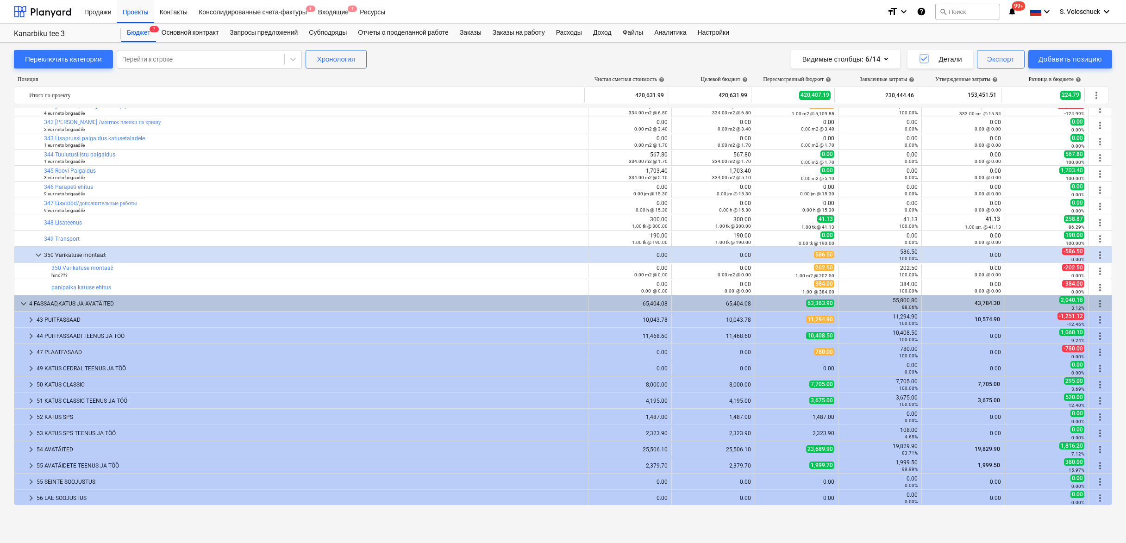
click at [22, 304] on span "keyboard_arrow_down" at bounding box center [23, 303] width 11 height 11
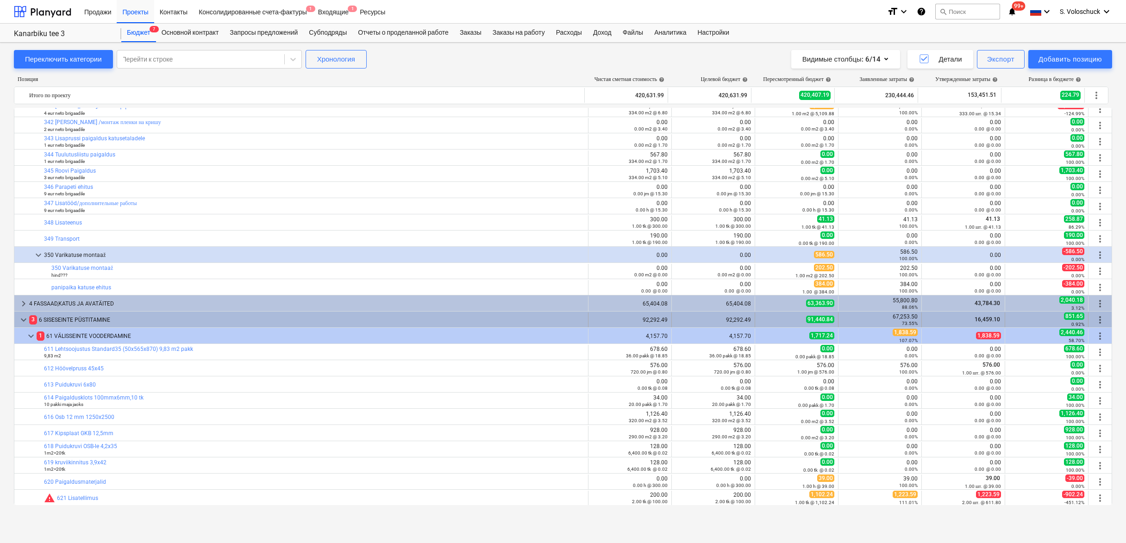
click at [25, 321] on span "keyboard_arrow_down" at bounding box center [23, 319] width 11 height 11
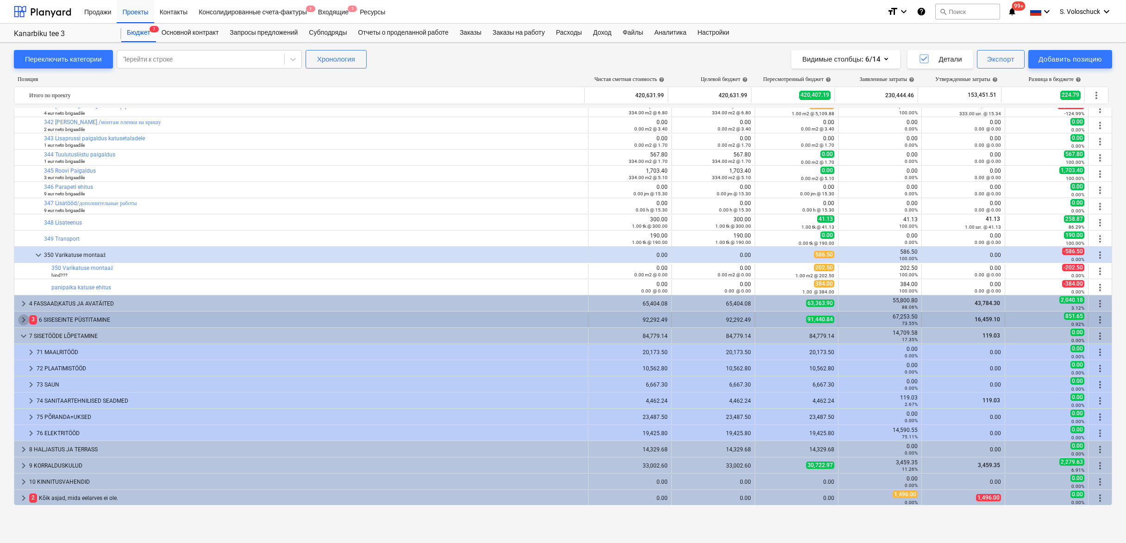
click at [27, 318] on span "keyboard_arrow_right" at bounding box center [23, 319] width 11 height 11
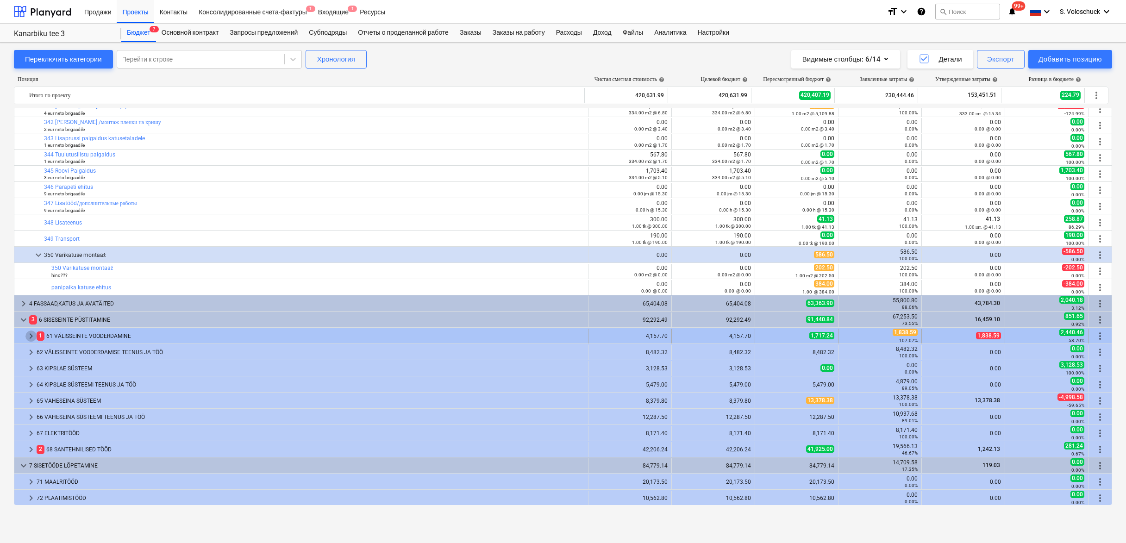
click at [32, 336] on span "keyboard_arrow_right" at bounding box center [30, 336] width 11 height 11
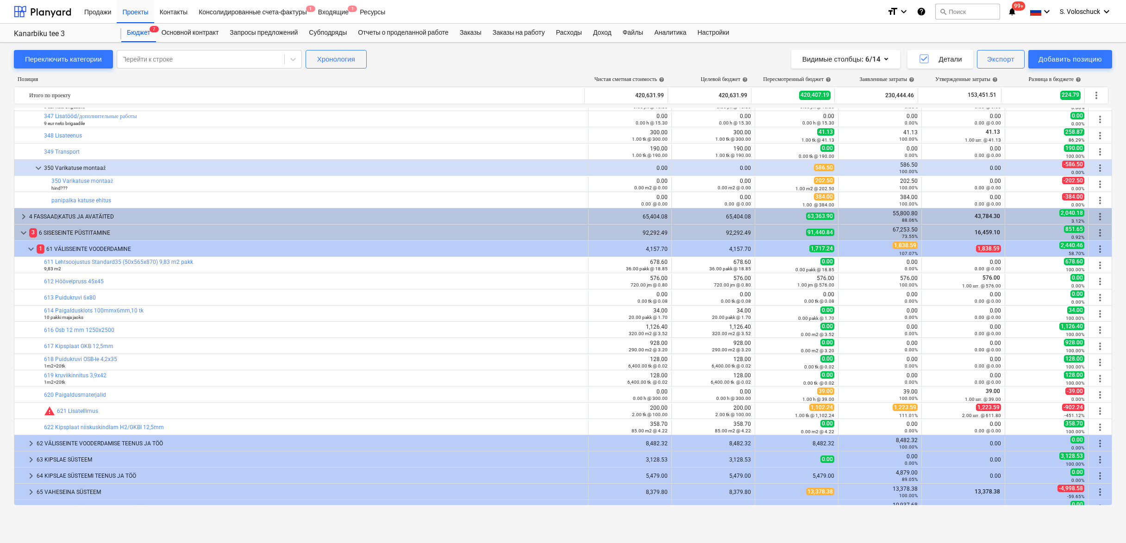
scroll to position [1409, 0]
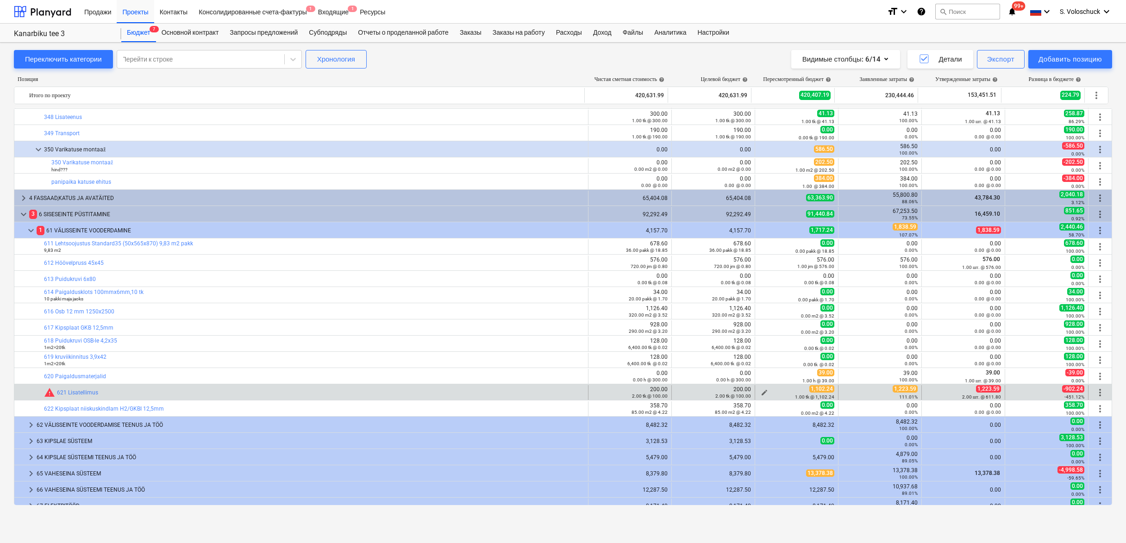
click at [761, 389] on span "edit" at bounding box center [764, 392] width 7 height 7
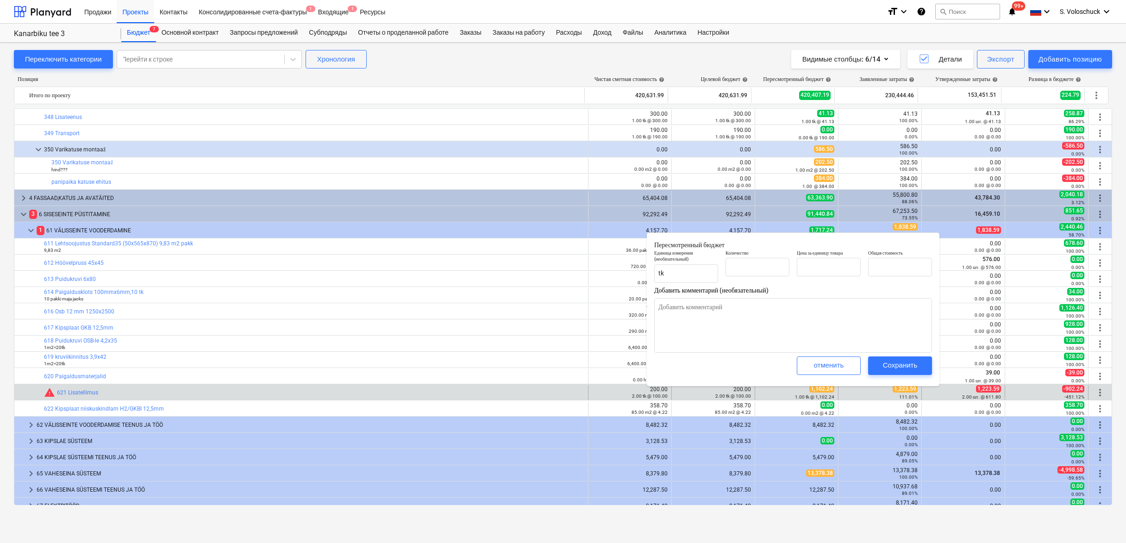
type textarea "x"
type input "1.00"
type input "1,102.24"
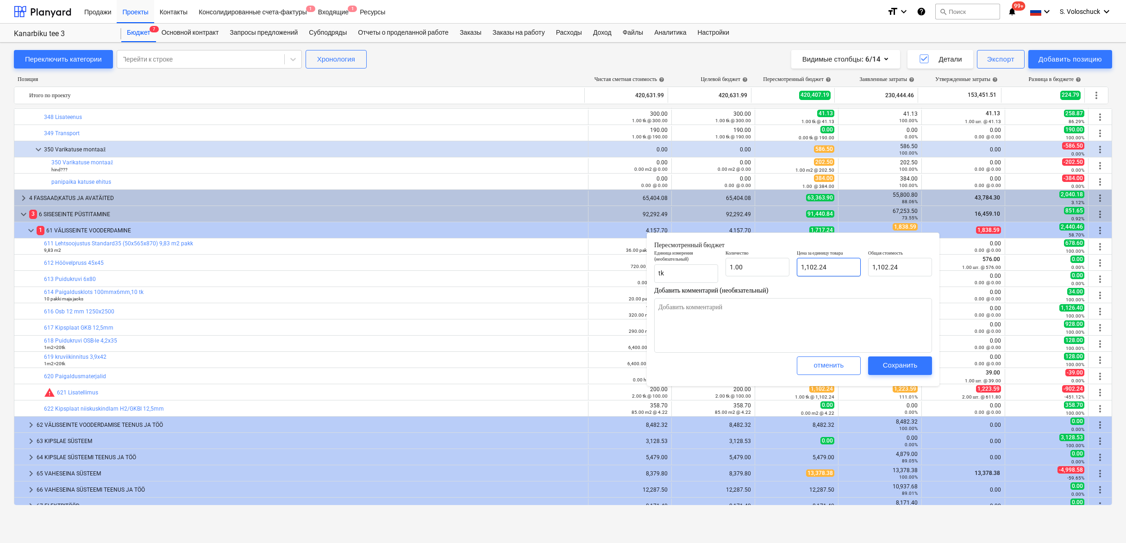
type input "1102.24"
click at [837, 271] on input "1102.24" at bounding box center [829, 267] width 64 height 19
type textarea "x"
type input "1102.2"
type input "1,102.20"
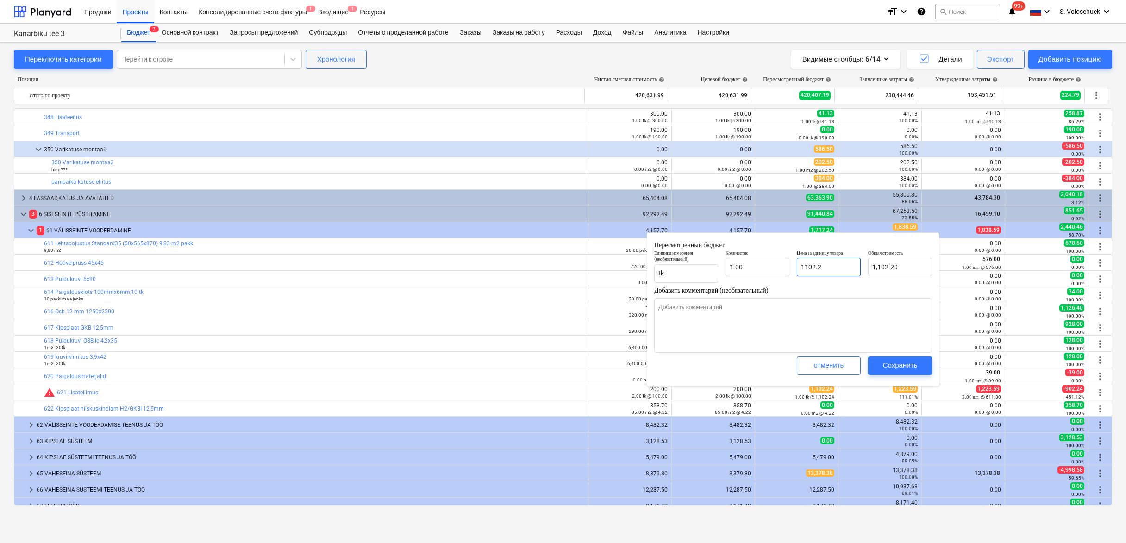
type textarea "x"
type input "1102."
type input "1,102.00"
type textarea "x"
type input "1102"
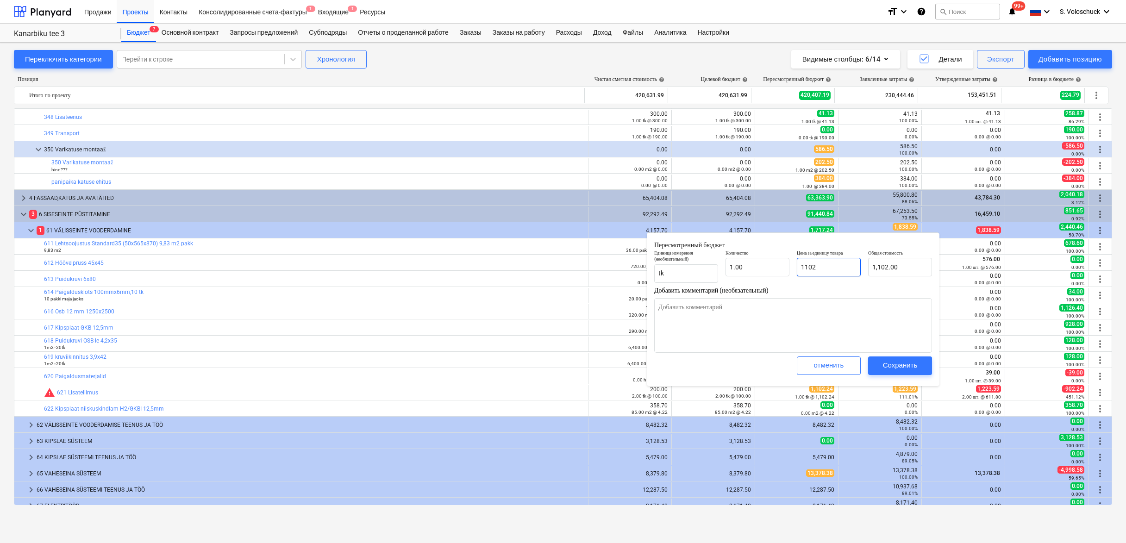
type textarea "x"
type input "110"
type input "110.00"
type textarea "x"
type input "11"
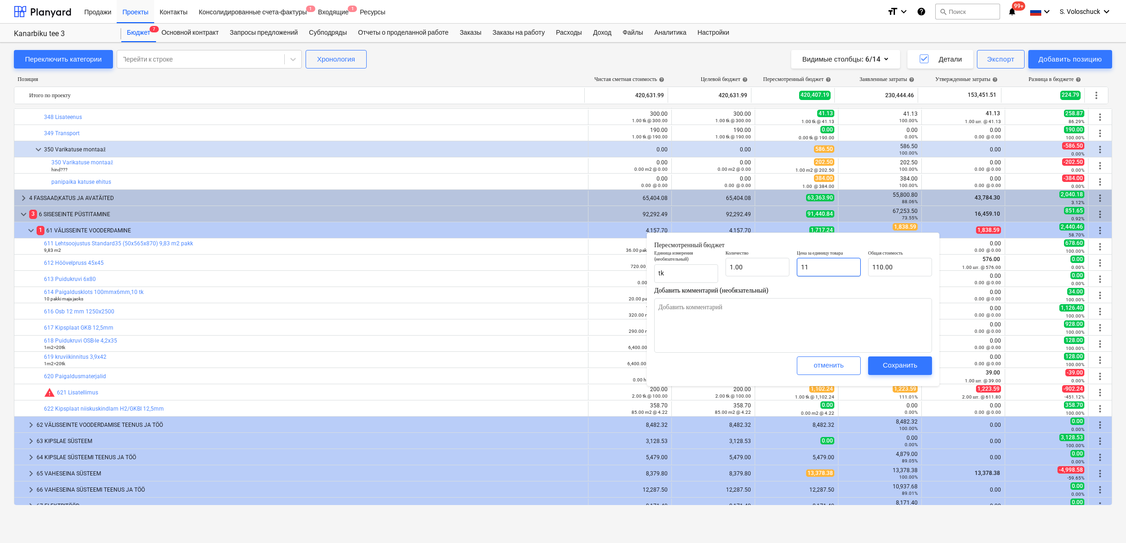
type input "11.00"
type textarea "x"
type input "1"
type input "1.00"
type textarea "x"
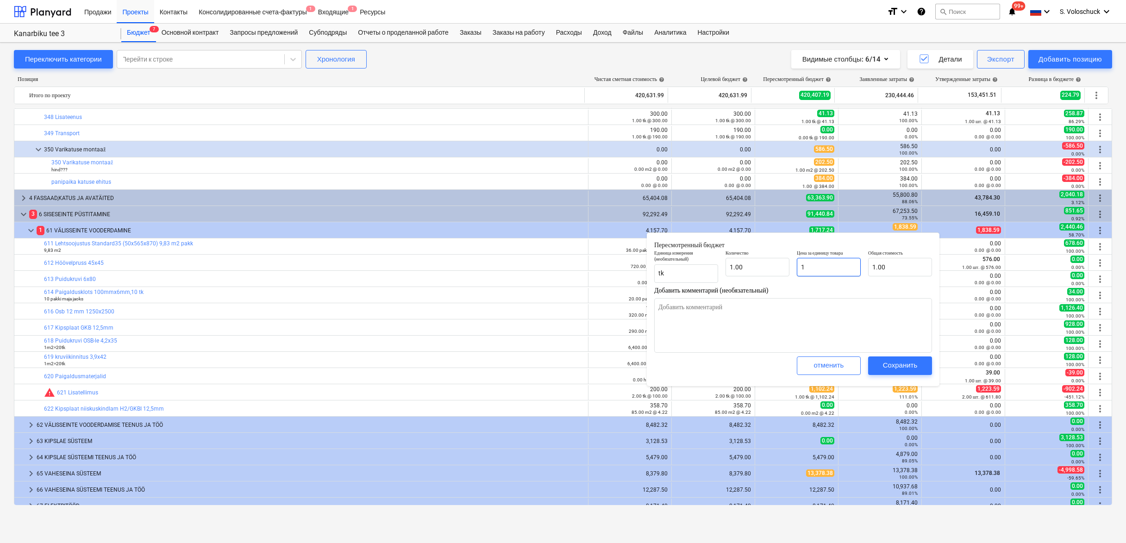
type input "12"
type input "12.00"
type textarea "x"
type input "122"
type input "122.00"
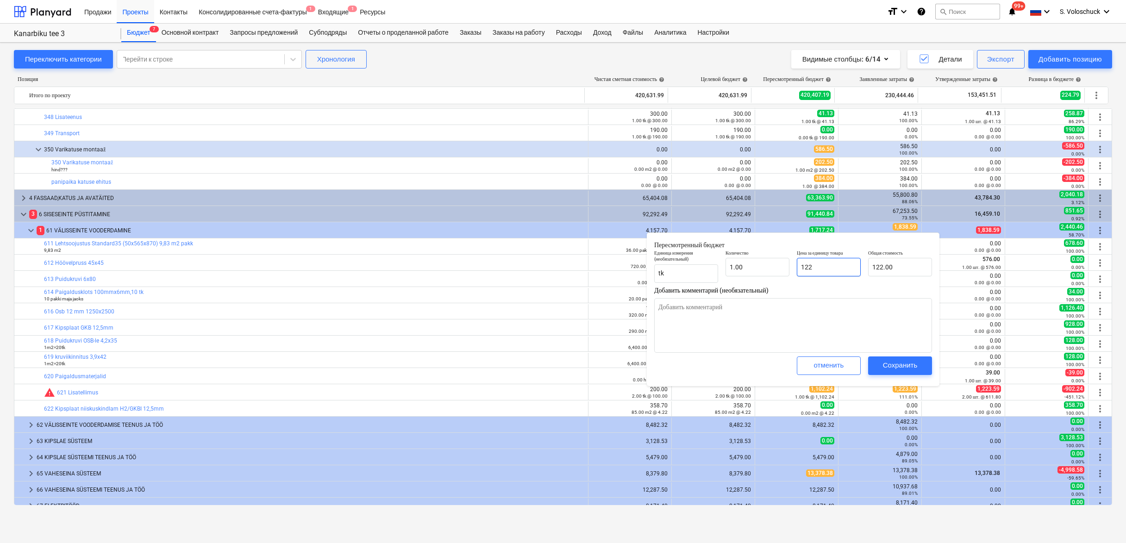
type textarea "x"
type input "1223"
type input "1,223.00"
type textarea "x"
type input "1223."
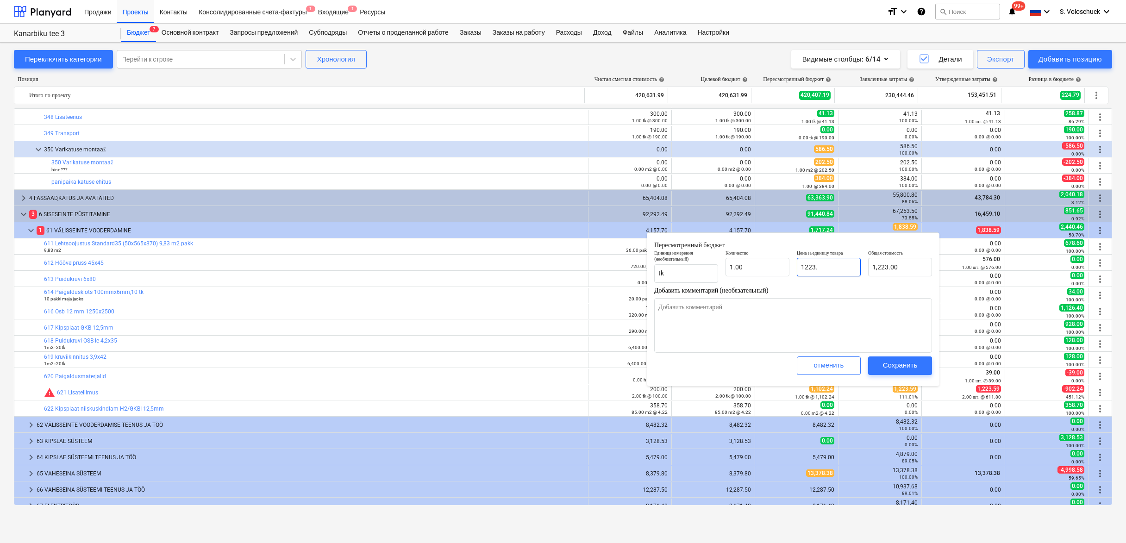
type textarea "x"
type input "1223.5"
type input "1,223.50"
type textarea "x"
type input "1223.59"
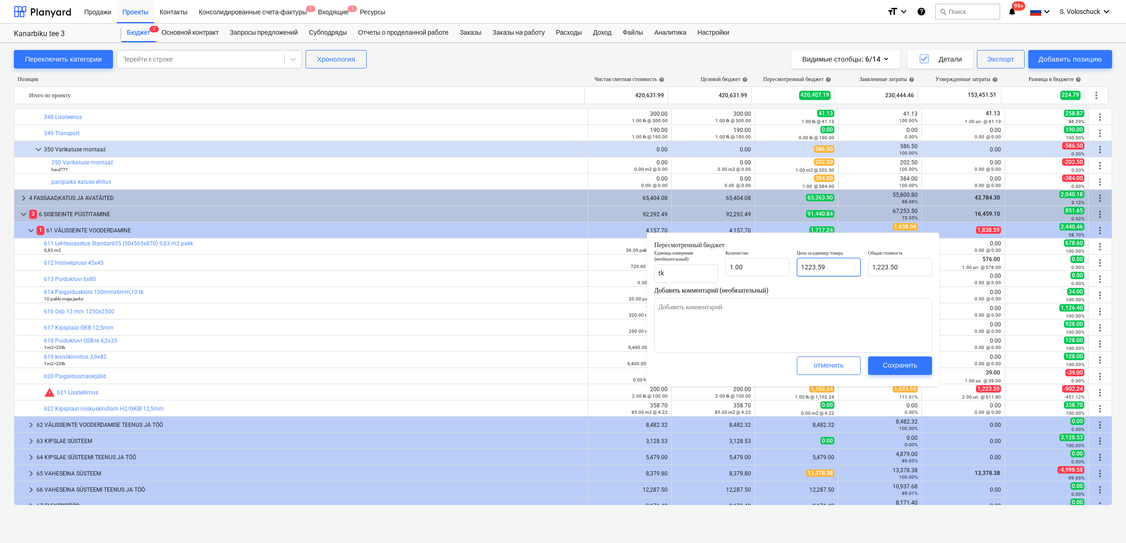
type input "1,223.59"
click at [898, 363] on div "Сохранить" at bounding box center [900, 365] width 35 height 12
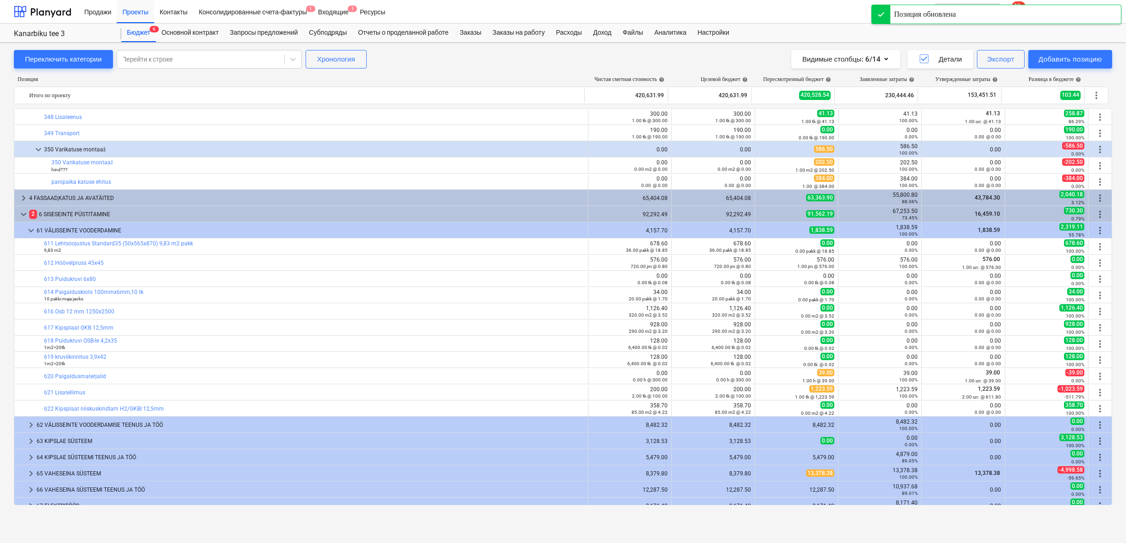
scroll to position [1478, 0]
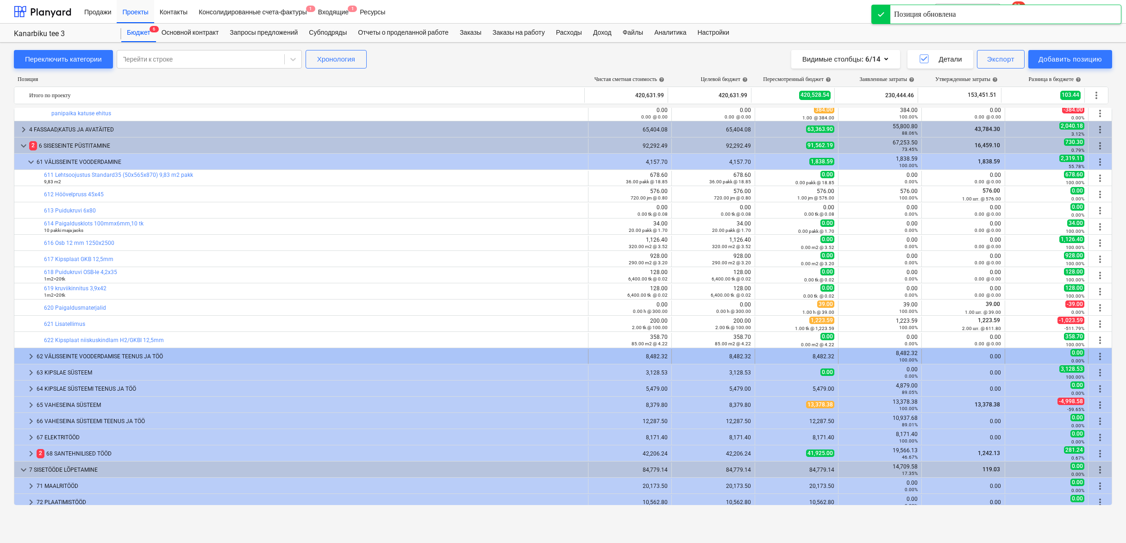
click at [32, 357] on span "keyboard_arrow_right" at bounding box center [30, 356] width 11 height 11
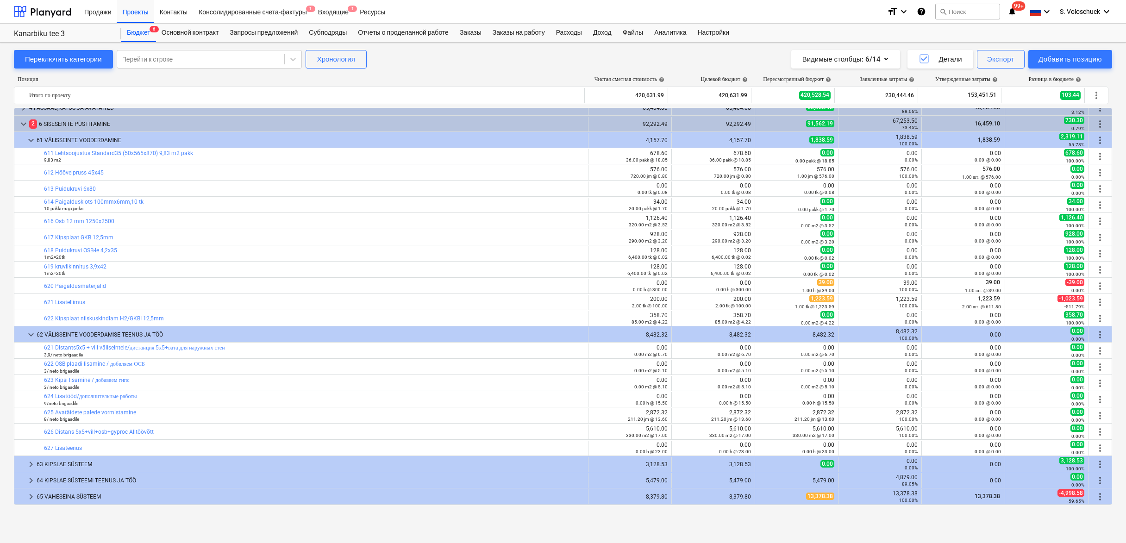
scroll to position [1541, 0]
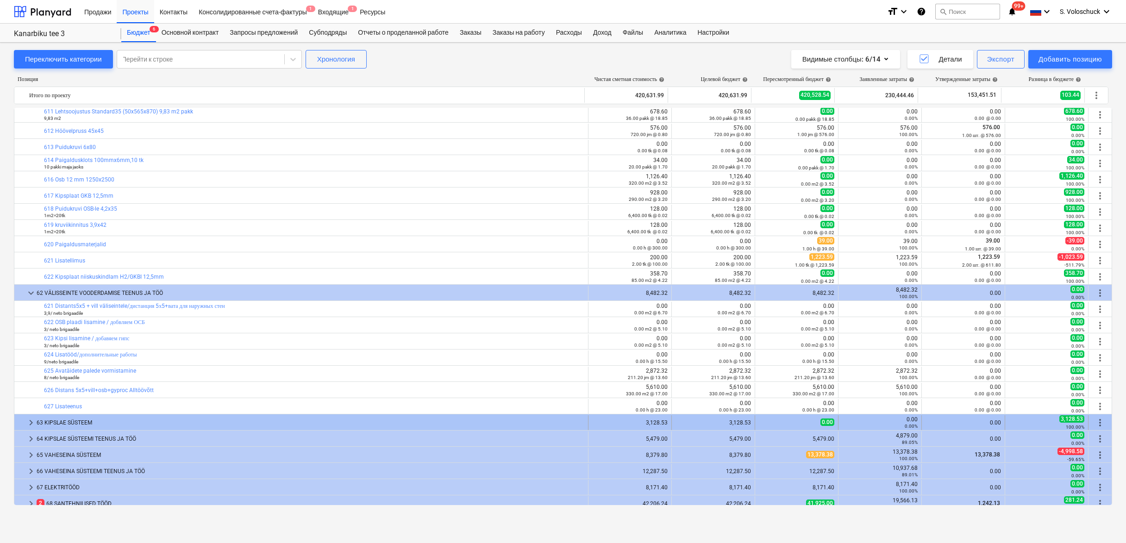
click at [27, 422] on span "keyboard_arrow_right" at bounding box center [30, 422] width 11 height 11
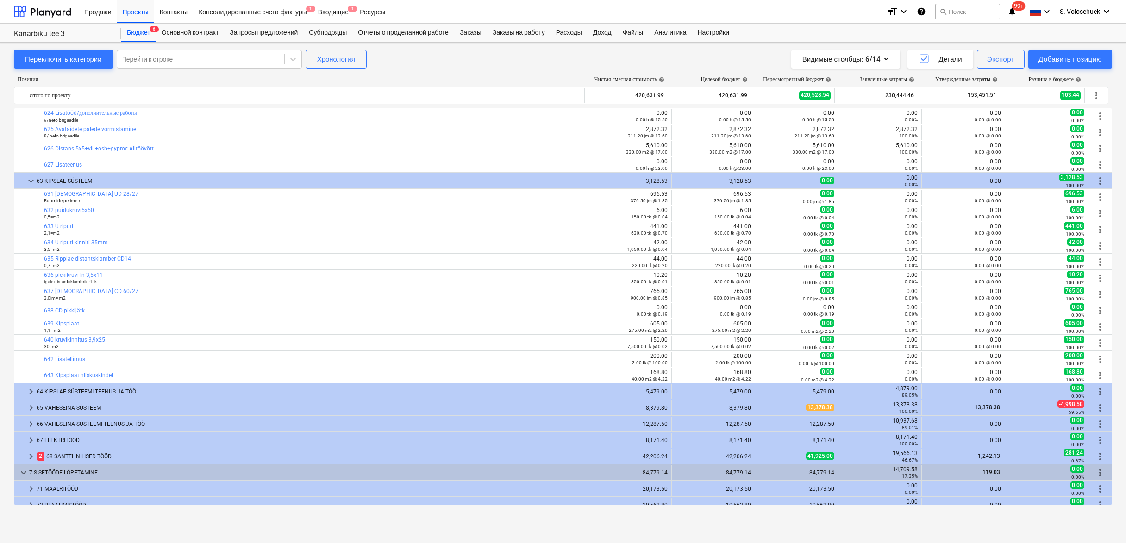
scroll to position [1842, 0]
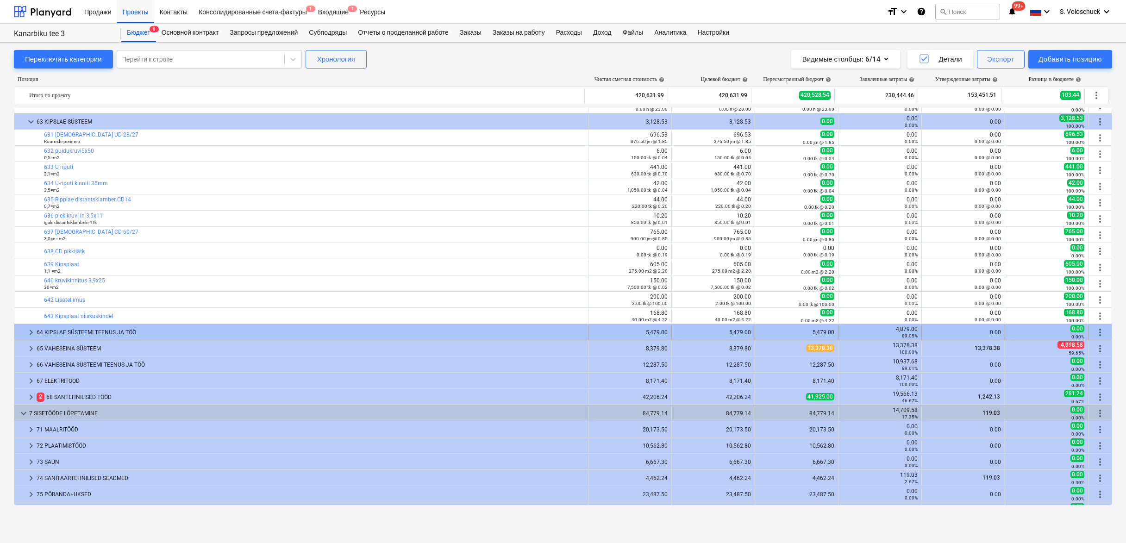
click at [28, 330] on span "keyboard_arrow_right" at bounding box center [30, 332] width 11 height 11
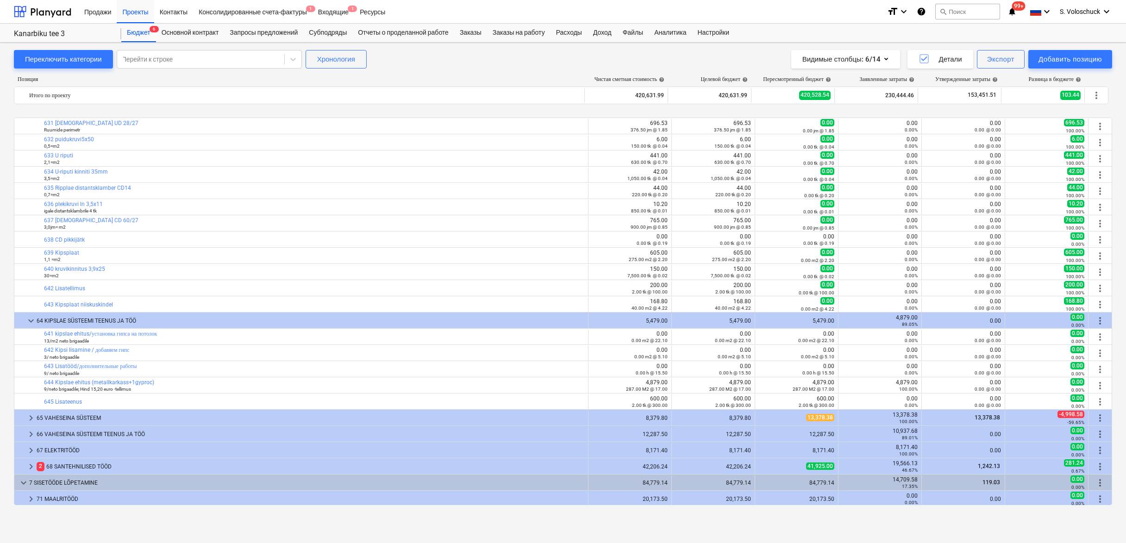
scroll to position [1884, 0]
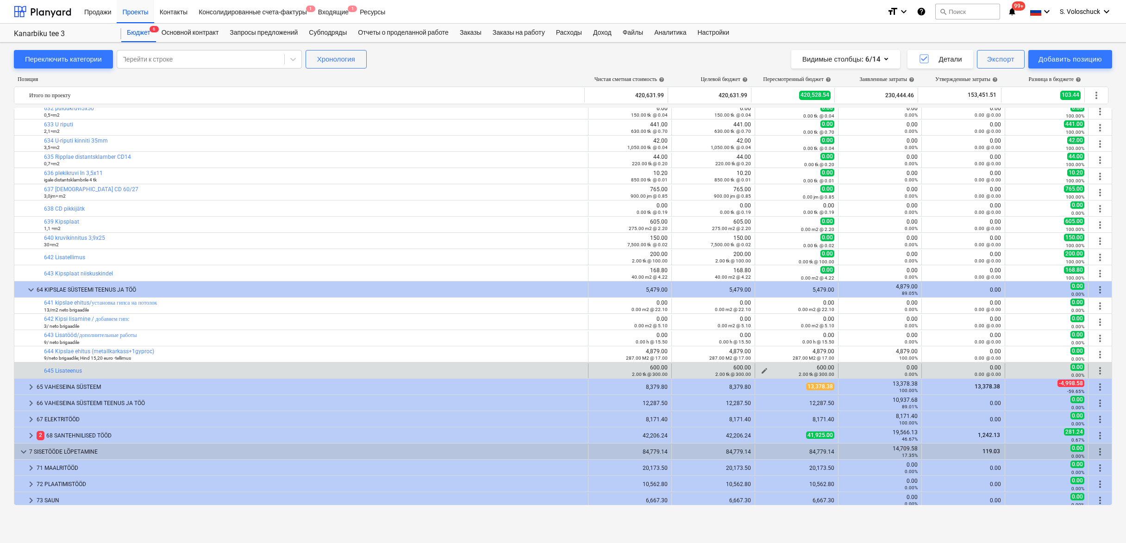
click at [761, 369] on span "edit" at bounding box center [764, 370] width 7 height 7
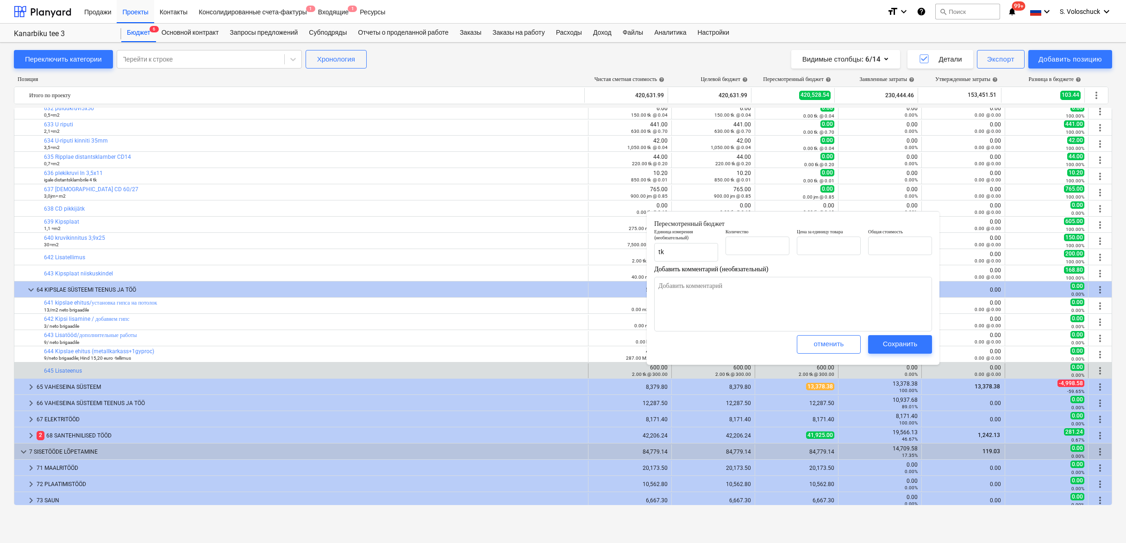
type textarea "x"
type input "2.00"
type input "300.00"
type input "600.00"
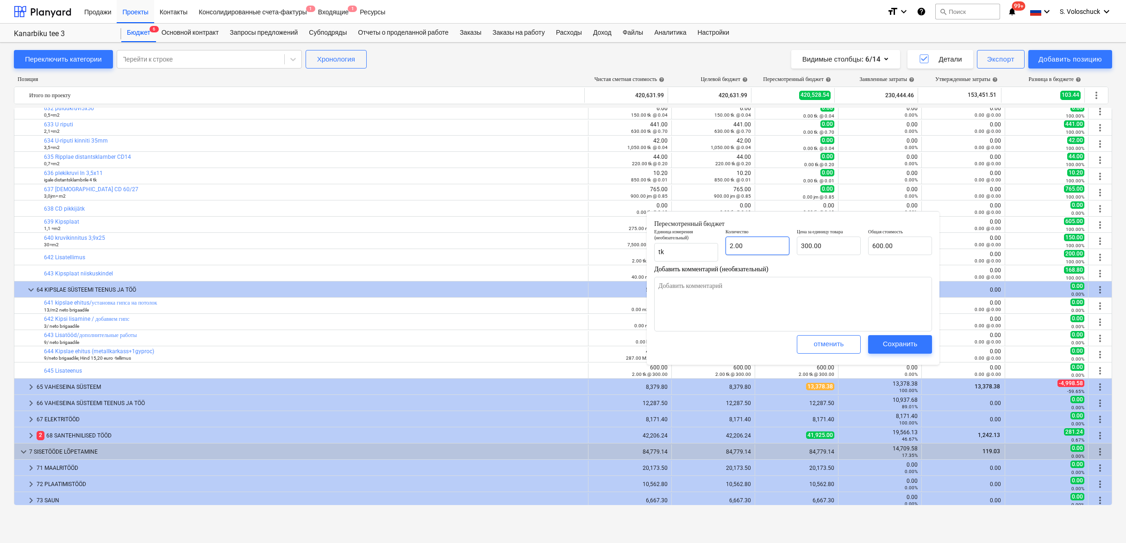
type input "2"
click at [767, 254] on input "2" at bounding box center [757, 246] width 64 height 19
type textarea "x"
type input "0.00"
type textarea "x"
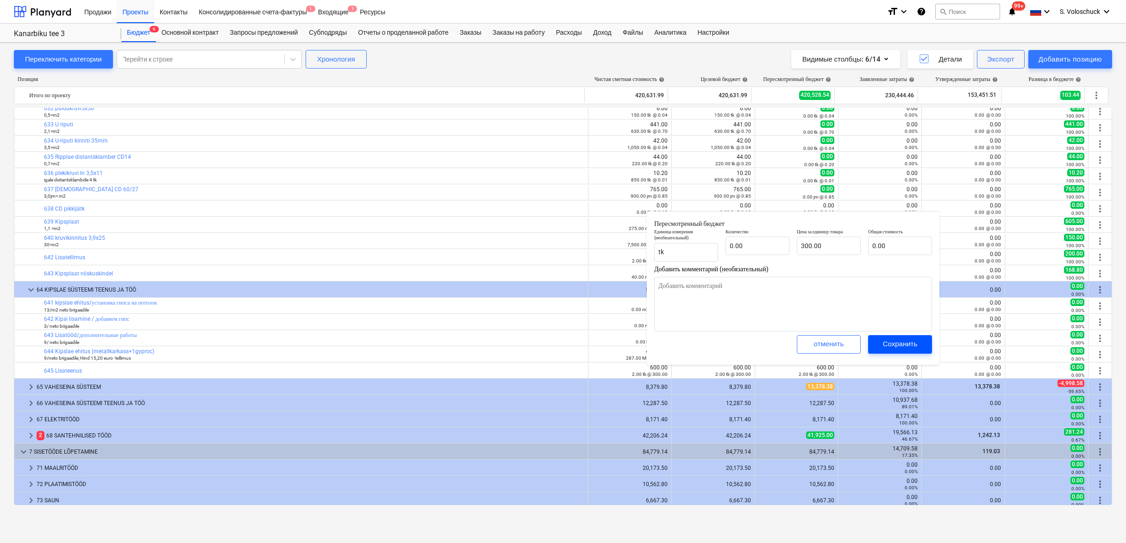
click at [882, 343] on span "Сохранить" at bounding box center [900, 344] width 42 height 12
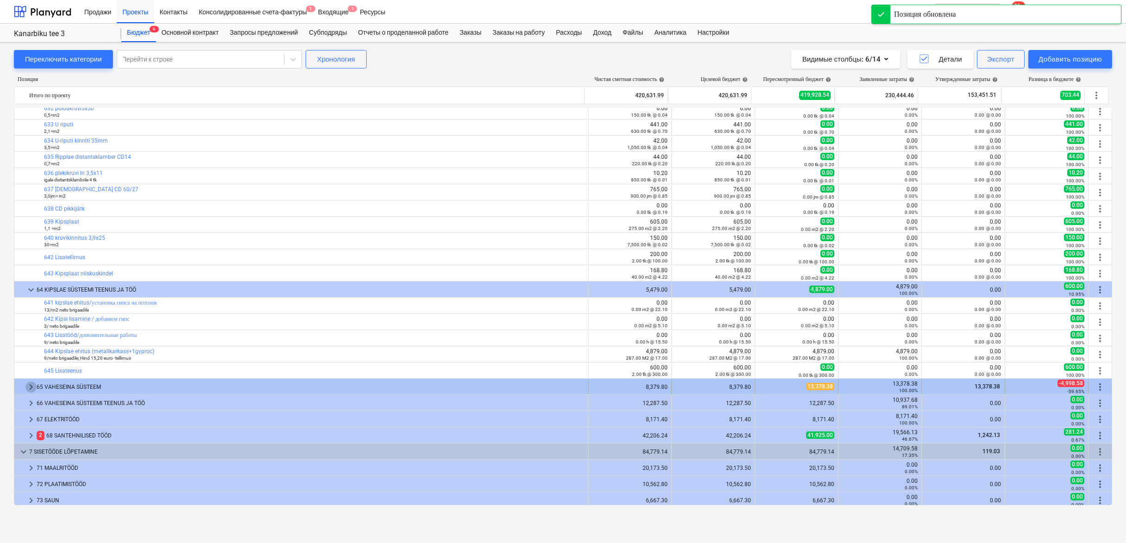
click at [32, 388] on span "keyboard_arrow_right" at bounding box center [30, 386] width 11 height 11
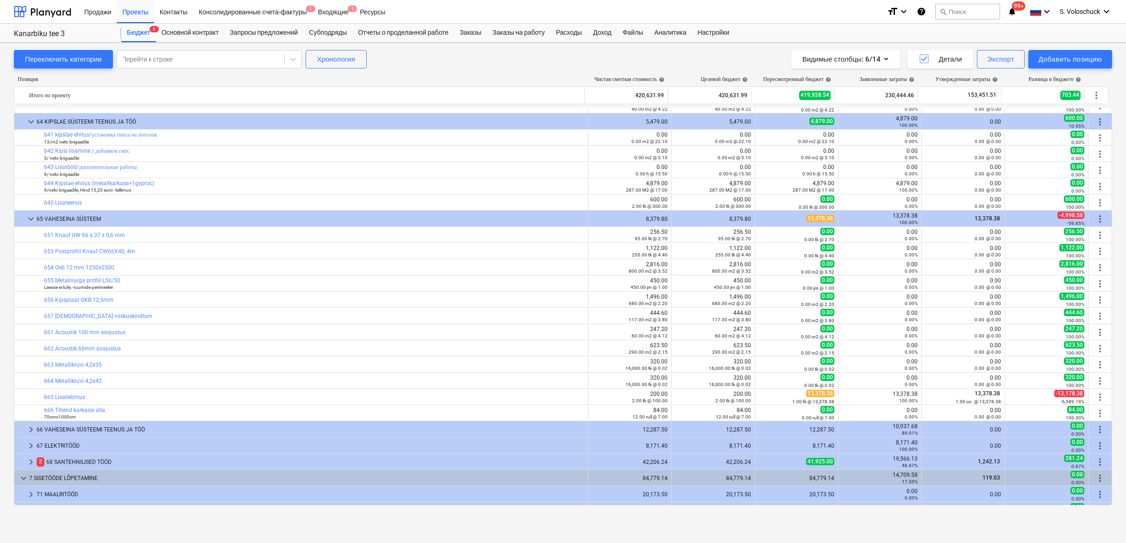
scroll to position [2078, 0]
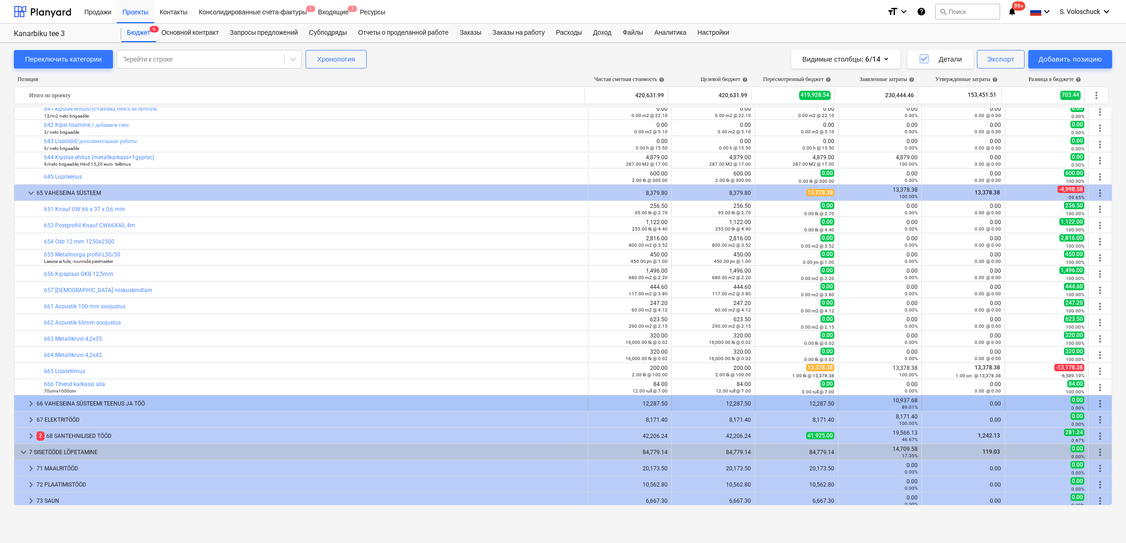
click at [32, 401] on span "keyboard_arrow_right" at bounding box center [30, 403] width 11 height 11
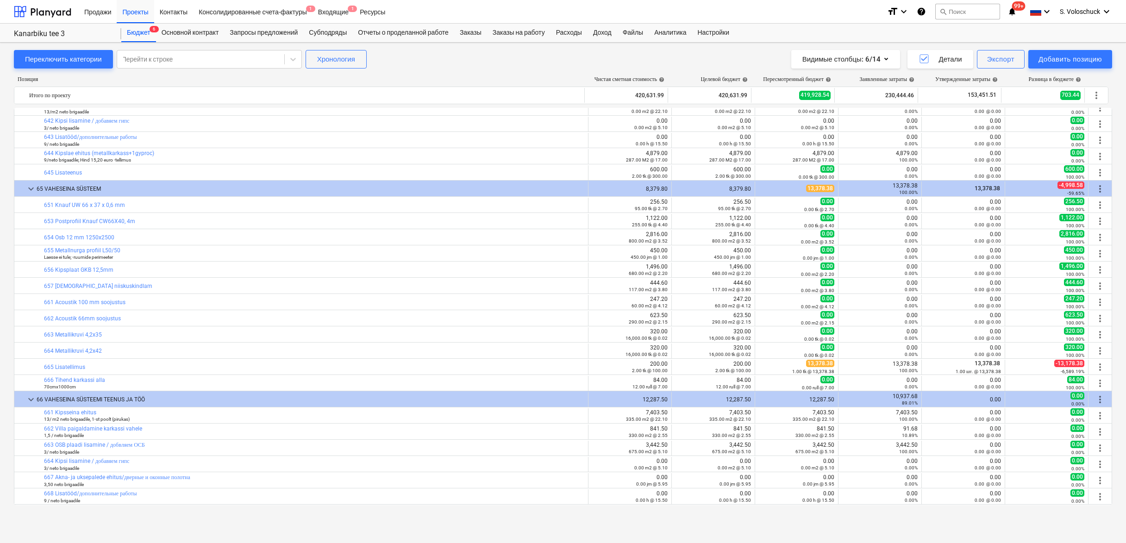
scroll to position [2115, 0]
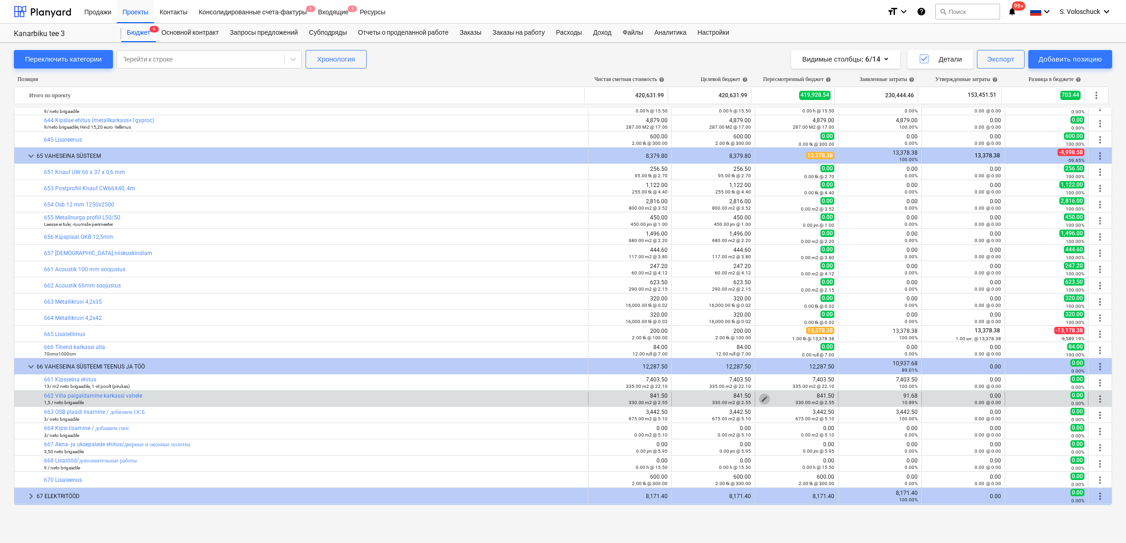
click at [762, 397] on span "edit" at bounding box center [764, 398] width 7 height 7
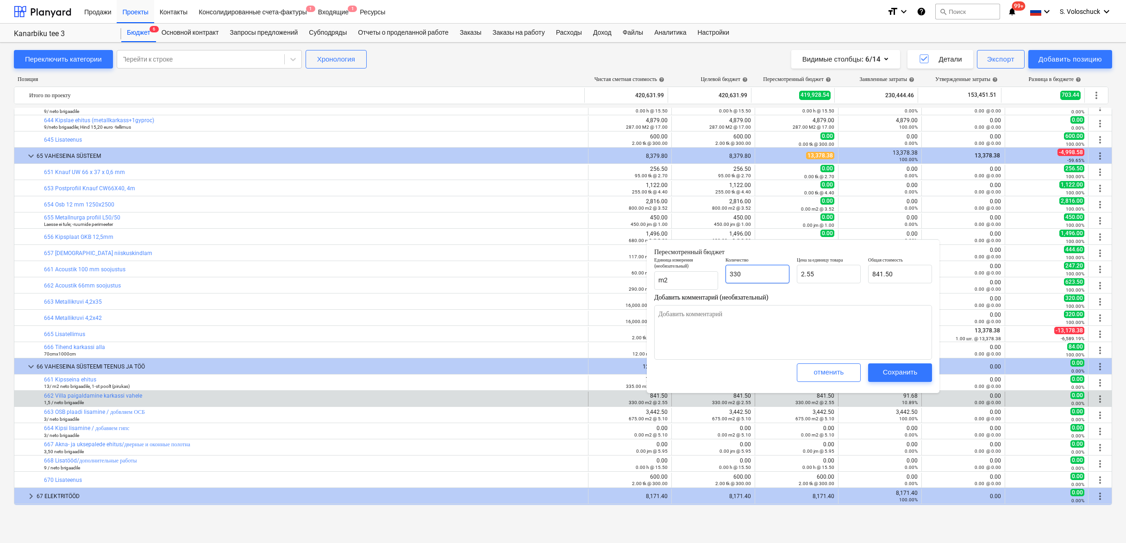
click at [760, 272] on input "330" at bounding box center [757, 274] width 64 height 19
click at [832, 275] on input "2.55" at bounding box center [829, 274] width 64 height 19
click at [889, 368] on div "Сохранить" at bounding box center [900, 372] width 35 height 12
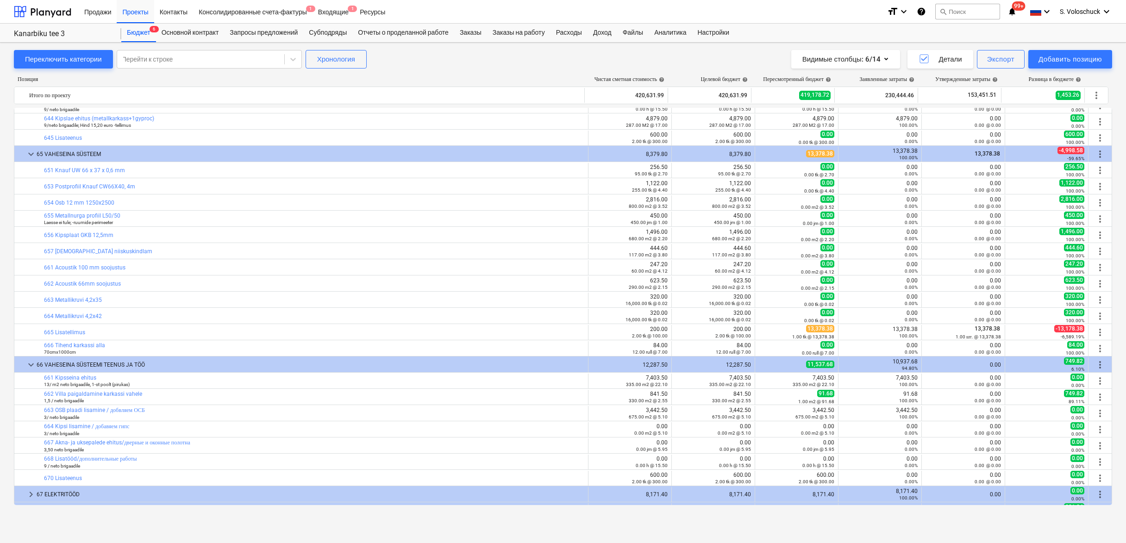
scroll to position [2121, 0]
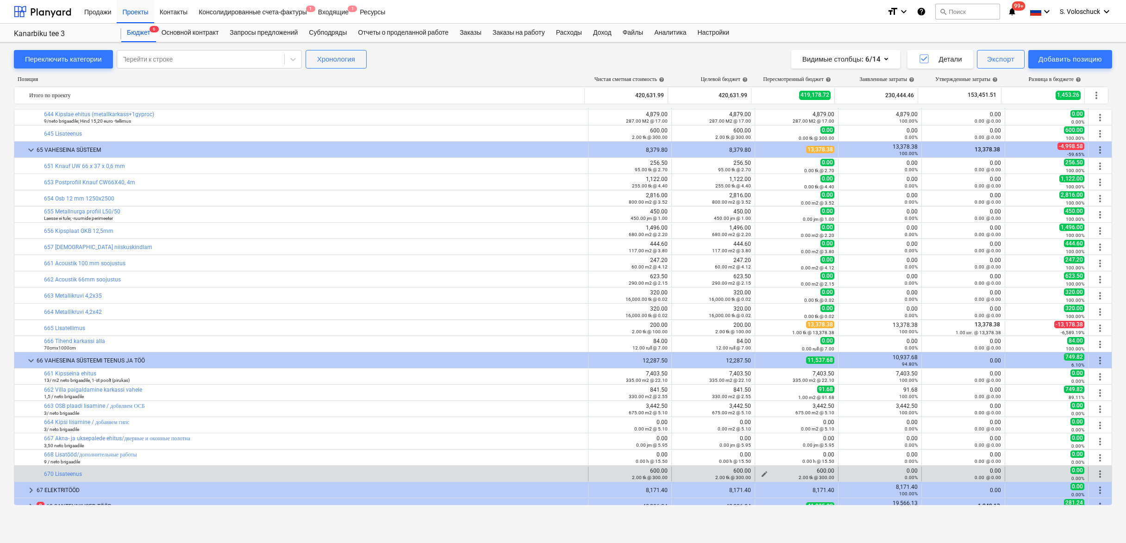
click at [763, 474] on div "2.00 tk @ 300.00" at bounding box center [796, 477] width 75 height 6
click at [762, 471] on span "edit" at bounding box center [764, 473] width 7 height 7
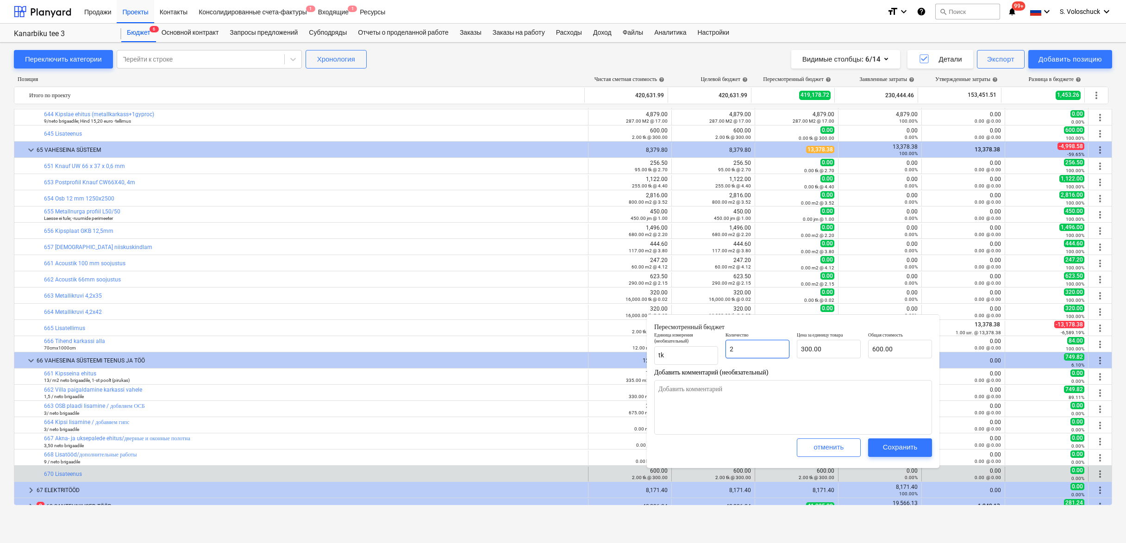
click at [764, 355] on input "2" at bounding box center [757, 349] width 64 height 19
click at [899, 446] on div "Сохранить" at bounding box center [900, 447] width 35 height 12
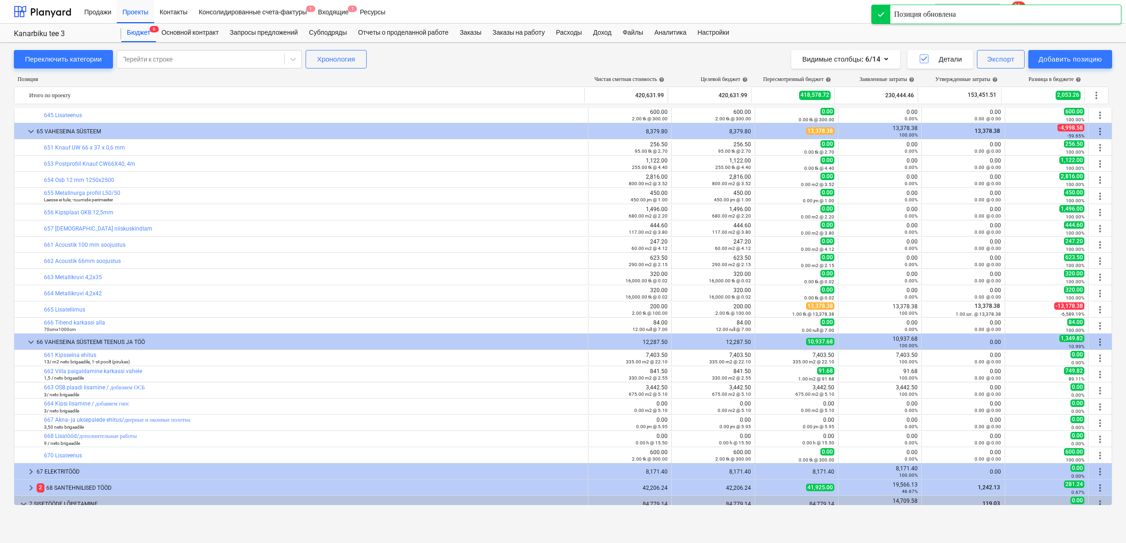
scroll to position [2189, 0]
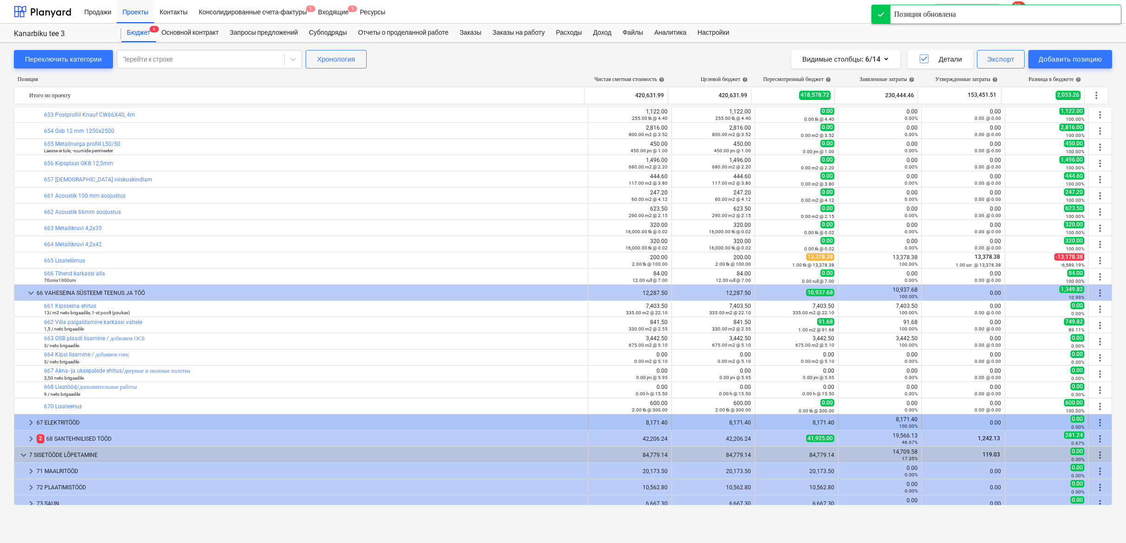
click at [27, 422] on span "keyboard_arrow_right" at bounding box center [30, 422] width 11 height 11
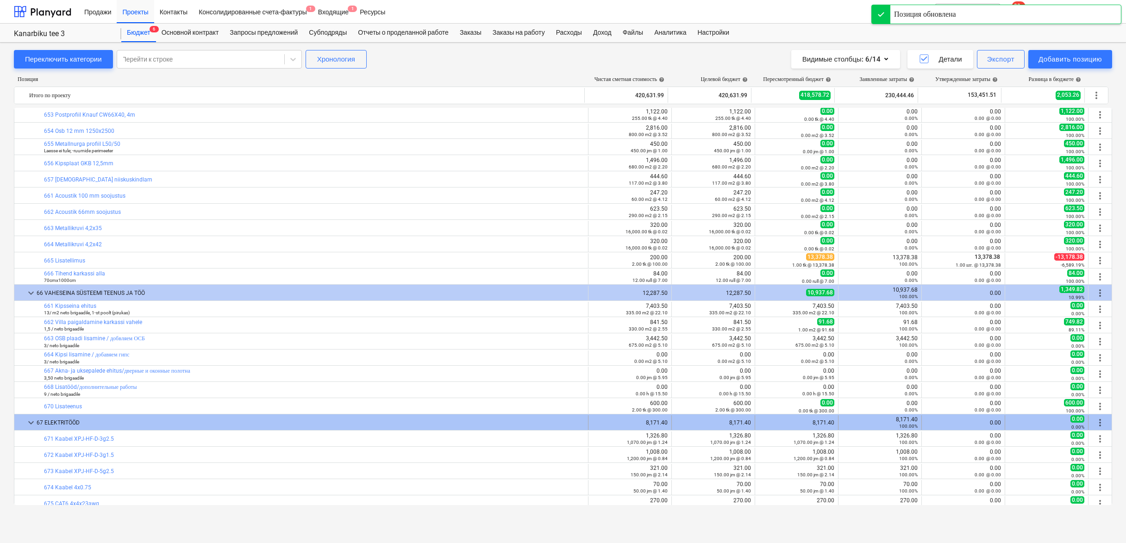
click at [32, 422] on span "keyboard_arrow_down" at bounding box center [30, 422] width 11 height 11
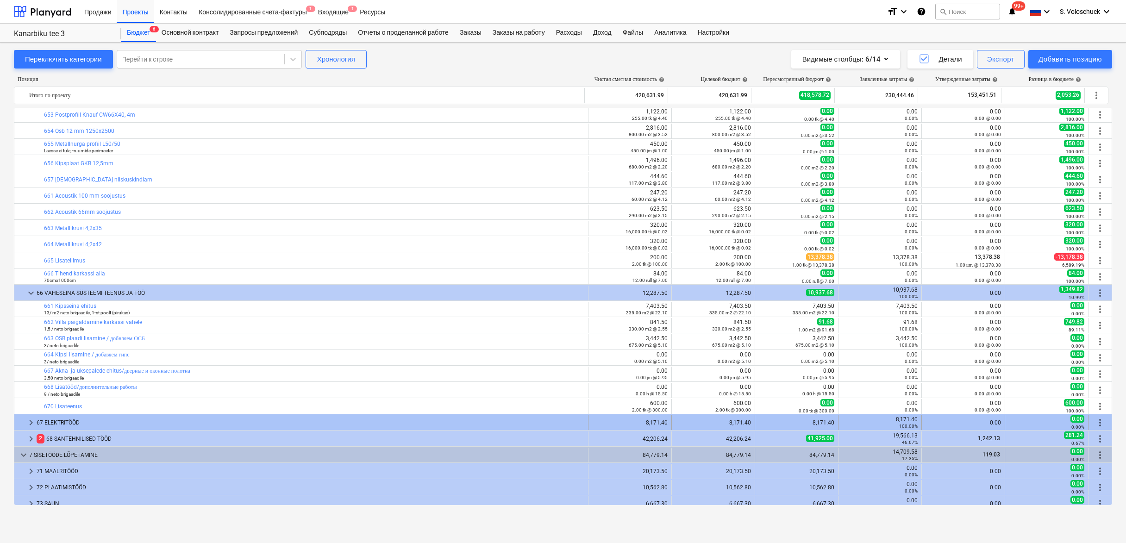
click at [32, 422] on span "keyboard_arrow_right" at bounding box center [30, 422] width 11 height 11
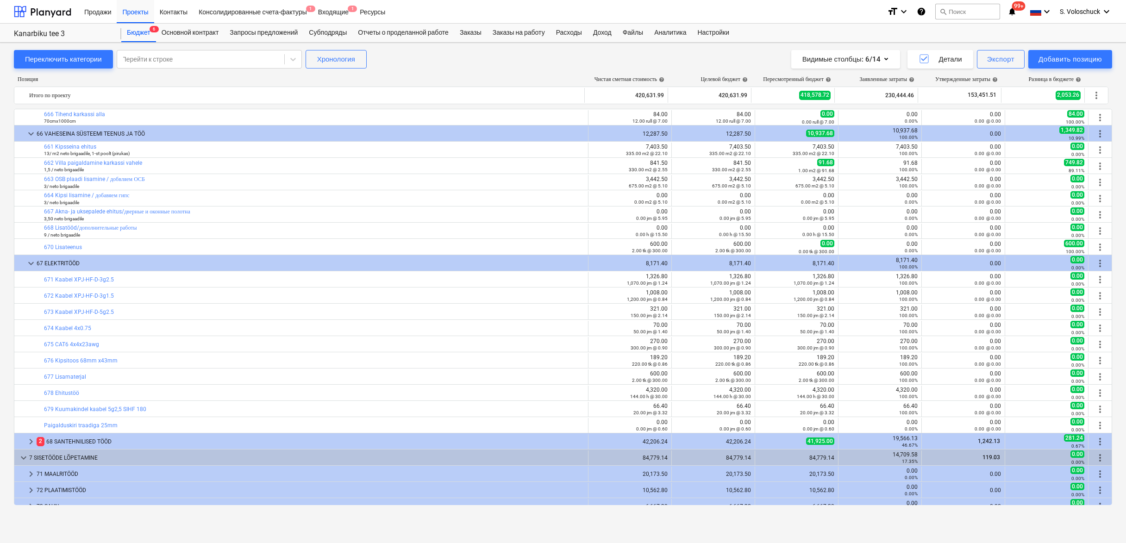
scroll to position [2392, 0]
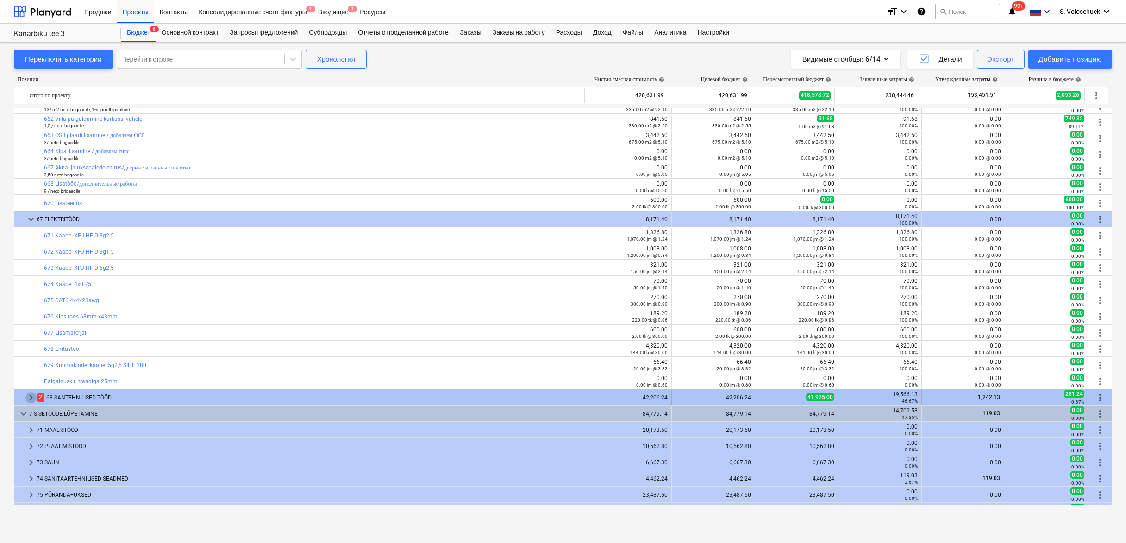
click at [33, 397] on span "keyboard_arrow_right" at bounding box center [30, 397] width 11 height 11
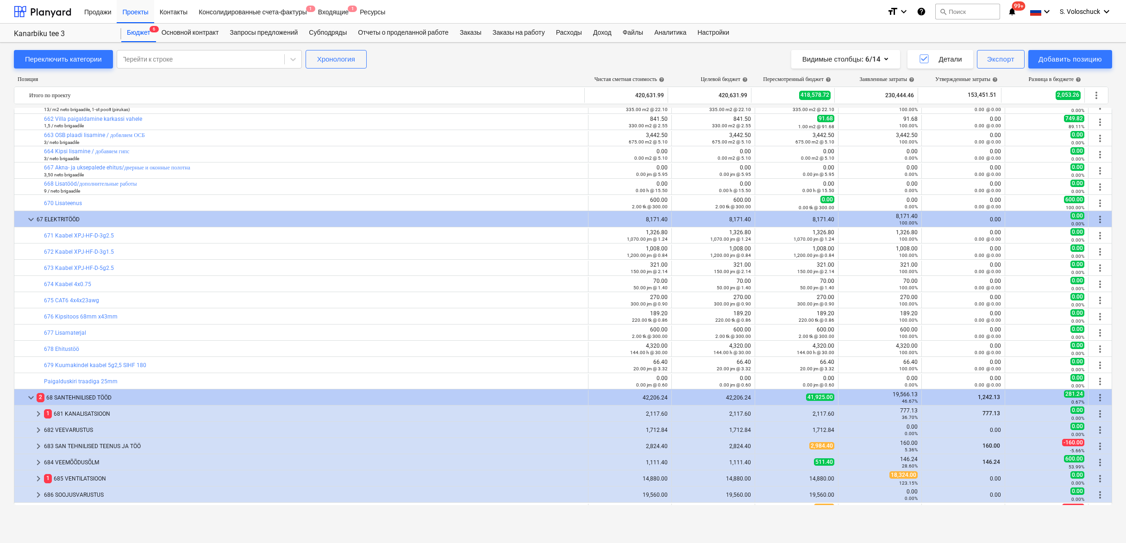
scroll to position [2472, 0]
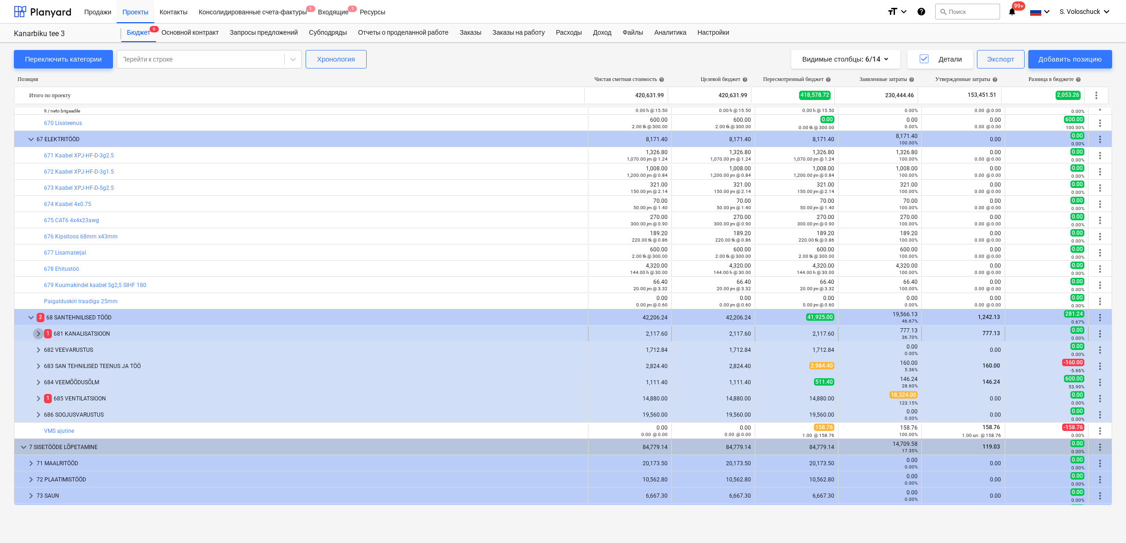
click at [34, 333] on span "keyboard_arrow_right" at bounding box center [38, 333] width 11 height 11
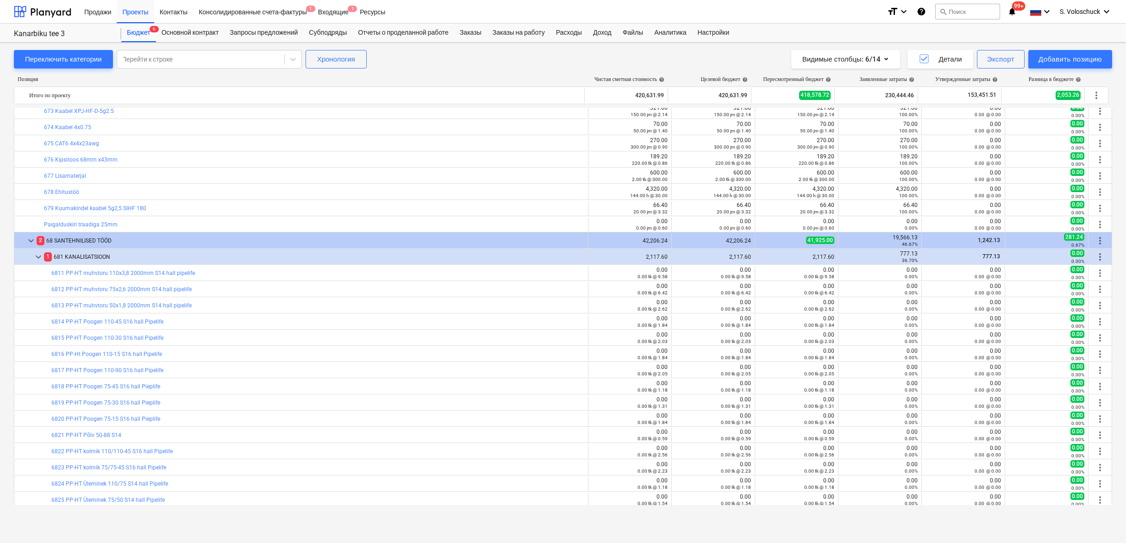
scroll to position [2670, 0]
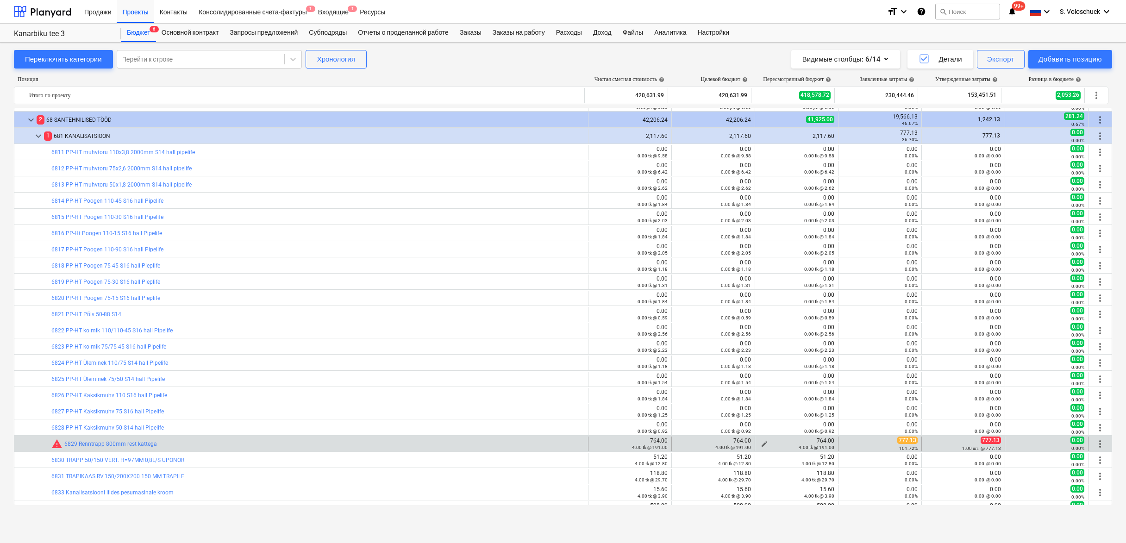
click at [761, 443] on span "edit" at bounding box center [764, 443] width 7 height 7
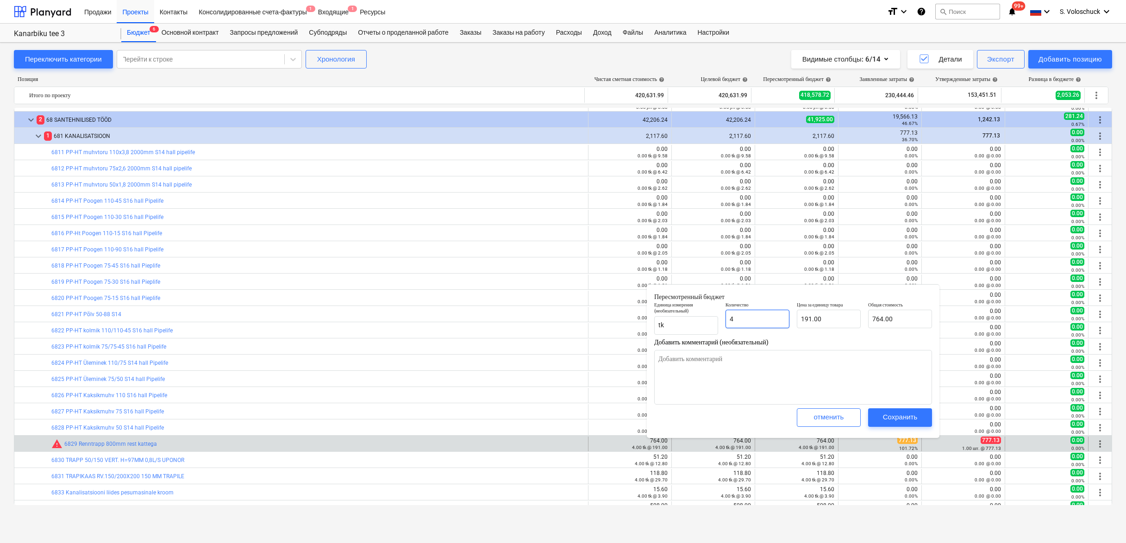
click at [770, 321] on input "4" at bounding box center [757, 319] width 64 height 19
click at [831, 322] on input "191" at bounding box center [829, 319] width 64 height 19
click at [909, 413] on div "Сохранить" at bounding box center [900, 417] width 35 height 12
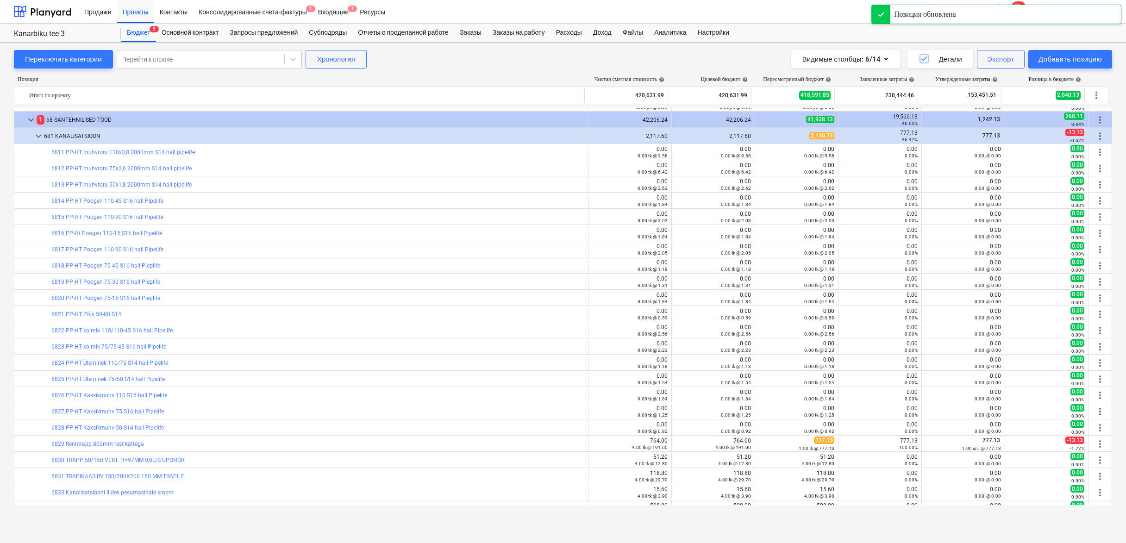
scroll to position [2700, 0]
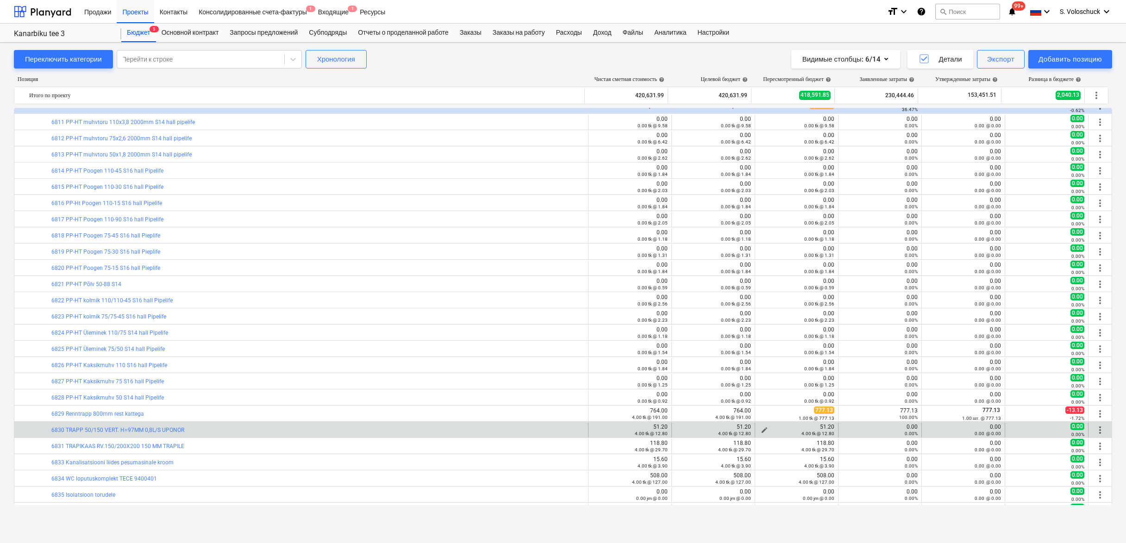
click at [761, 427] on span "edit" at bounding box center [764, 429] width 7 height 7
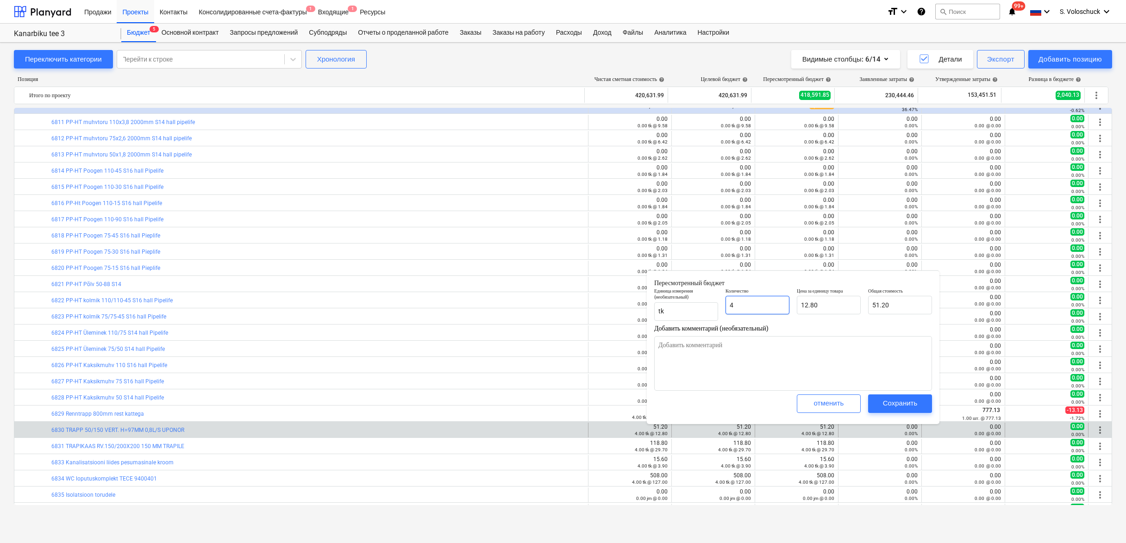
click at [765, 304] on input "4" at bounding box center [757, 305] width 64 height 19
click at [886, 406] on div "Сохранить" at bounding box center [900, 403] width 35 height 12
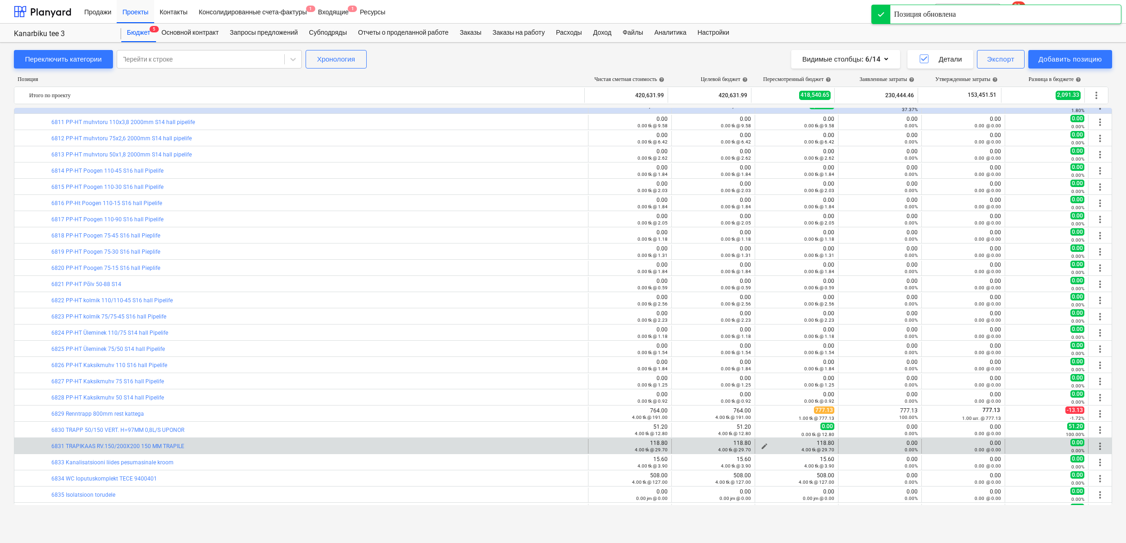
click at [761, 447] on div "4.00 tk @ 29.70" at bounding box center [796, 449] width 75 height 6
click at [761, 444] on span "edit" at bounding box center [764, 446] width 7 height 7
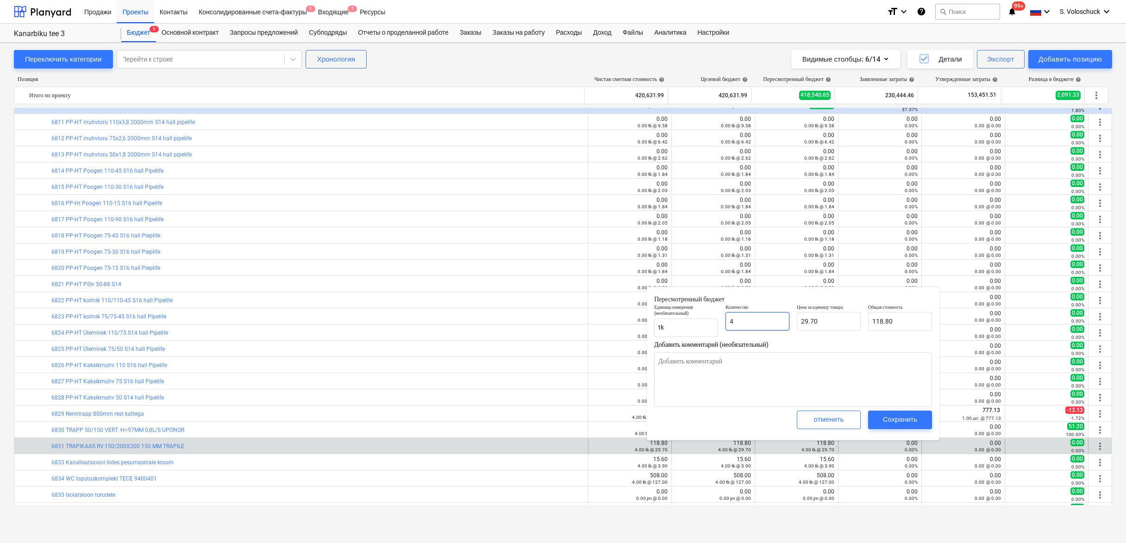
click at [768, 321] on input "4" at bounding box center [757, 321] width 64 height 19
click at [894, 417] on div "Сохранить" at bounding box center [900, 419] width 35 height 12
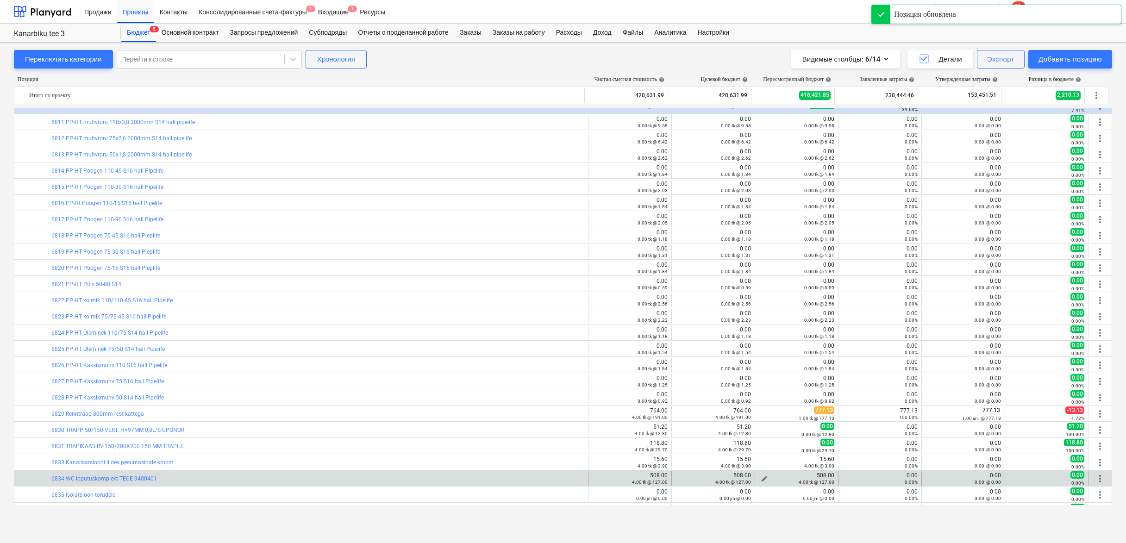
click at [761, 478] on span "edit" at bounding box center [764, 478] width 7 height 7
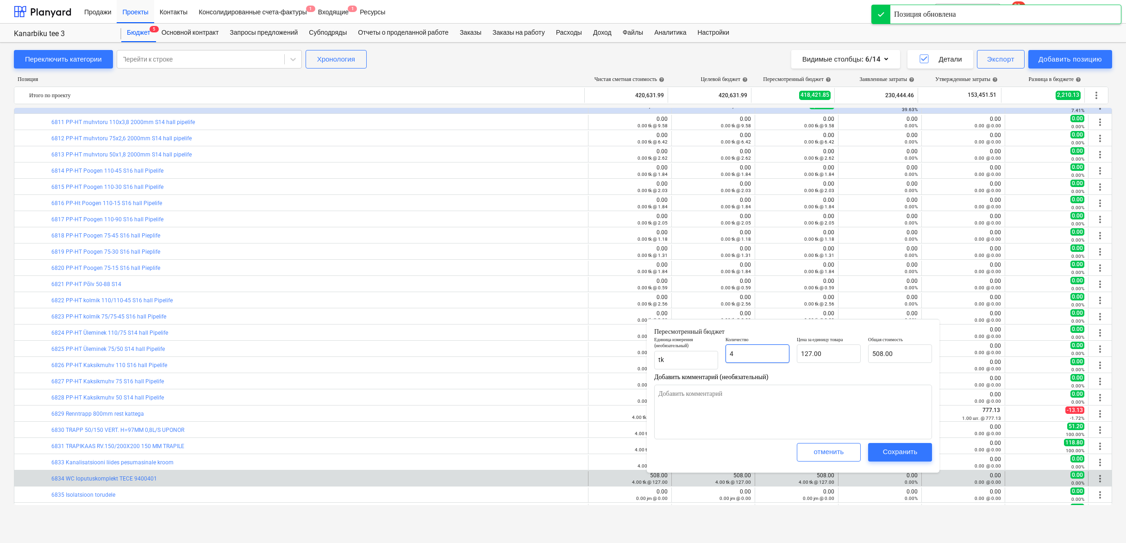
click at [765, 353] on input "4" at bounding box center [757, 353] width 64 height 19
click at [895, 449] on div "Сохранить" at bounding box center [900, 452] width 35 height 12
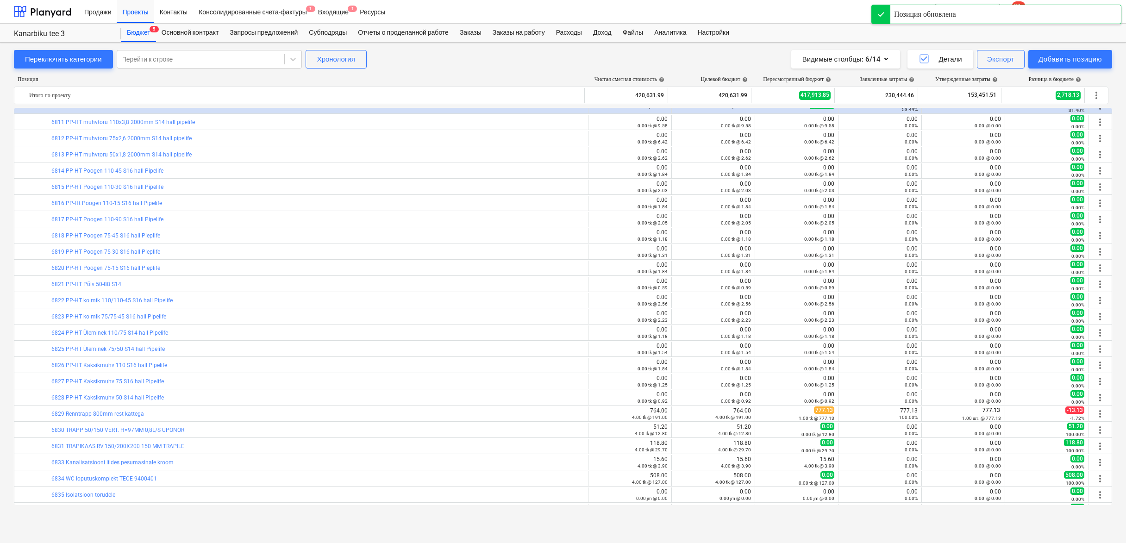
click at [761, 460] on span "edit" at bounding box center [764, 462] width 7 height 7
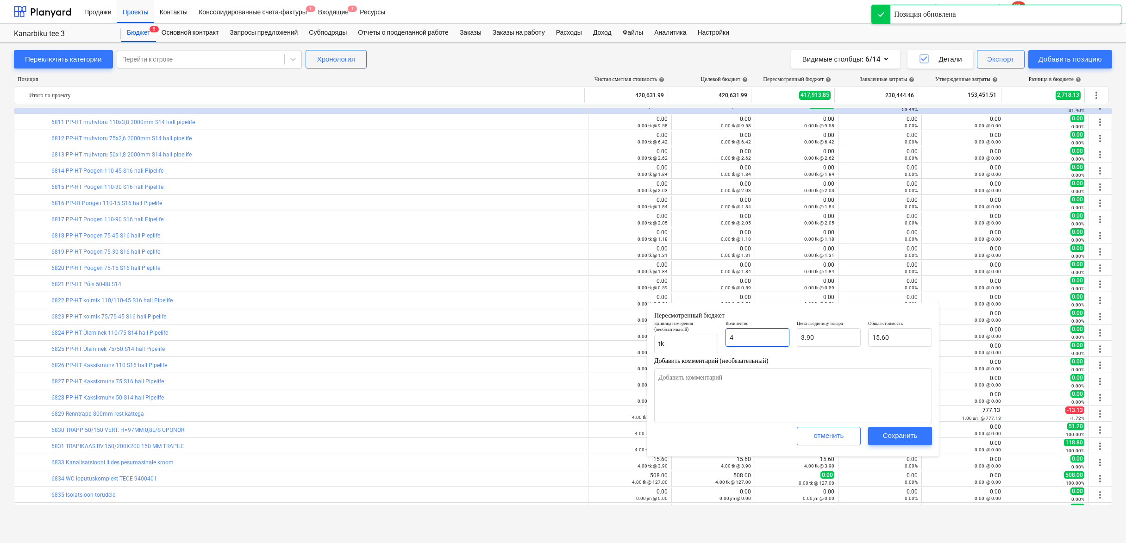
click at [769, 339] on input "4" at bounding box center [757, 337] width 64 height 19
click at [903, 438] on div "Сохранить" at bounding box center [900, 436] width 35 height 12
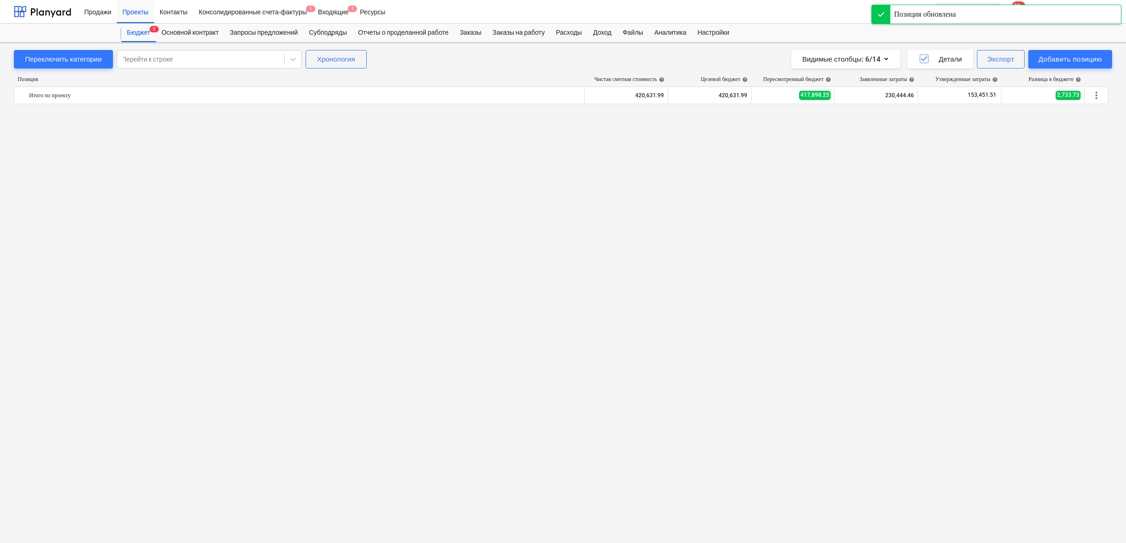
scroll to position [2843, 0]
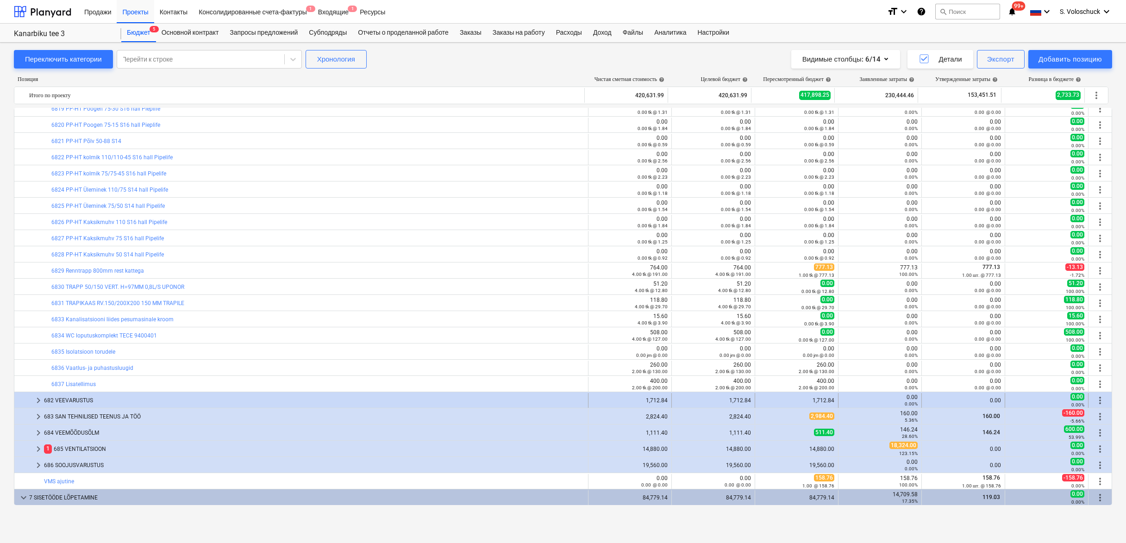
click at [44, 397] on div "682 VEEVARUSTUS" at bounding box center [314, 400] width 540 height 15
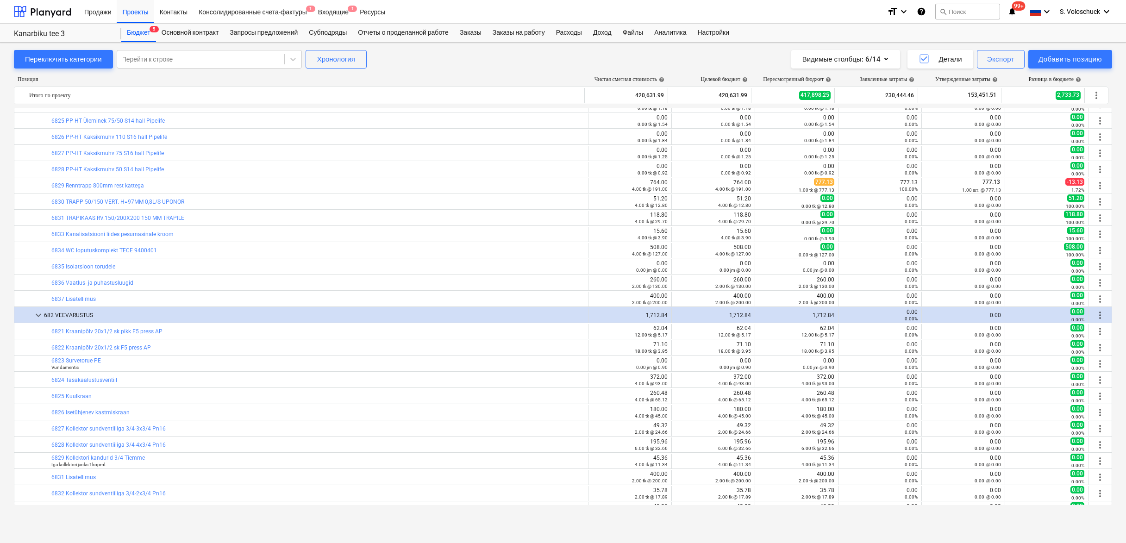
scroll to position [3071, 0]
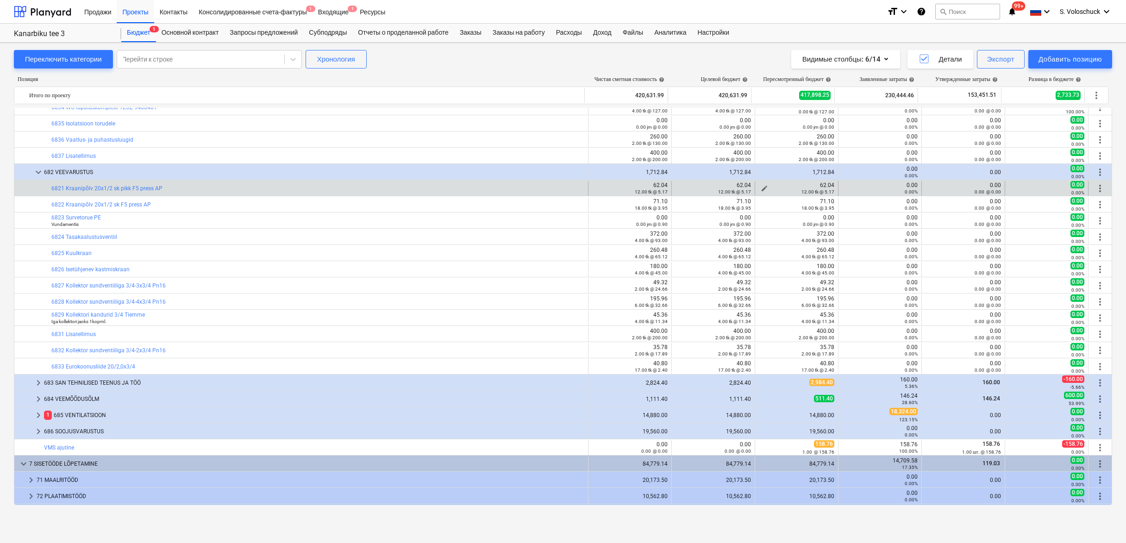
click at [760, 188] on div "12.00 tk @ 5.17" at bounding box center [796, 191] width 75 height 6
click at [763, 187] on span "edit" at bounding box center [764, 188] width 7 height 7
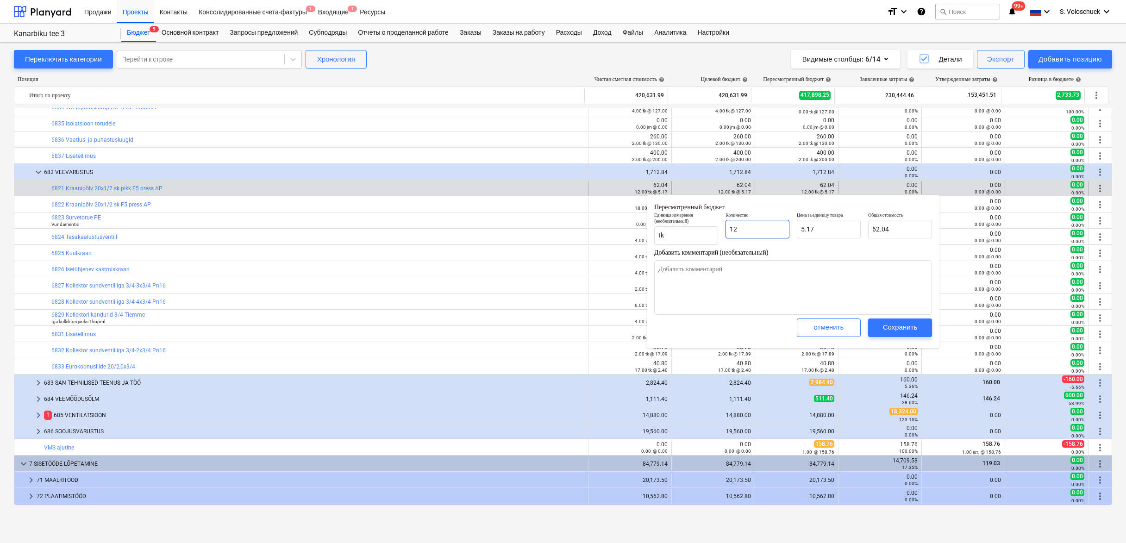
click at [752, 232] on input "12" at bounding box center [757, 229] width 64 height 19
click at [880, 329] on span "Сохранить" at bounding box center [900, 327] width 42 height 12
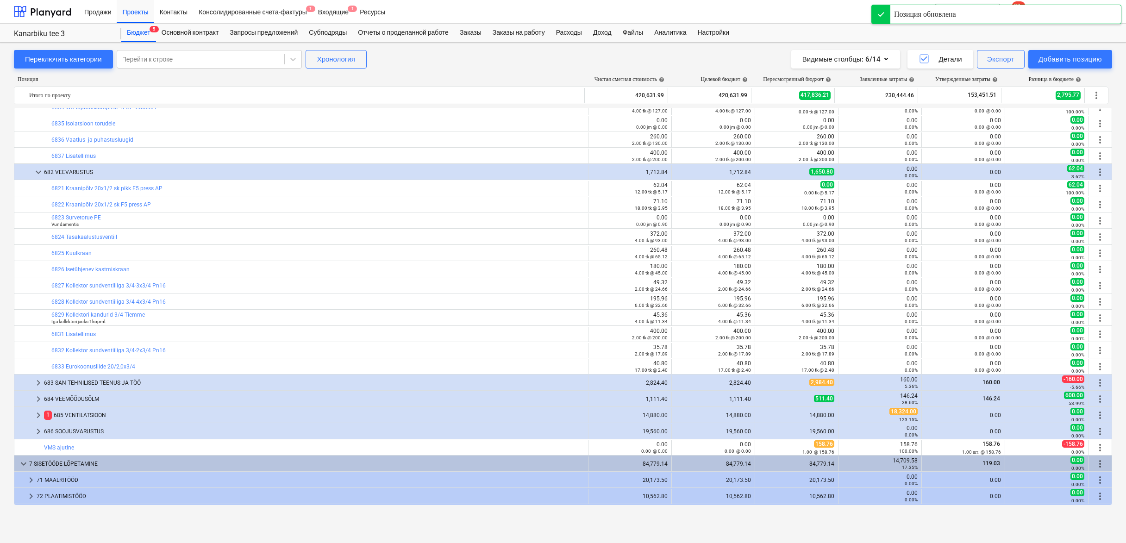
click at [759, 203] on button "edit" at bounding box center [764, 204] width 11 height 11
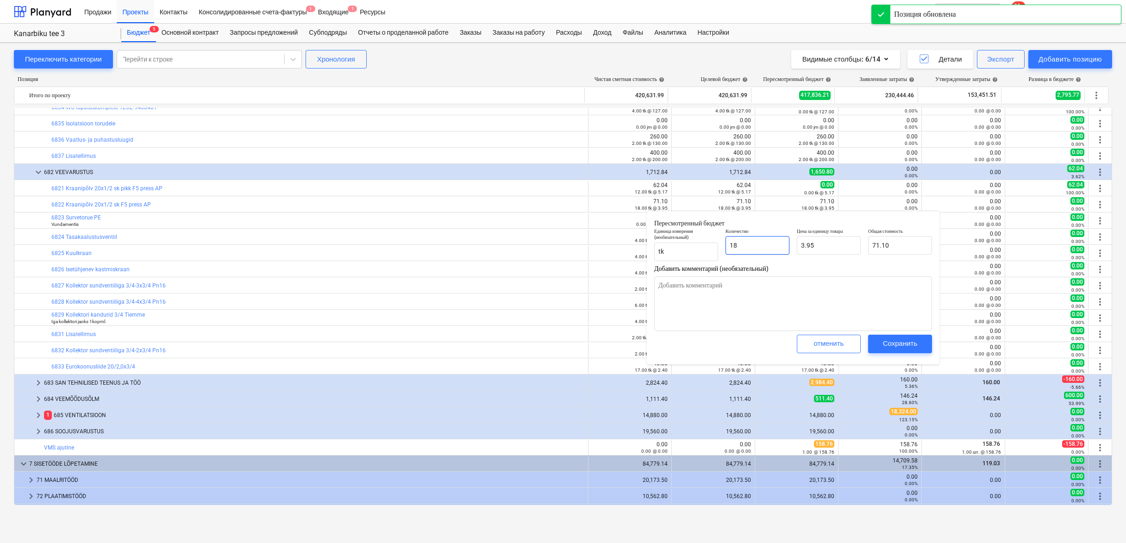
click at [756, 245] on input "18" at bounding box center [757, 245] width 64 height 19
click at [890, 348] on div "Сохранить" at bounding box center [900, 343] width 35 height 12
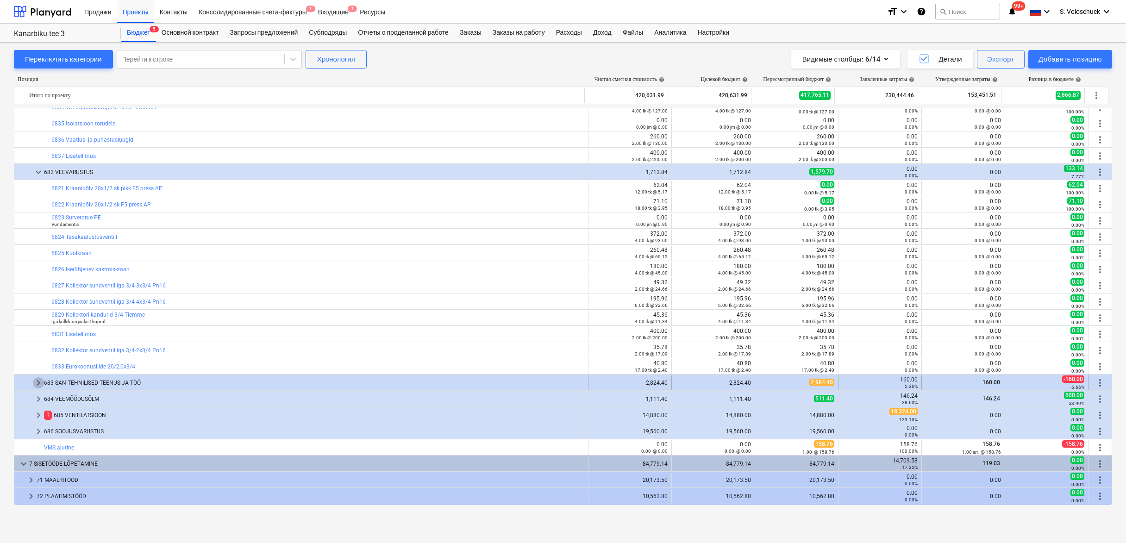
click at [38, 381] on span "keyboard_arrow_right" at bounding box center [38, 382] width 11 height 11
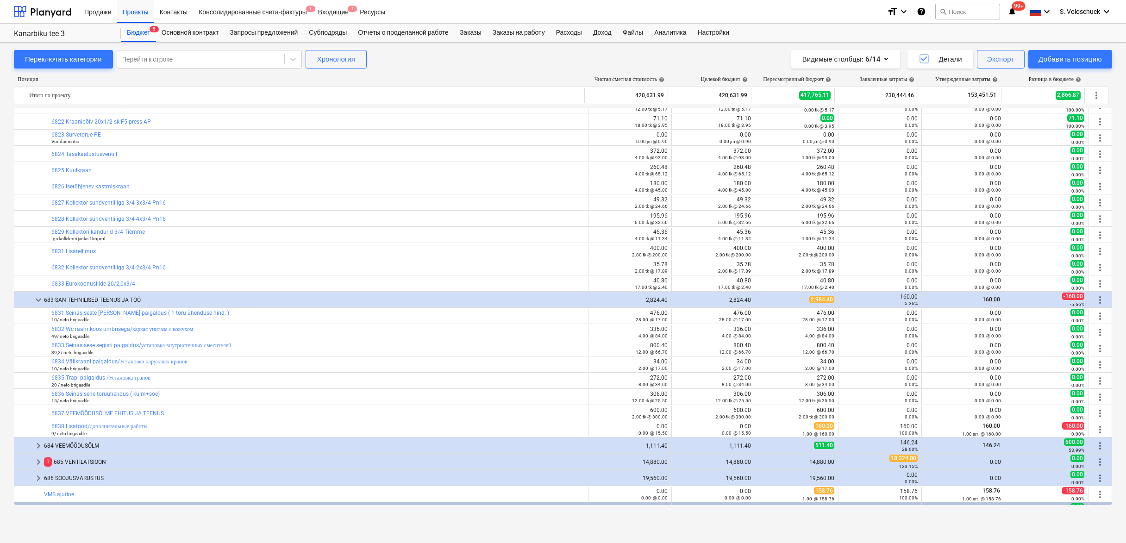
scroll to position [3156, 0]
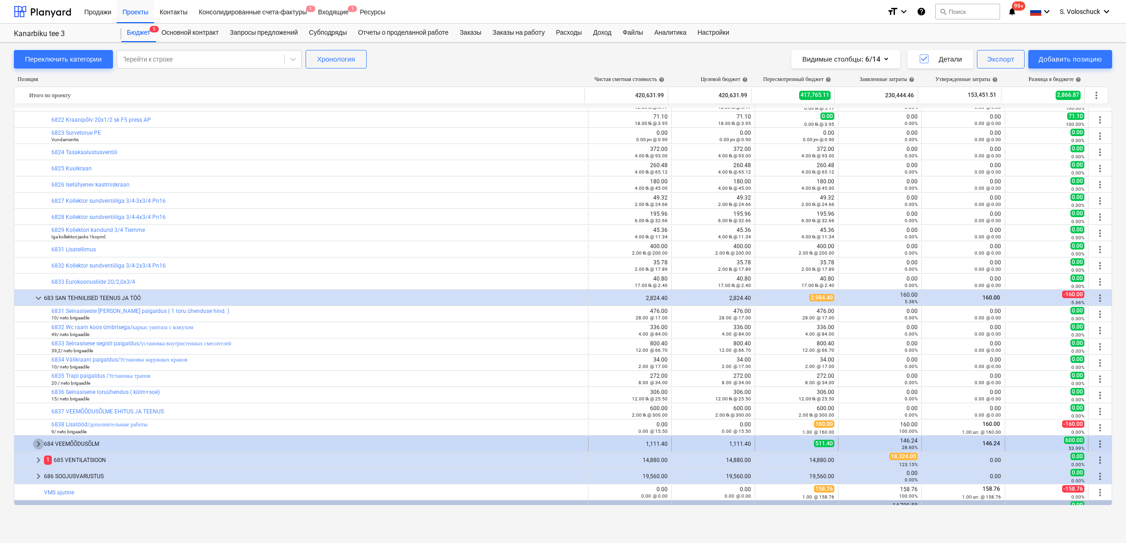
click at [39, 443] on span "keyboard_arrow_right" at bounding box center [38, 443] width 11 height 11
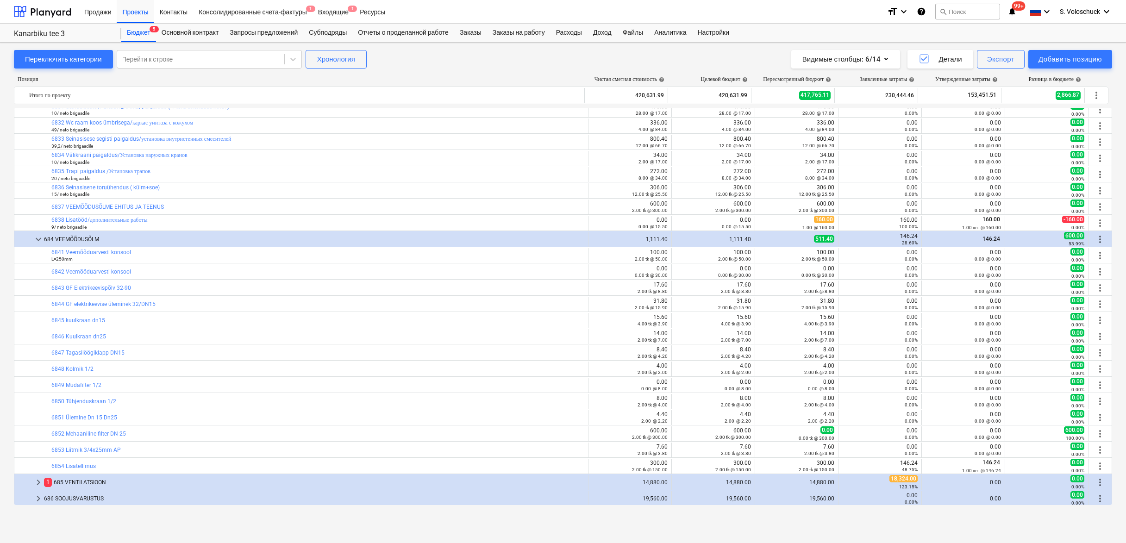
scroll to position [3588, 0]
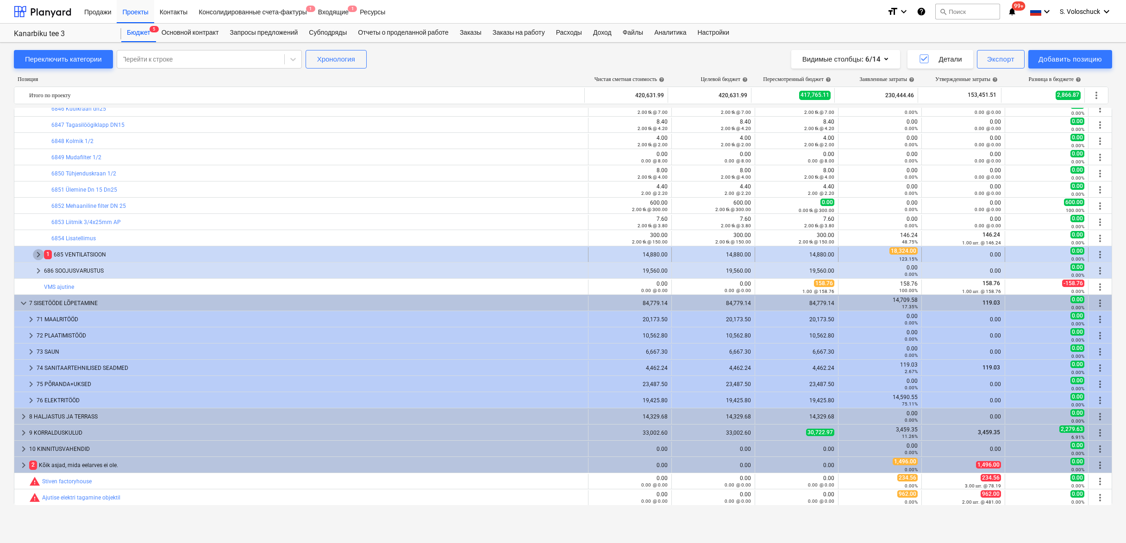
click at [37, 256] on span "keyboard_arrow_right" at bounding box center [38, 254] width 11 height 11
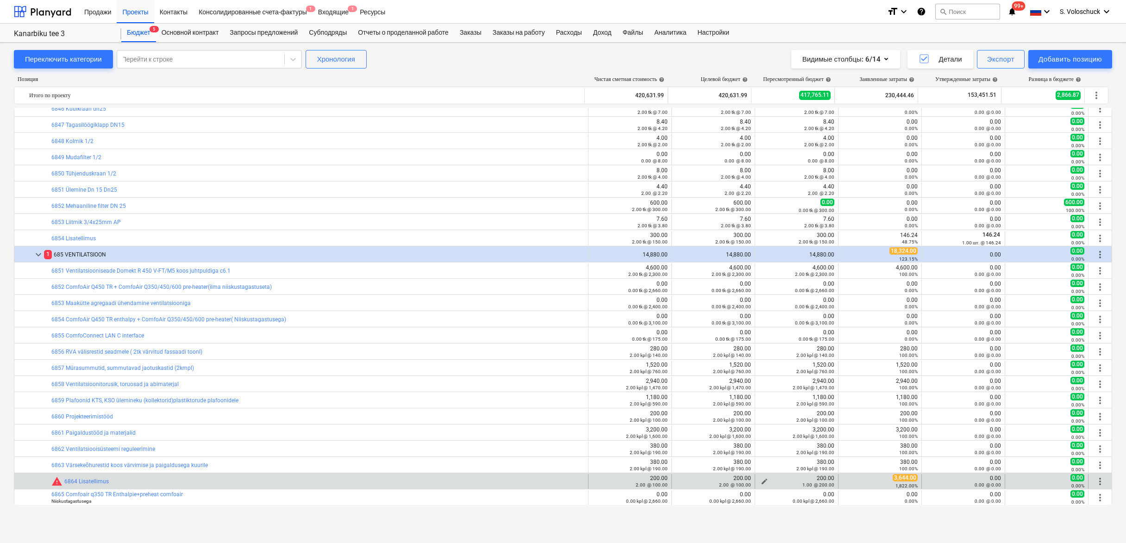
click at [761, 480] on span "edit" at bounding box center [764, 481] width 7 height 7
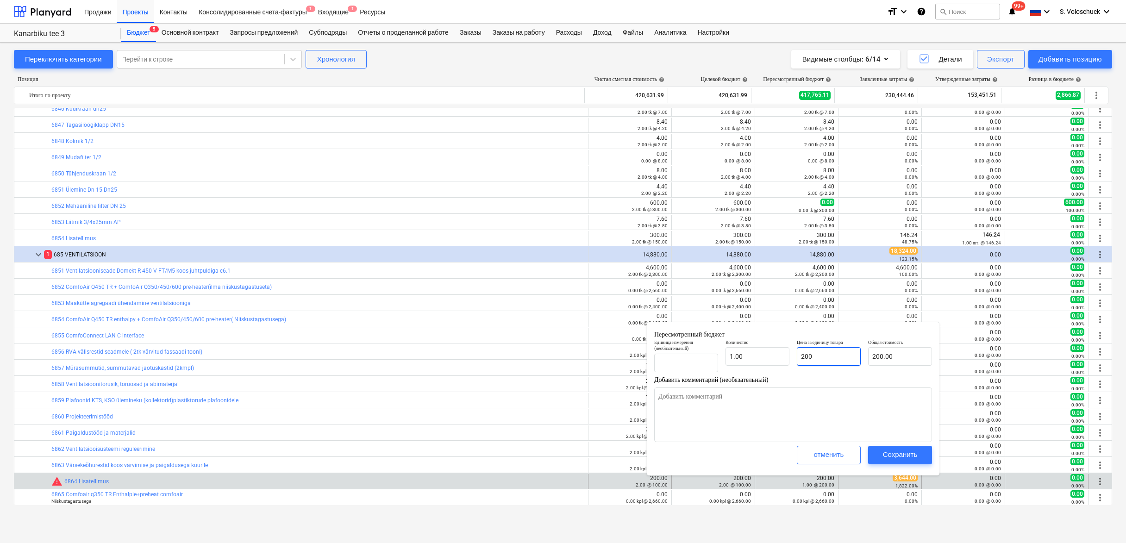
click at [842, 362] on input "200" at bounding box center [829, 356] width 64 height 19
click at [900, 452] on div "Сохранить" at bounding box center [900, 455] width 35 height 12
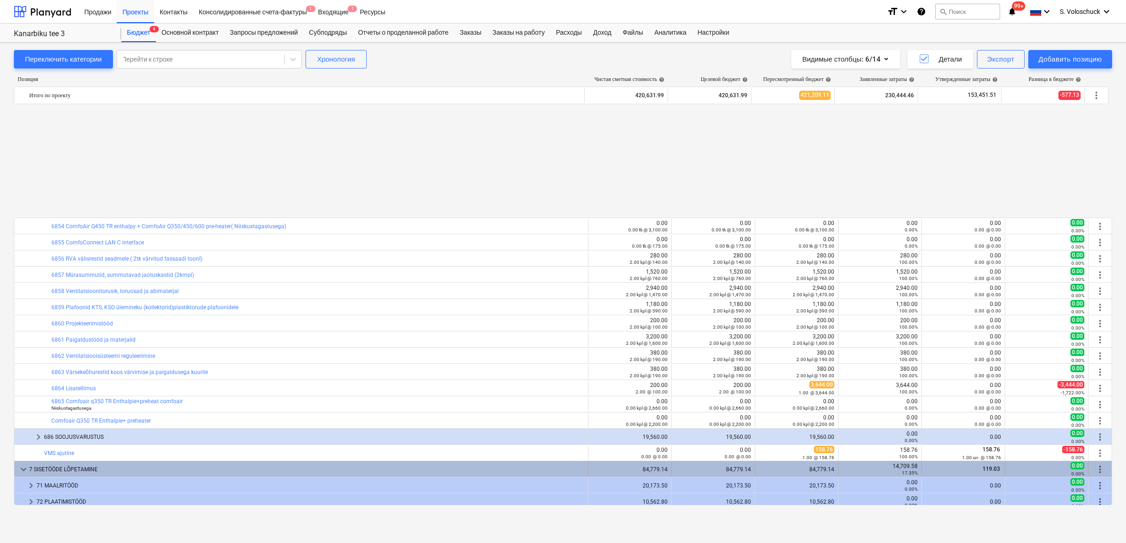
scroll to position [3811, 0]
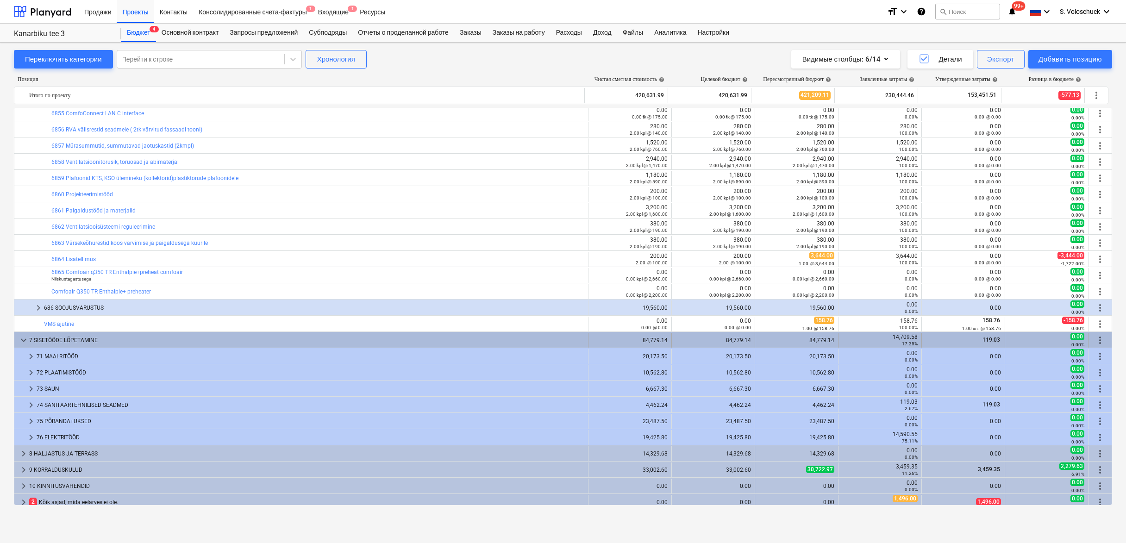
click at [20, 339] on span "keyboard_arrow_down" at bounding box center [23, 340] width 11 height 11
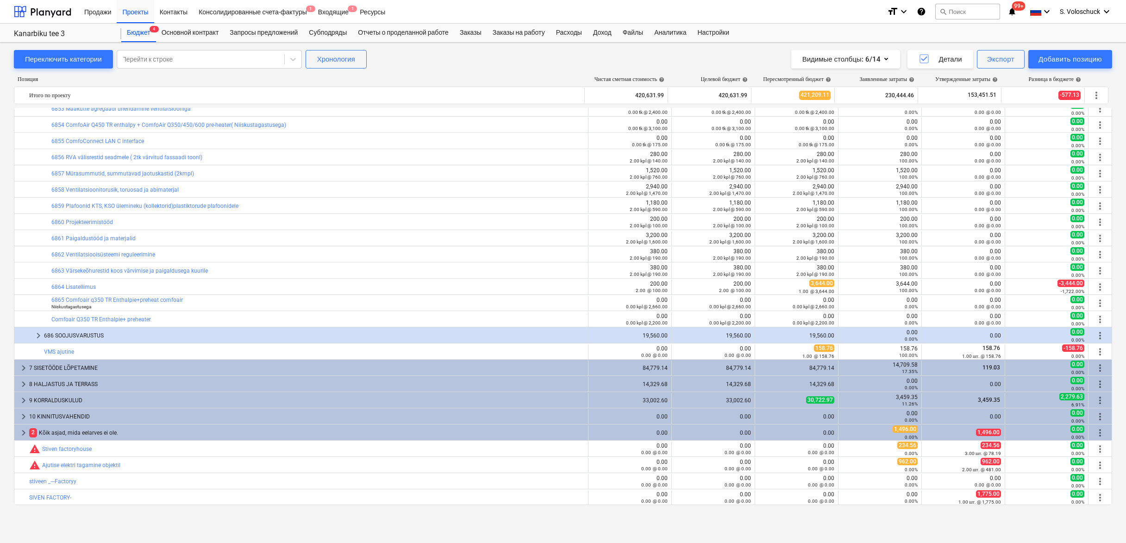
scroll to position [3783, 0]
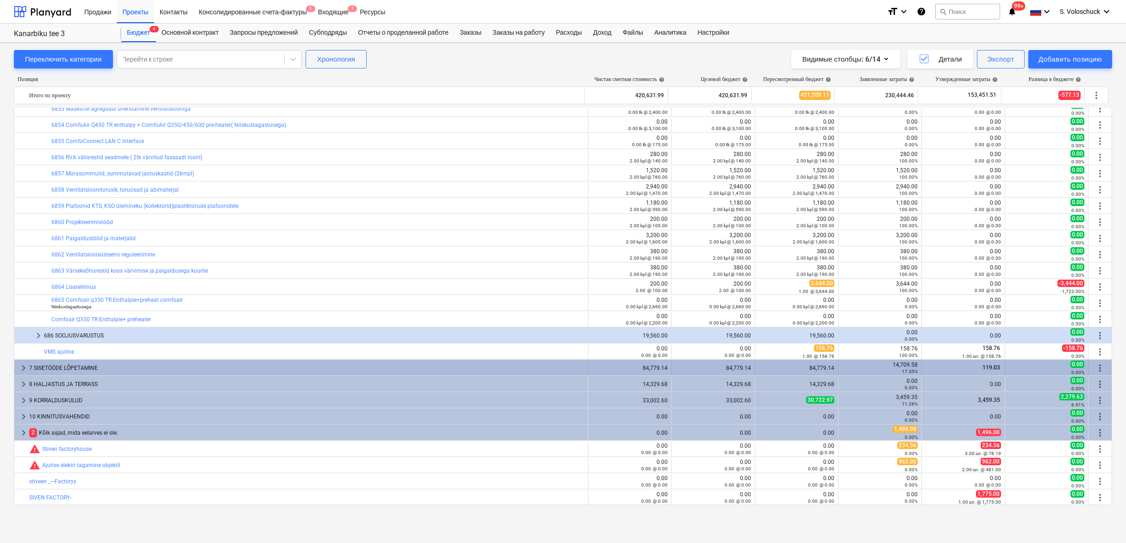
click at [23, 367] on span "keyboard_arrow_right" at bounding box center [23, 367] width 11 height 11
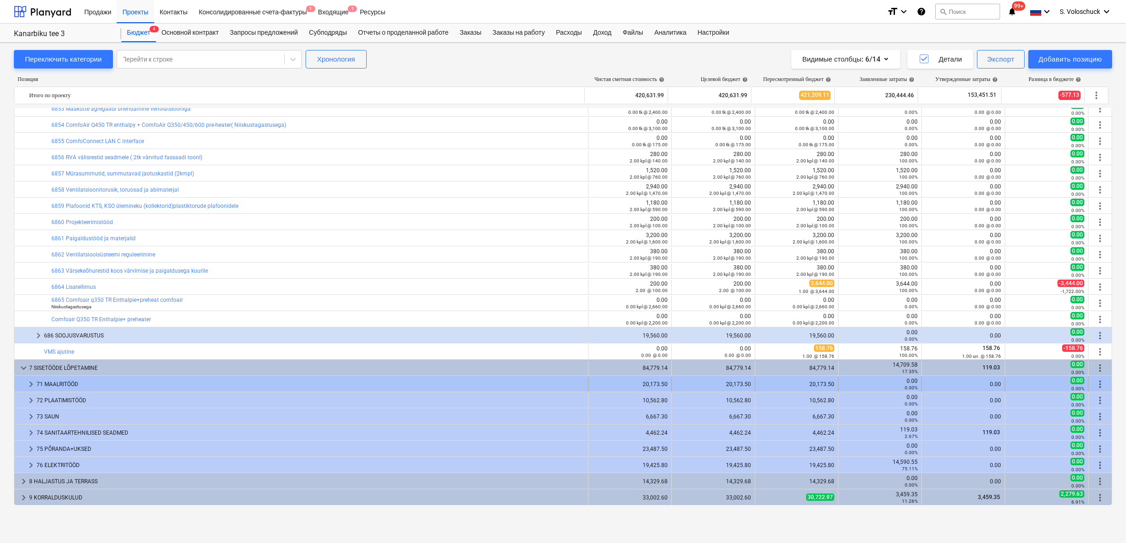
click at [29, 385] on span "keyboard_arrow_right" at bounding box center [30, 384] width 11 height 11
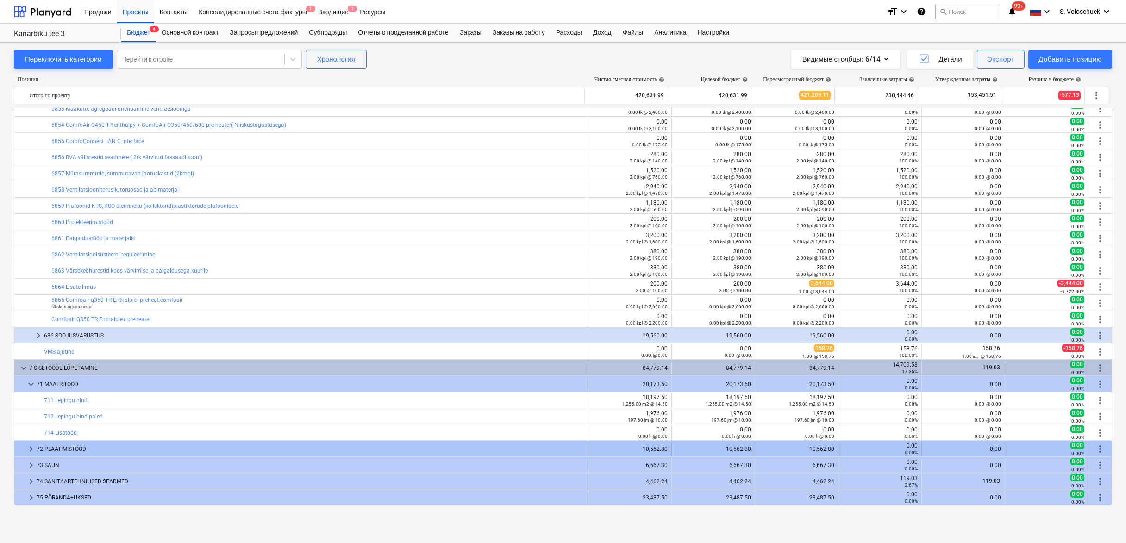
click at [34, 450] on span "keyboard_arrow_right" at bounding box center [30, 448] width 11 height 11
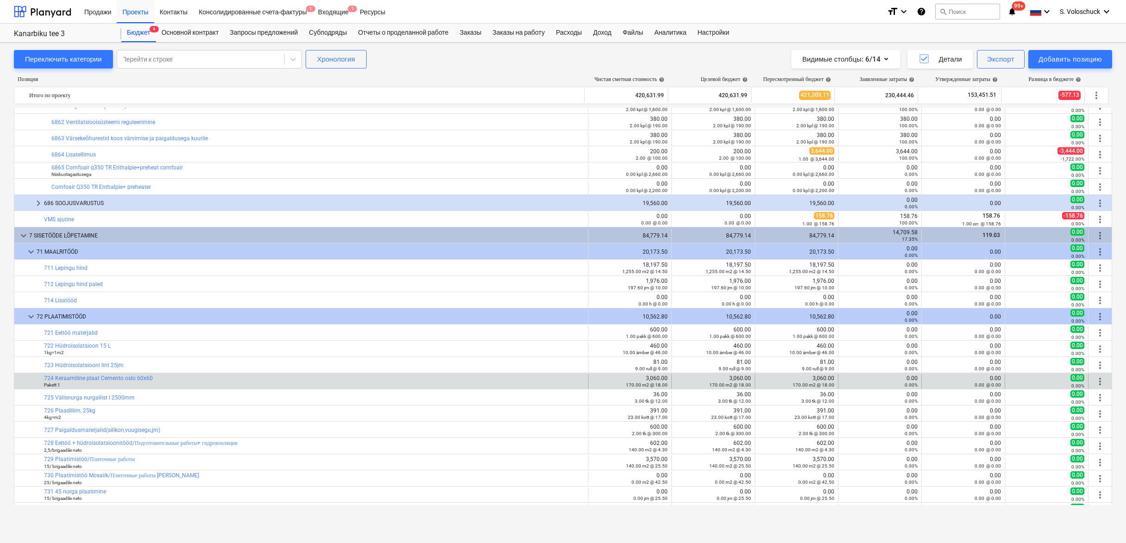
scroll to position [4237, 0]
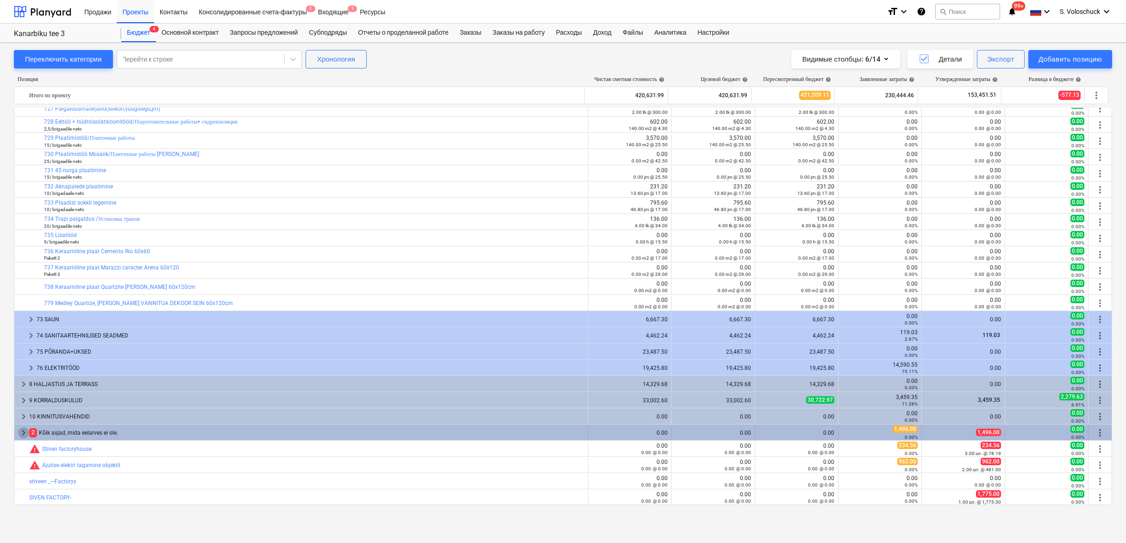
click at [23, 433] on span "keyboard_arrow_right" at bounding box center [23, 432] width 11 height 11
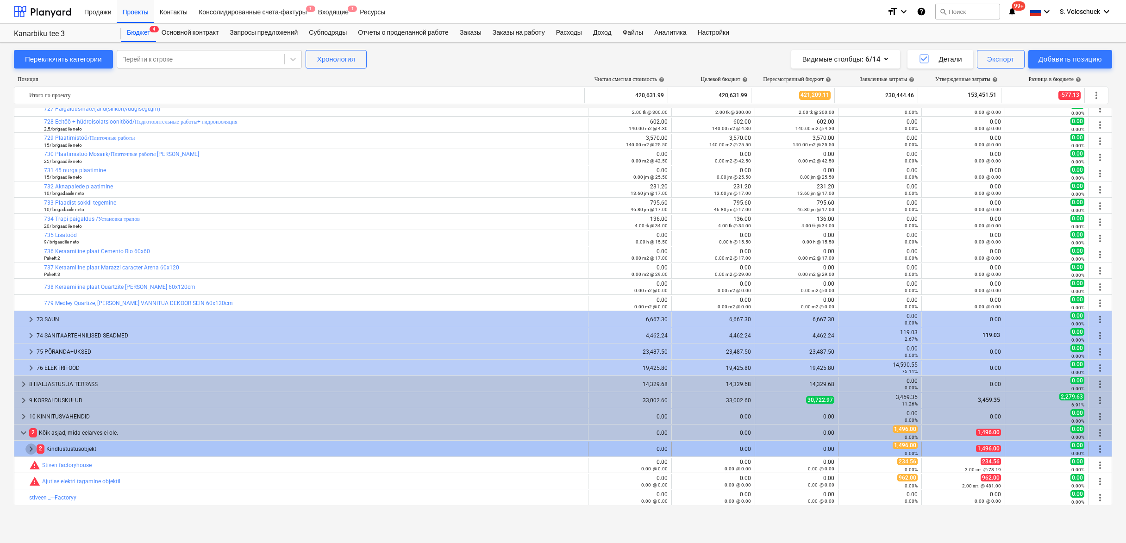
click at [31, 448] on span "keyboard_arrow_right" at bounding box center [30, 448] width 11 height 11
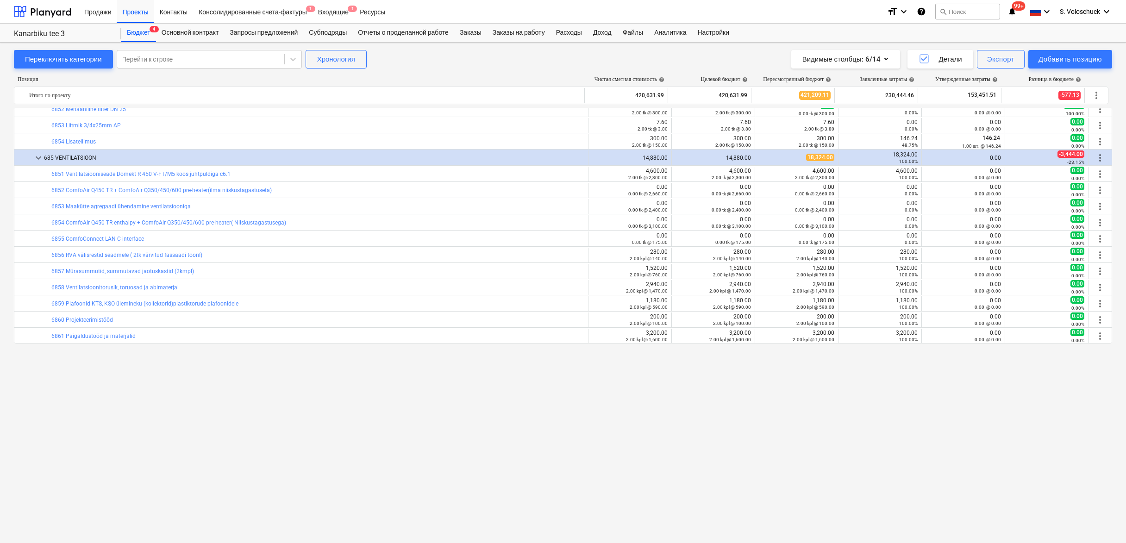
scroll to position [3503, 0]
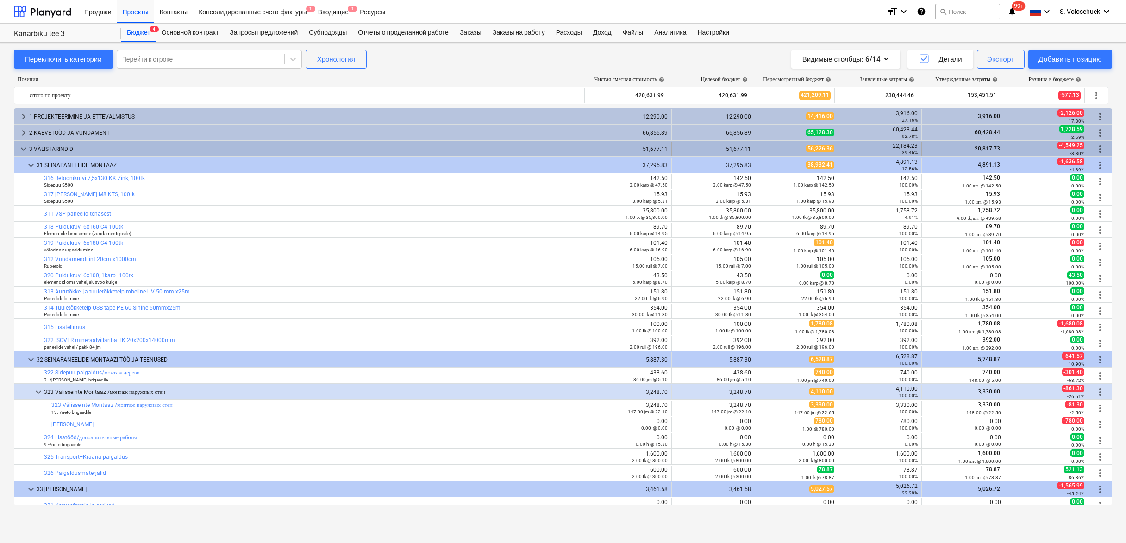
click at [19, 149] on span "keyboard_arrow_down" at bounding box center [23, 149] width 11 height 11
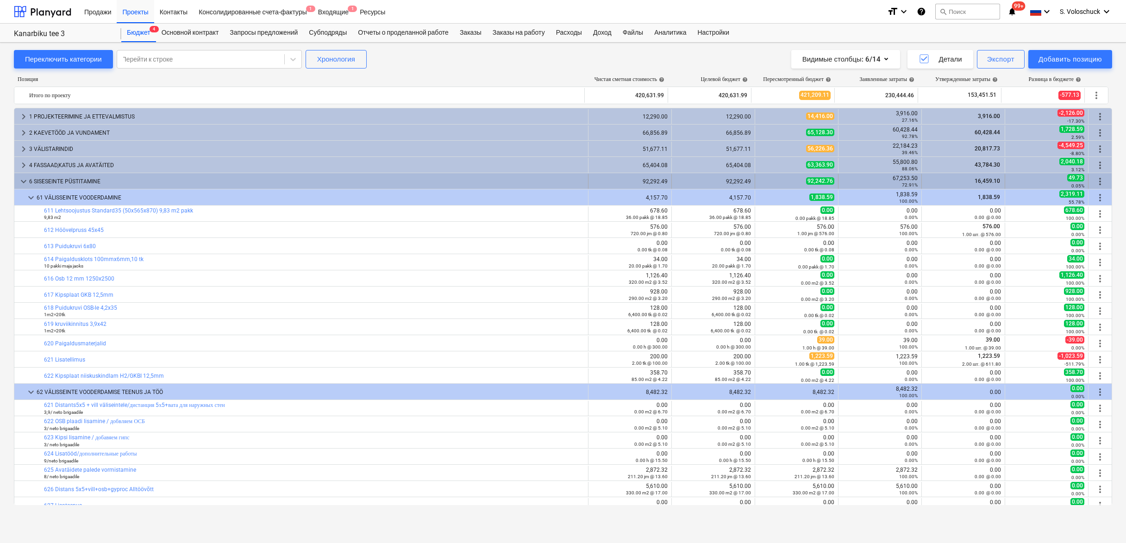
click at [22, 180] on span "keyboard_arrow_down" at bounding box center [23, 181] width 11 height 11
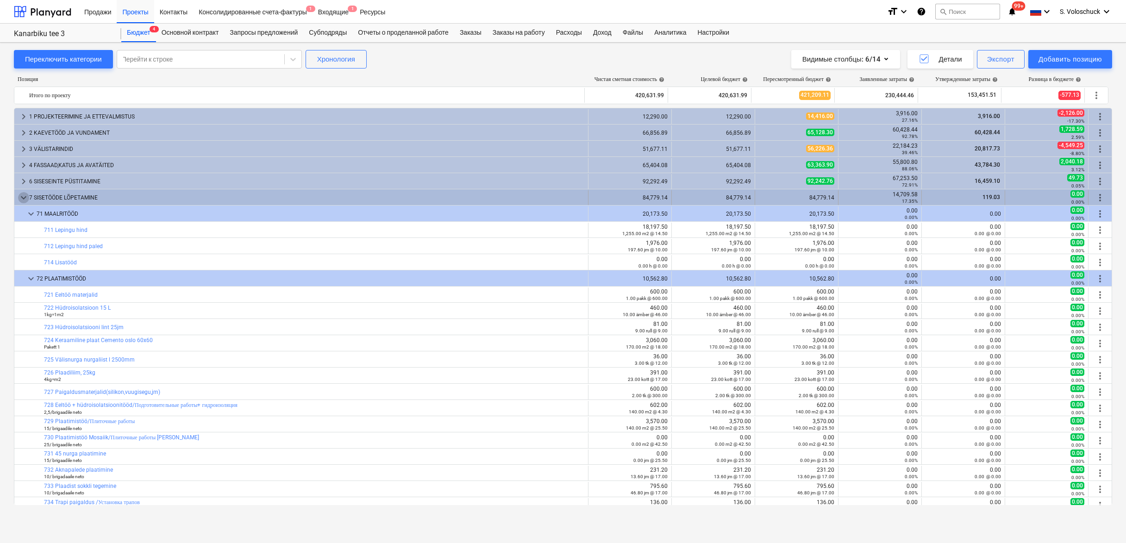
click at [25, 199] on span "keyboard_arrow_down" at bounding box center [23, 197] width 11 height 11
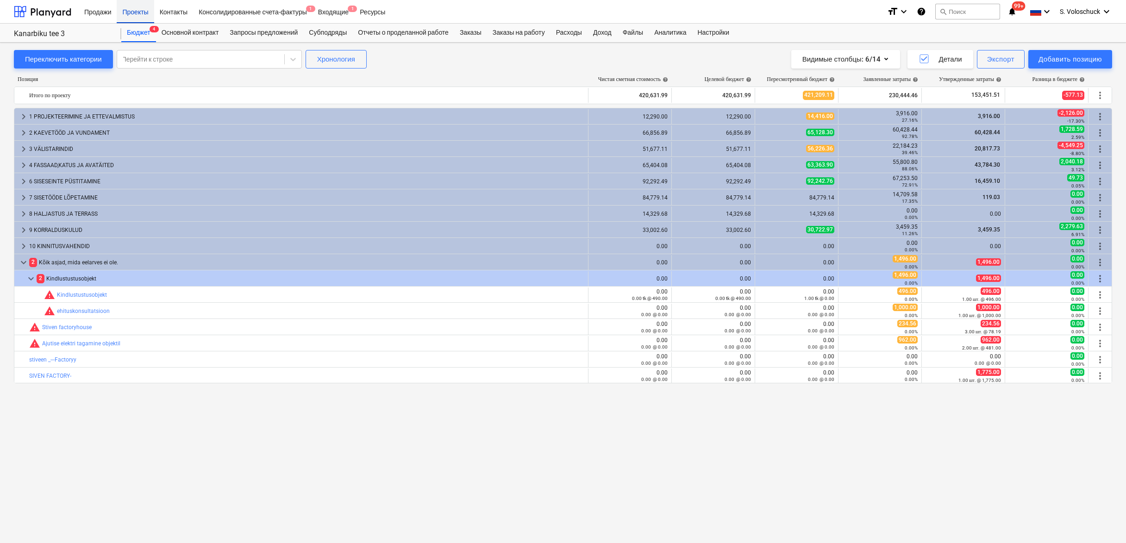
click at [140, 9] on div "Проекты" at bounding box center [135, 12] width 37 height 24
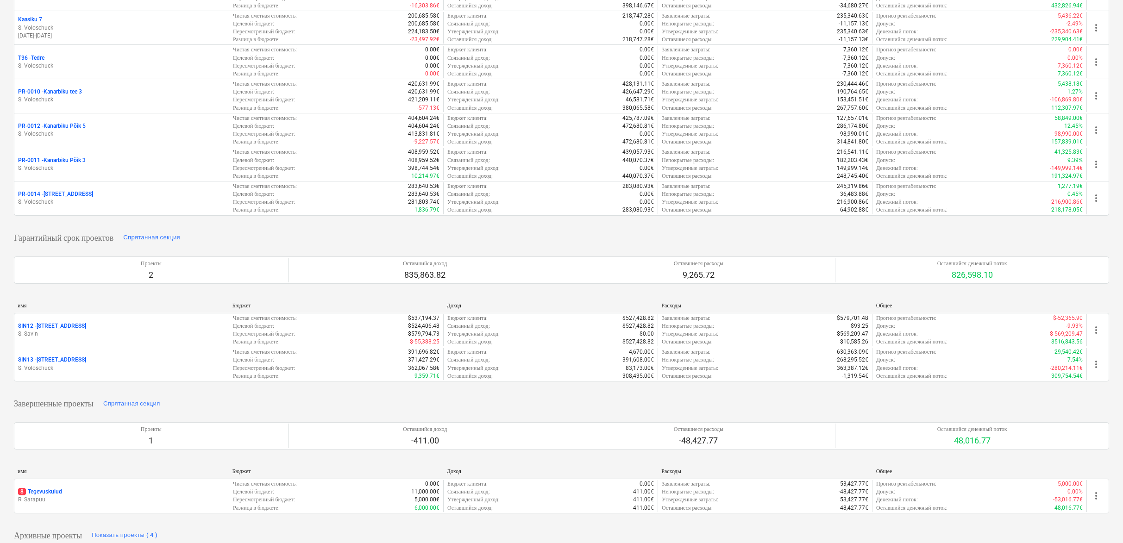
scroll to position [26, 0]
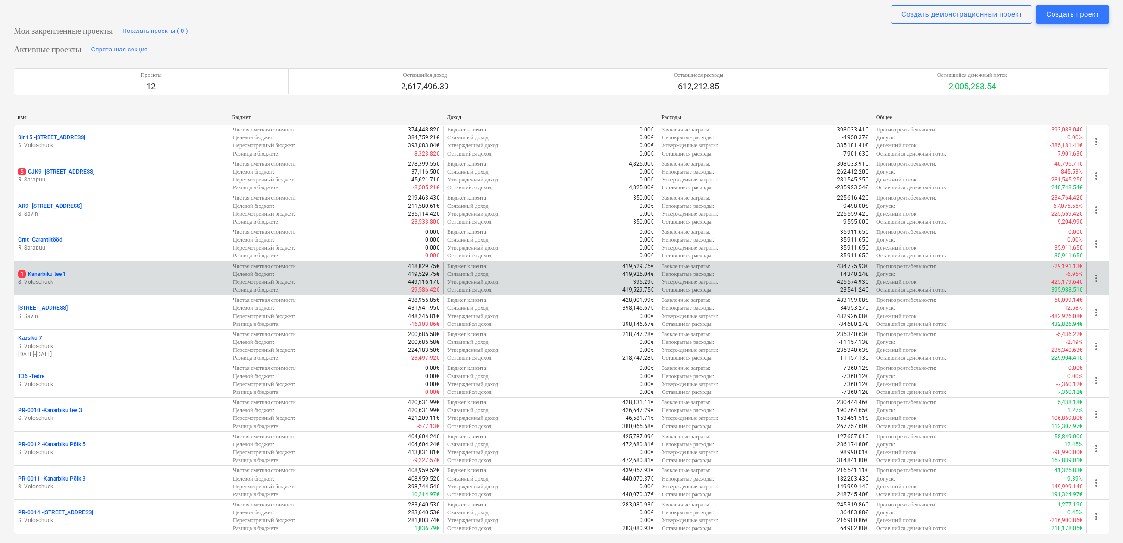
click at [48, 273] on p "1 Kanarbiku tee 1" at bounding box center [42, 274] width 48 height 8
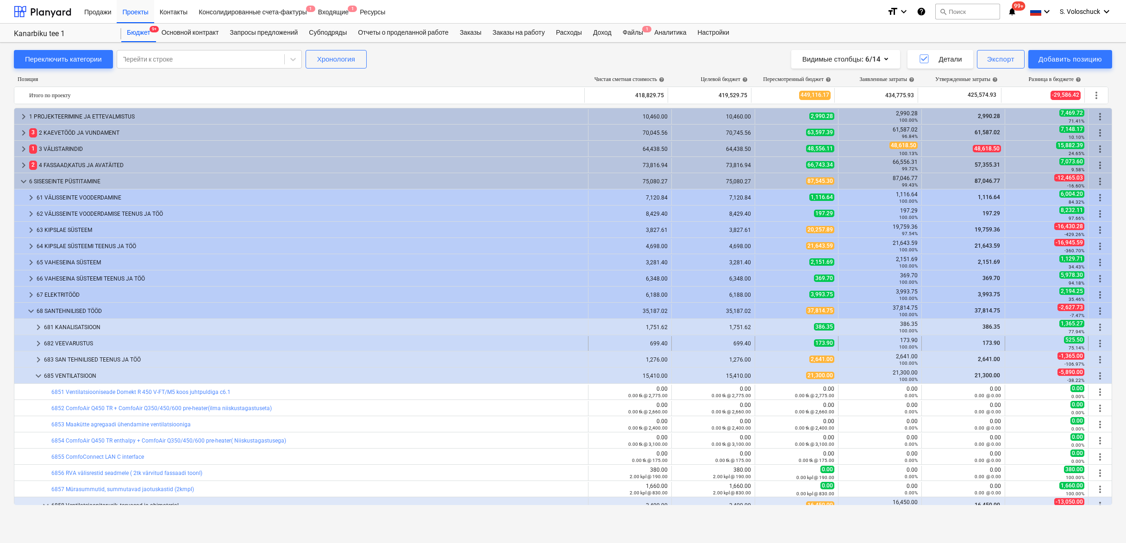
scroll to position [144, 0]
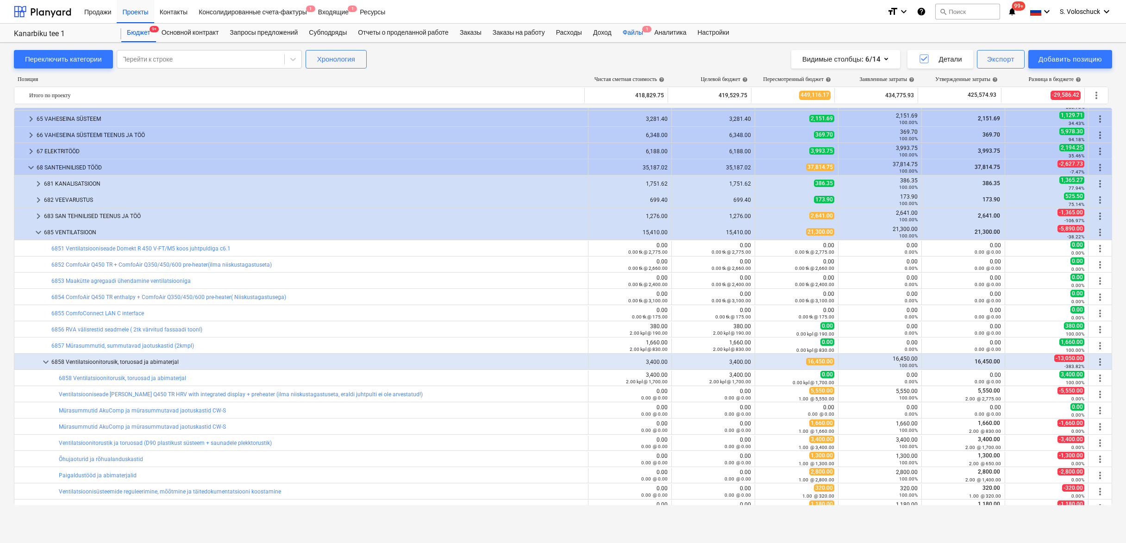
click at [644, 35] on div "Файлы 1" at bounding box center [632, 33] width 31 height 19
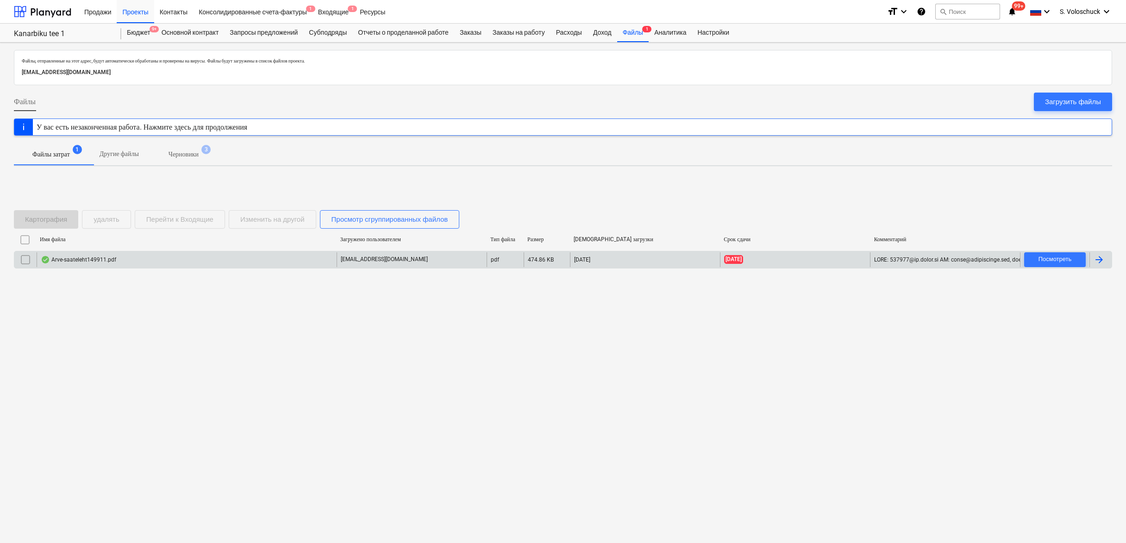
click at [164, 260] on div "Arve-saateleht149911.pdf" at bounding box center [187, 259] width 300 height 15
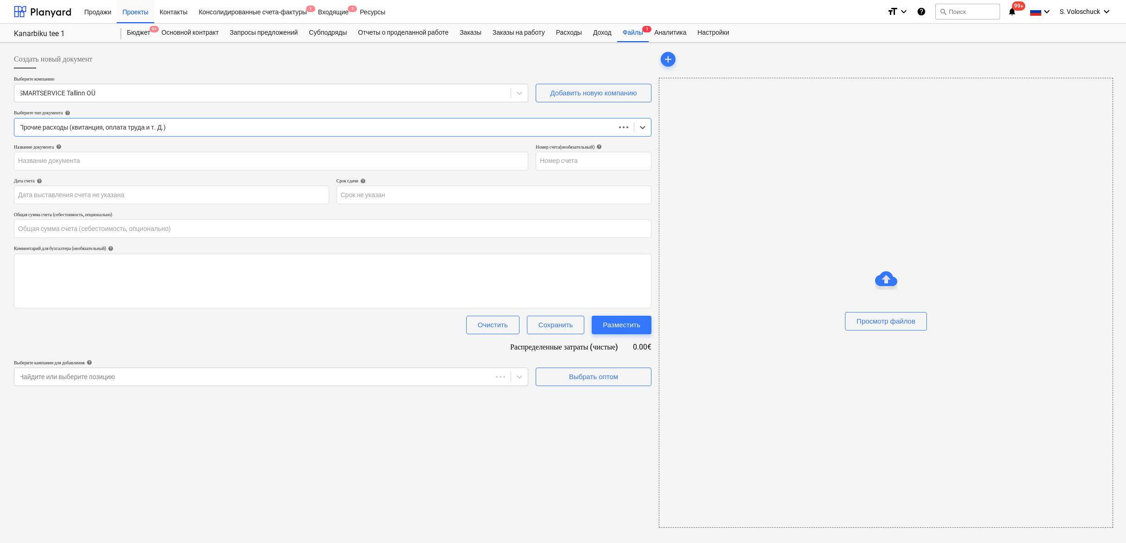
type input "0.00"
type input "149911"
type input "27 May 2025"
type input "01 Jun 2025"
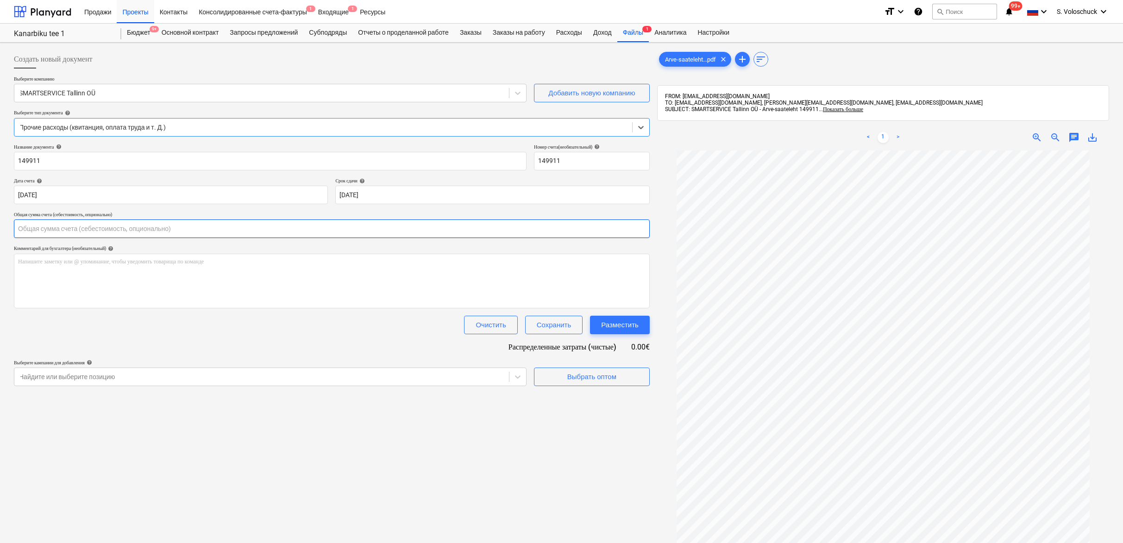
click at [251, 229] on input "text" at bounding box center [332, 228] width 636 height 19
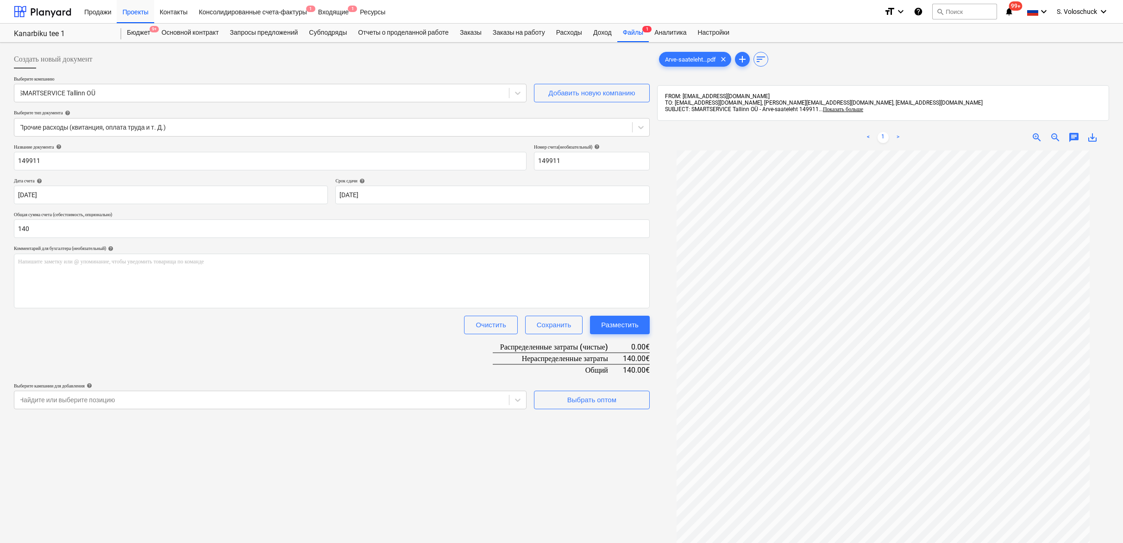
type input "140.00"
click at [473, 477] on div "Создать новый документ Выберите компанию SMARTSERVICE Tallinn OÜ Добавить новую…" at bounding box center [331, 358] width 643 height 625
click at [568, 401] on div "Выбрать оптом" at bounding box center [591, 400] width 49 height 12
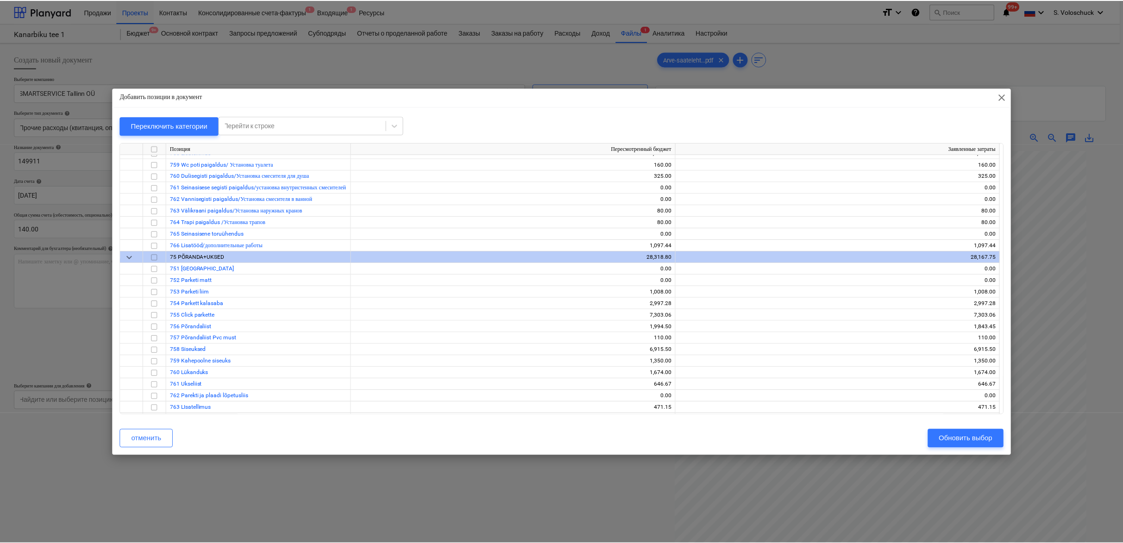
scroll to position [7115, 0]
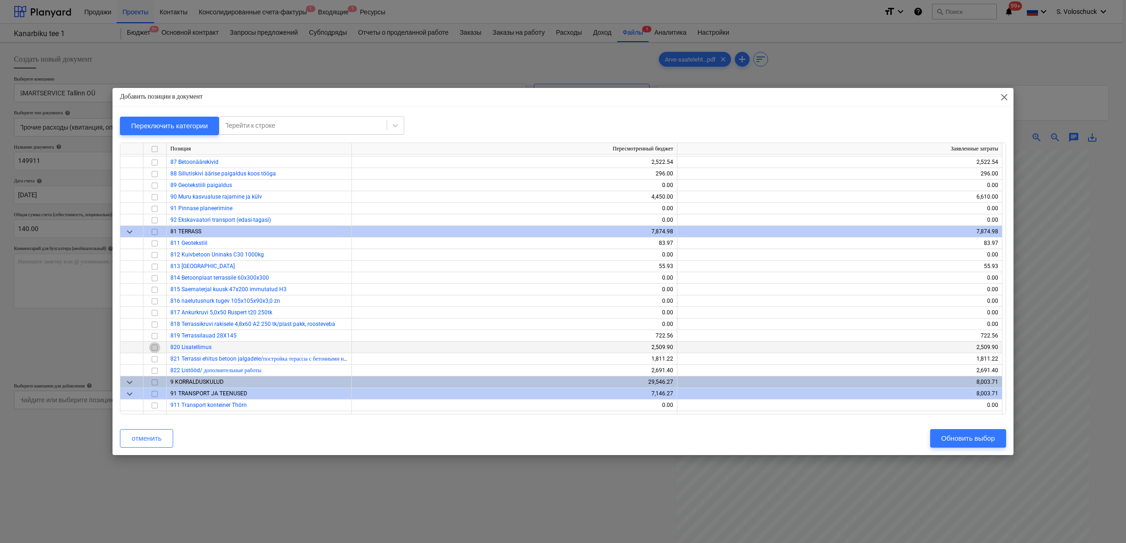
click at [155, 348] on input "checkbox" at bounding box center [154, 347] width 11 height 11
click at [952, 441] on div "Обновить выбор" at bounding box center [968, 438] width 54 height 12
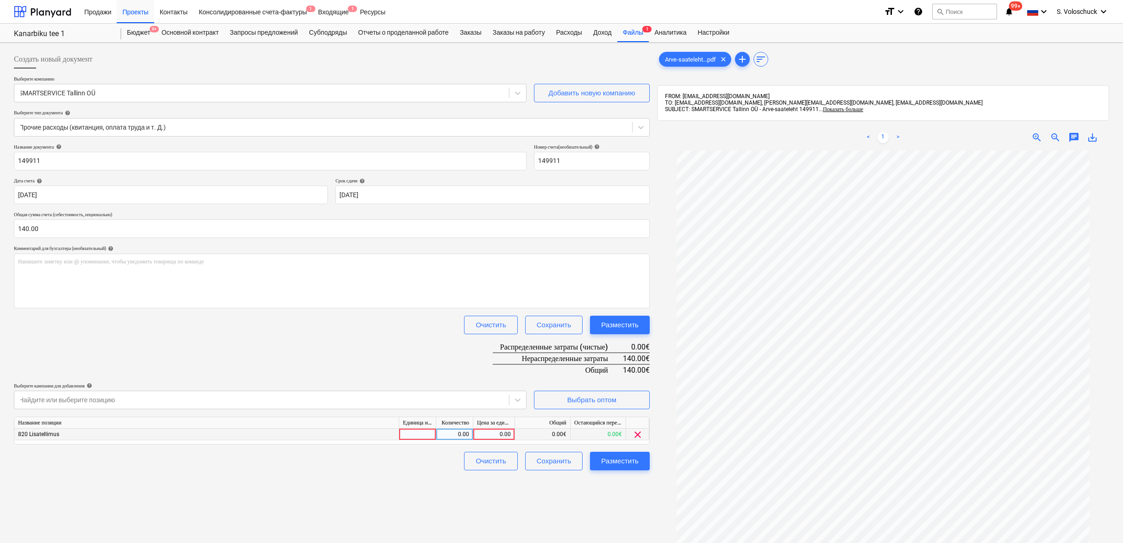
click at [497, 434] on div "0.00" at bounding box center [494, 435] width 34 height 12
type input "140"
click at [597, 458] on button "Разместить" at bounding box center [620, 461] width 60 height 19
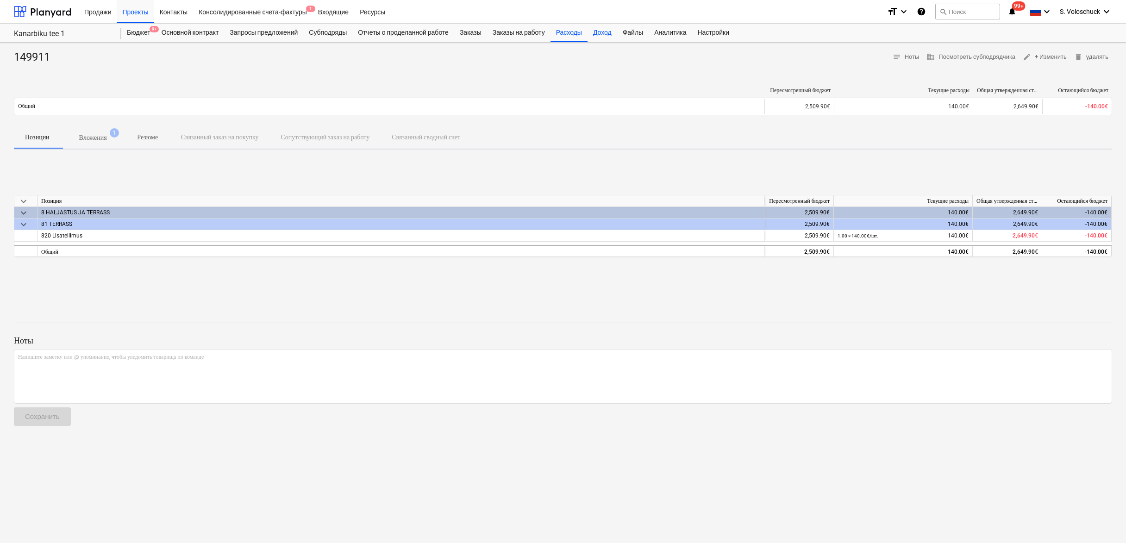
click at [612, 37] on div "Доход" at bounding box center [602, 33] width 30 height 19
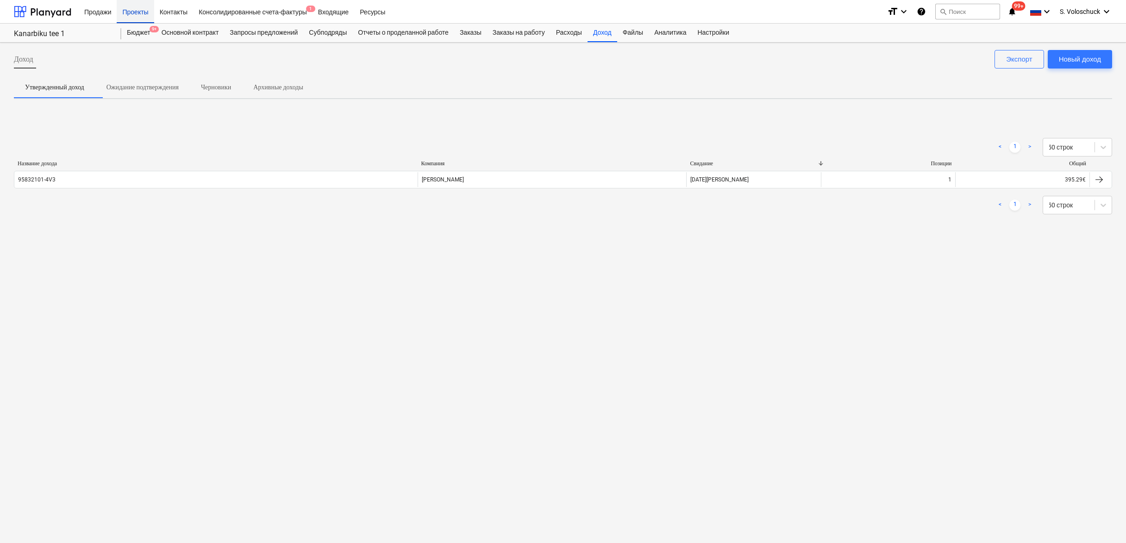
click at [140, 15] on div "Проекты" at bounding box center [135, 12] width 37 height 24
